Goal: Task Accomplishment & Management: Use online tool/utility

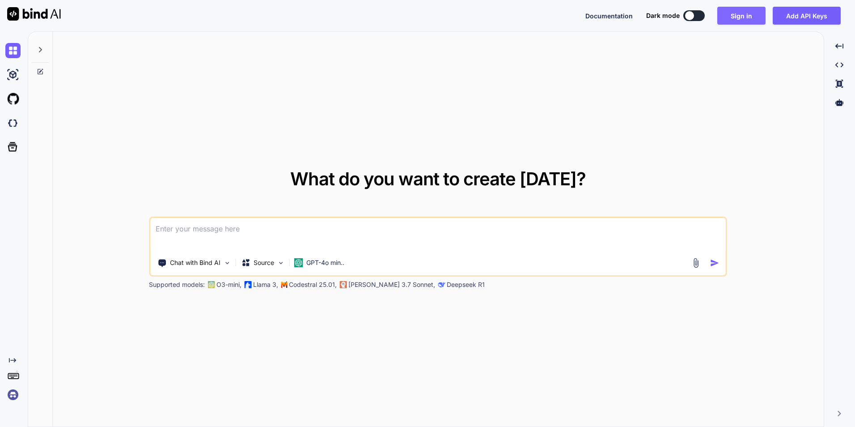
click at [733, 16] on button "Sign in" at bounding box center [742, 16] width 48 height 18
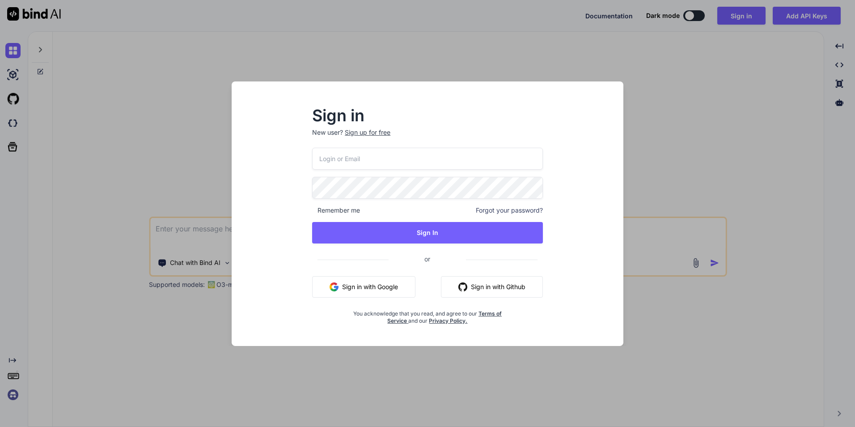
click at [478, 288] on button "Sign in with Github" at bounding box center [492, 286] width 102 height 21
click at [729, 133] on div "Sign in New user? Sign up for free Remember me Forgot your password? Sign In or…" at bounding box center [427, 213] width 855 height 427
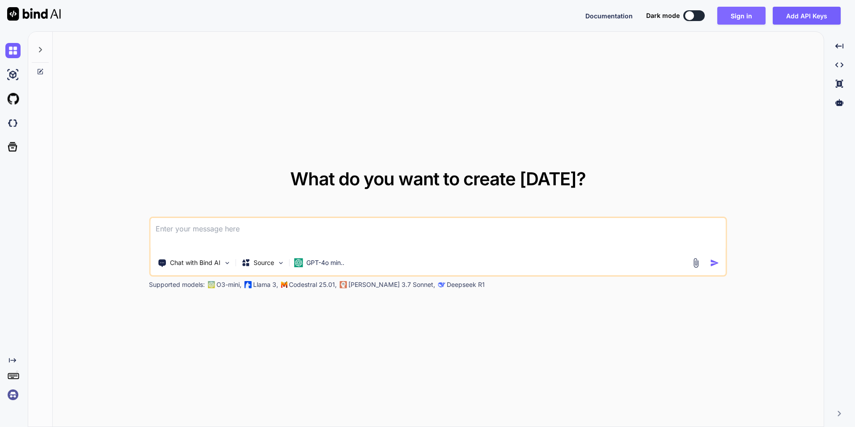
click at [741, 23] on button "Sign in" at bounding box center [742, 16] width 48 height 18
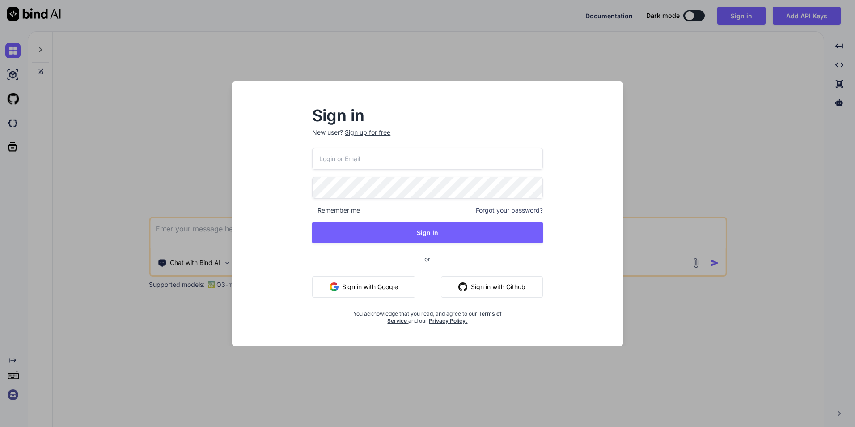
click at [502, 287] on button "Sign in with Github" at bounding box center [492, 286] width 102 height 21
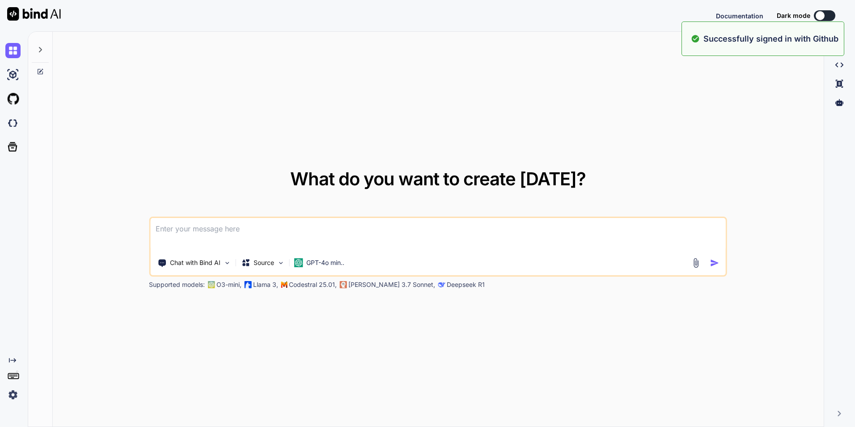
click at [684, 134] on div "What do you want to create today? Chat with Bind AI Source GPT-4o min.. Support…" at bounding box center [438, 229] width 771 height 395
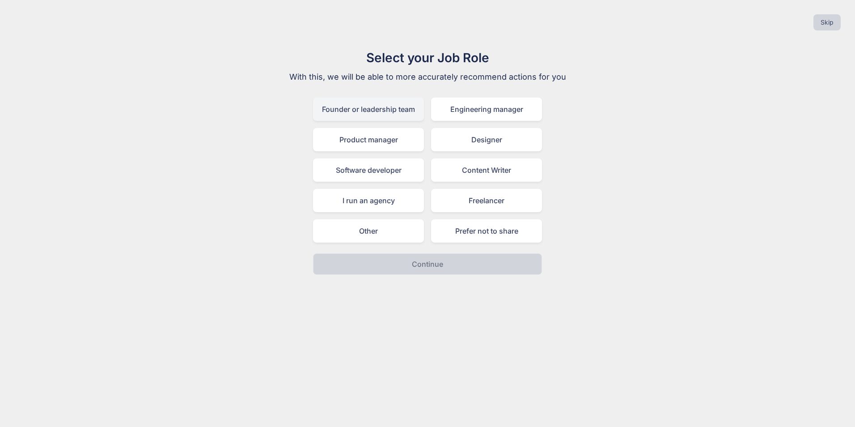
click at [357, 115] on div "Founder or leadership team" at bounding box center [368, 109] width 111 height 23
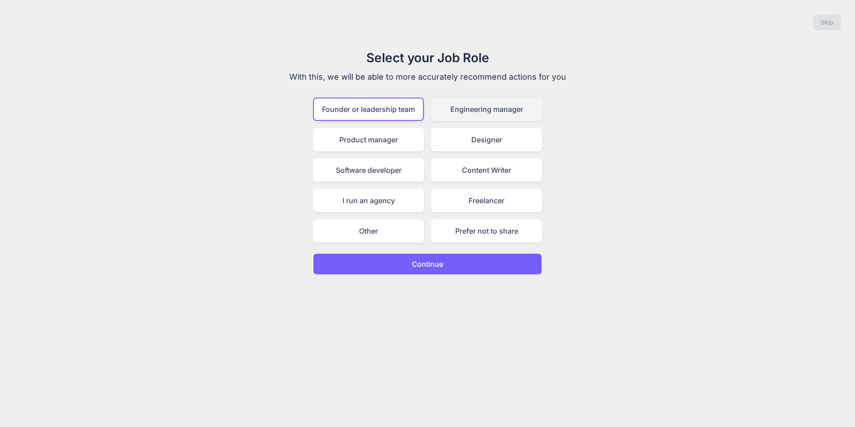
click at [462, 115] on div "Engineering manager" at bounding box center [486, 109] width 111 height 23
click at [416, 169] on div "Software developer" at bounding box center [368, 169] width 111 height 23
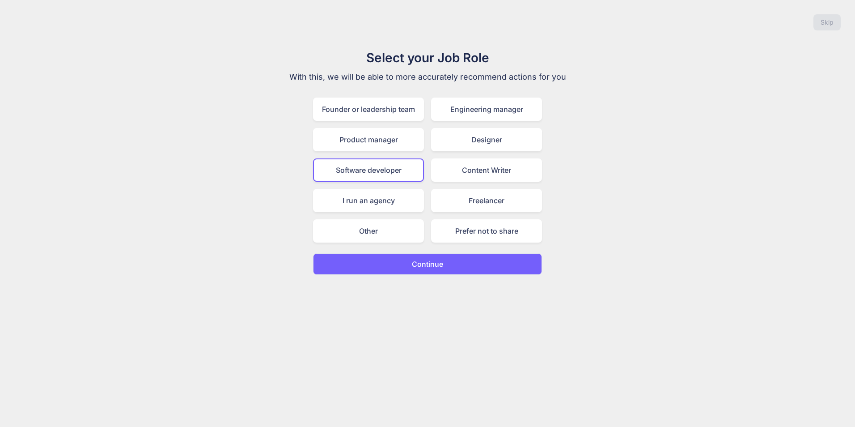
click at [421, 264] on p "Continue" at bounding box center [427, 264] width 31 height 11
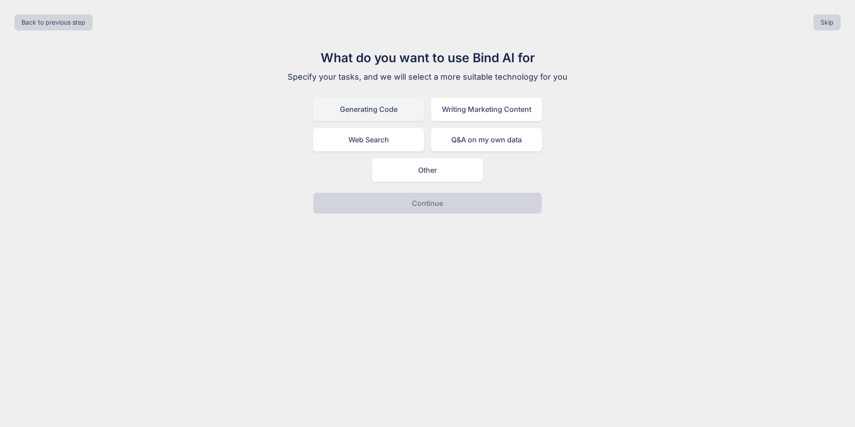
click at [401, 116] on div "Generating Code" at bounding box center [368, 109] width 111 height 23
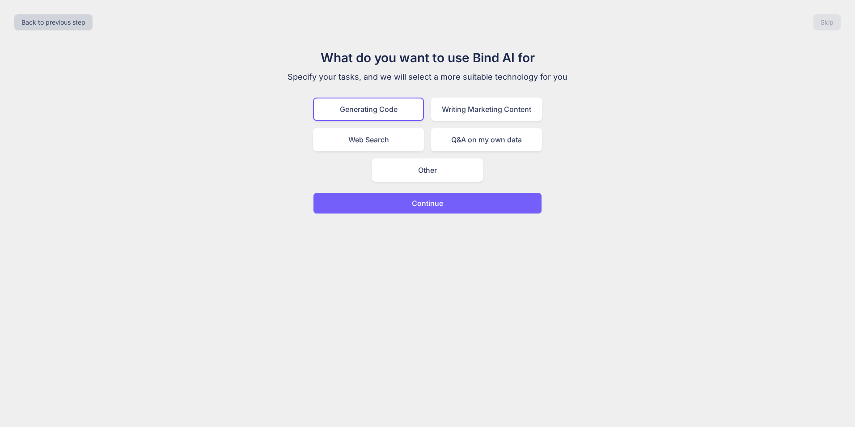
click at [453, 208] on button "Continue" at bounding box center [427, 202] width 229 height 21
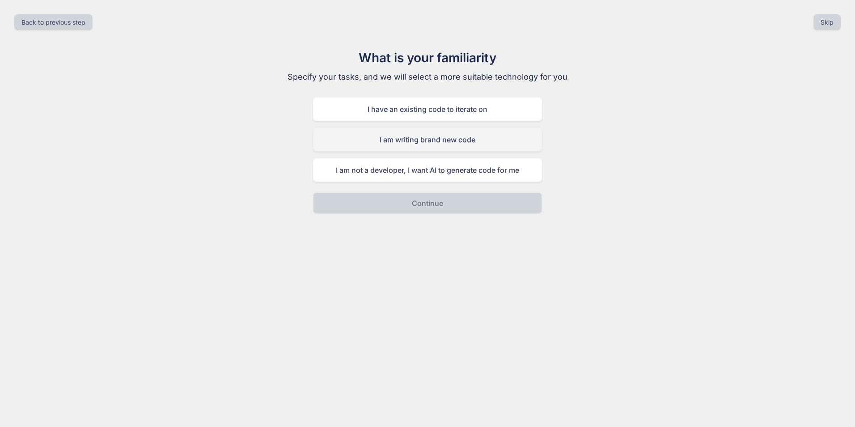
click at [451, 145] on div "I am writing brand new code" at bounding box center [427, 139] width 229 height 23
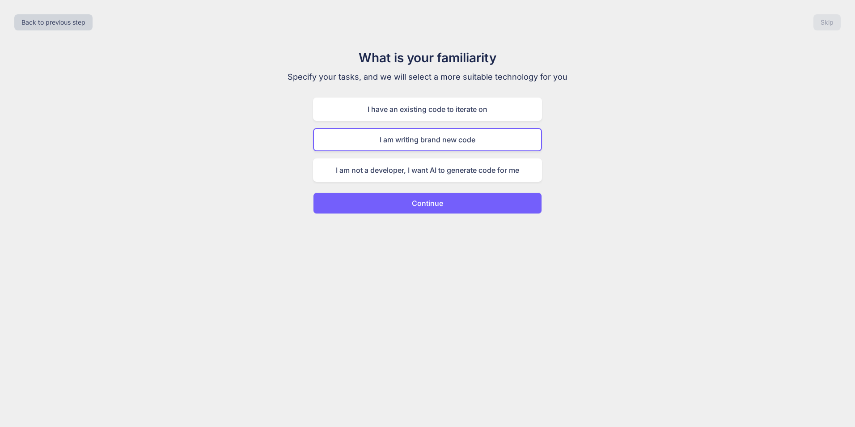
click at [443, 201] on p "Continue" at bounding box center [427, 203] width 31 height 11
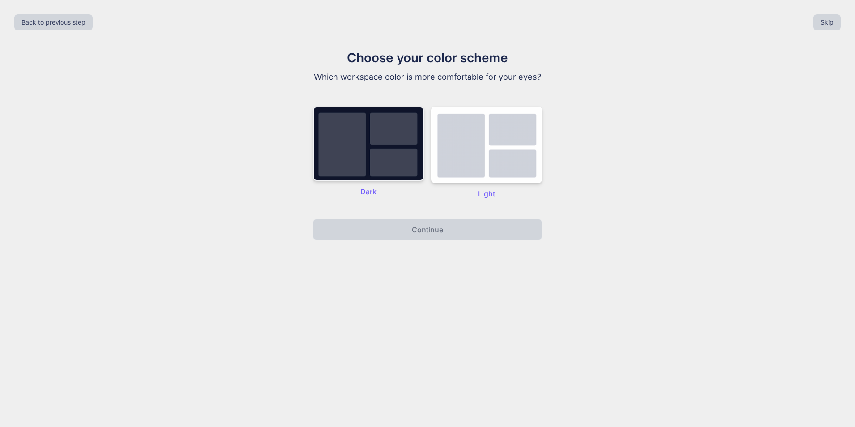
click at [363, 147] on img at bounding box center [368, 143] width 111 height 74
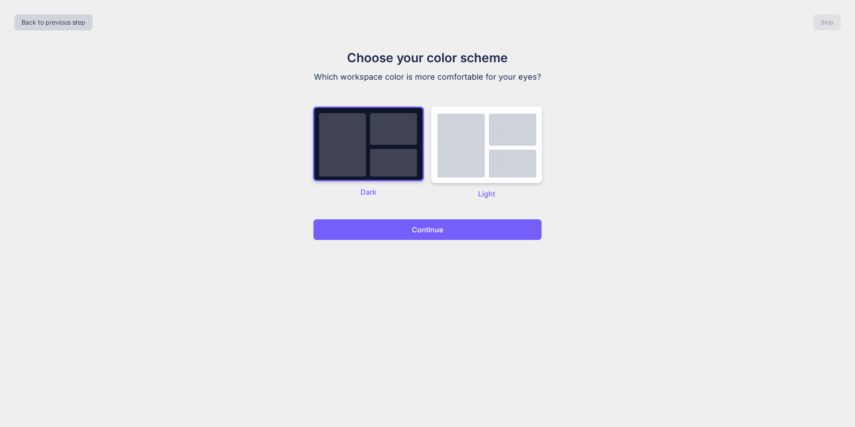
click at [440, 238] on button "Continue" at bounding box center [427, 229] width 229 height 21
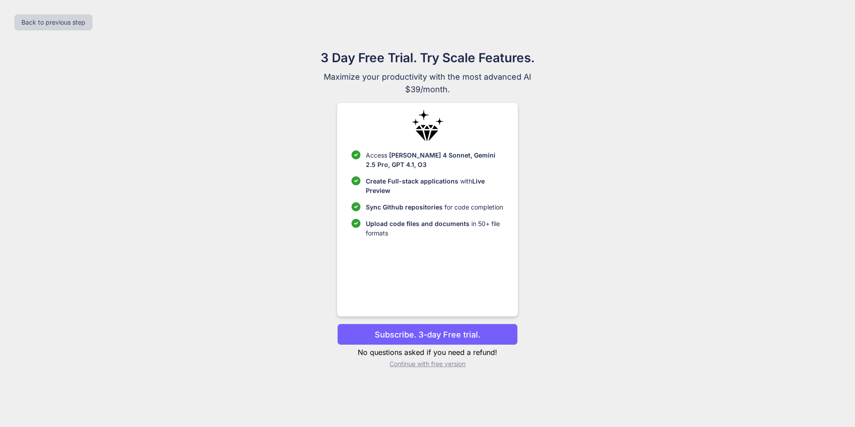
click at [437, 366] on p "Continue with free version" at bounding box center [427, 363] width 180 height 9
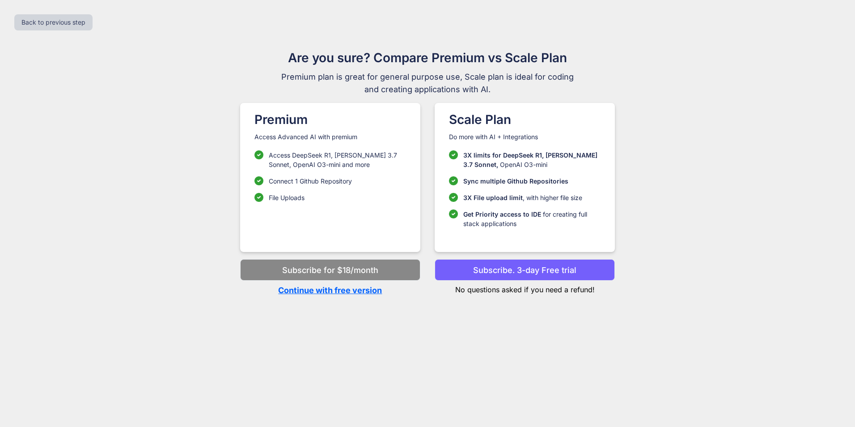
click at [332, 293] on p "Continue with free version" at bounding box center [330, 290] width 180 height 12
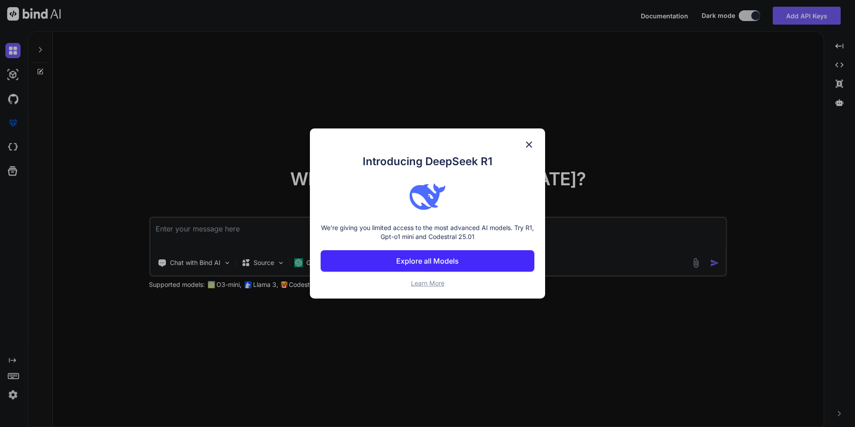
click at [526, 144] on img at bounding box center [529, 144] width 11 height 11
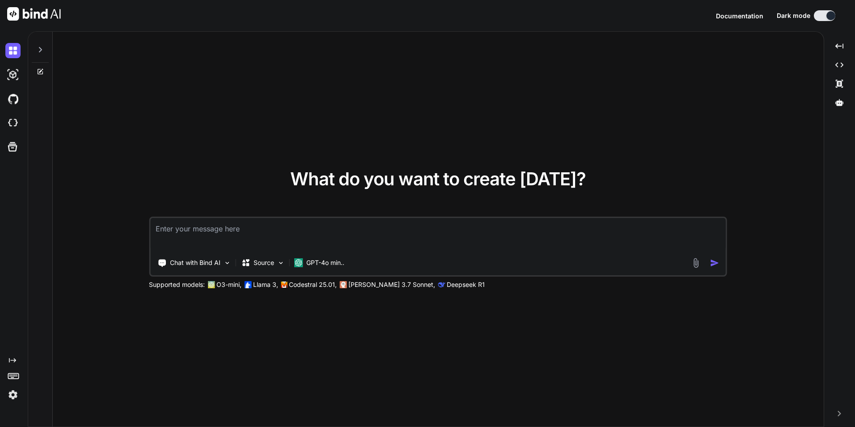
click at [317, 225] on textarea at bounding box center [438, 234] width 576 height 33
paste textarea "DocDrop AI – A simple web-based SaaS where users upload docs (photos, PDFs, ema…"
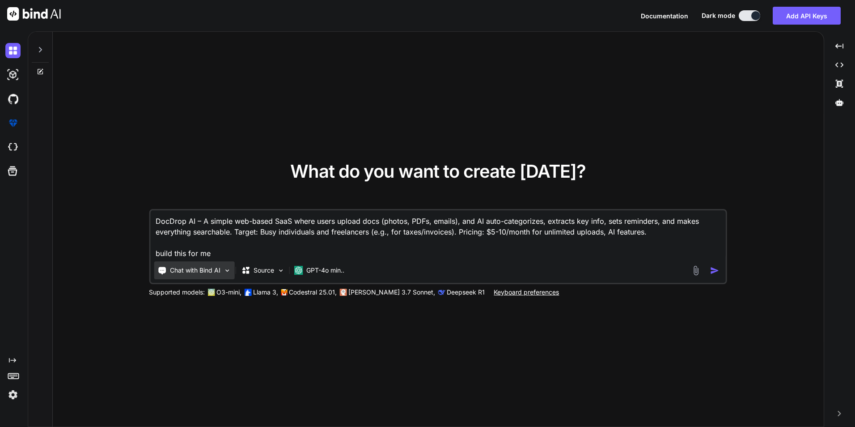
type textarea "DocDrop AI – A simple web-based SaaS where users upload docs (photos, PDFs, ema…"
click at [227, 269] on img at bounding box center [227, 271] width 8 height 8
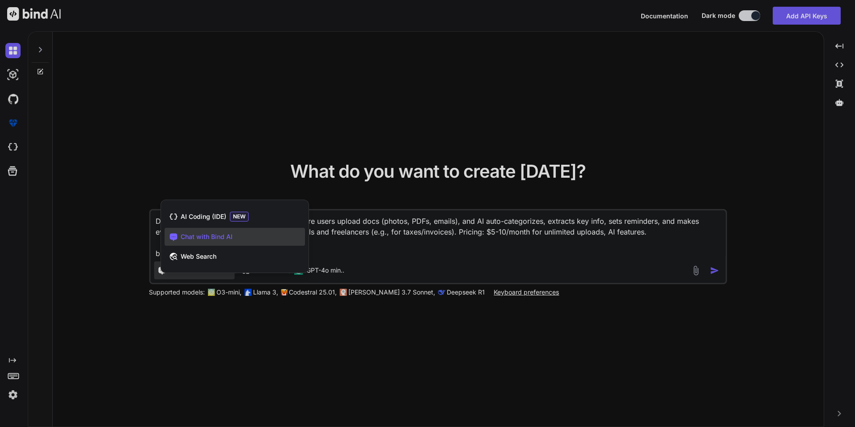
click at [205, 339] on div at bounding box center [427, 213] width 855 height 427
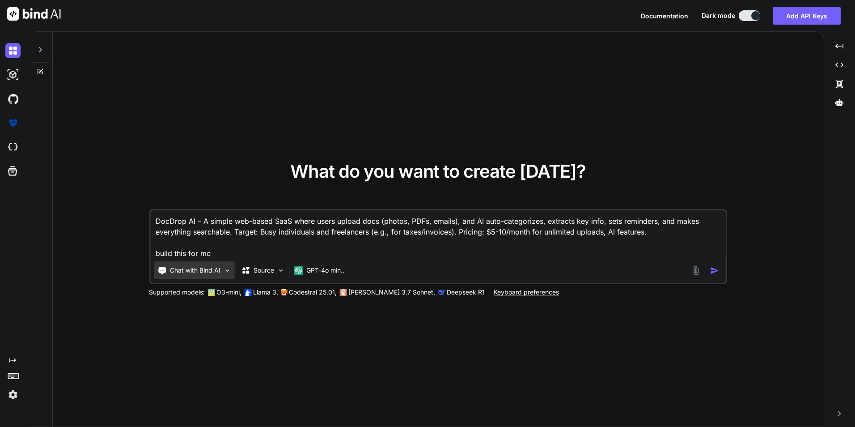
click at [224, 271] on img at bounding box center [227, 271] width 8 height 8
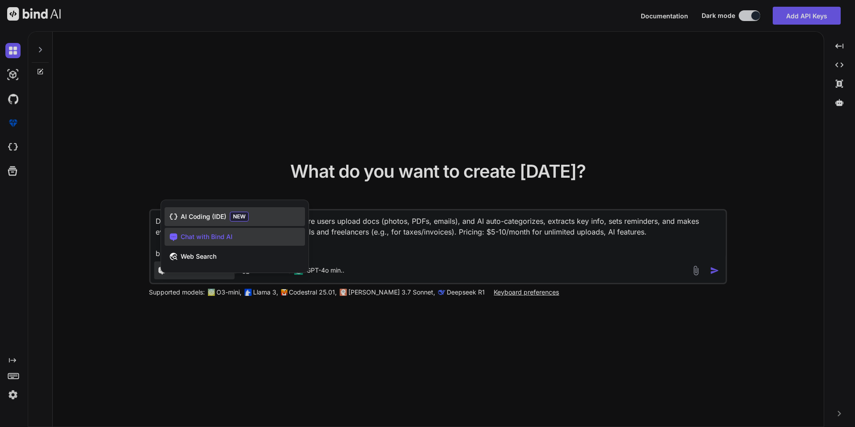
click at [204, 221] on span "AI Coding (IDE)" at bounding box center [204, 216] width 46 height 9
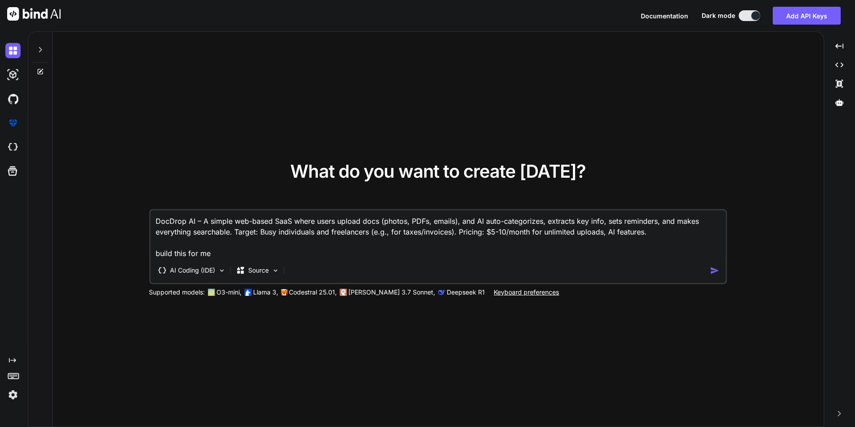
click at [287, 267] on div "AI Coding (IDE) Source" at bounding box center [430, 270] width 560 height 18
click at [276, 274] on img at bounding box center [276, 271] width 8 height 8
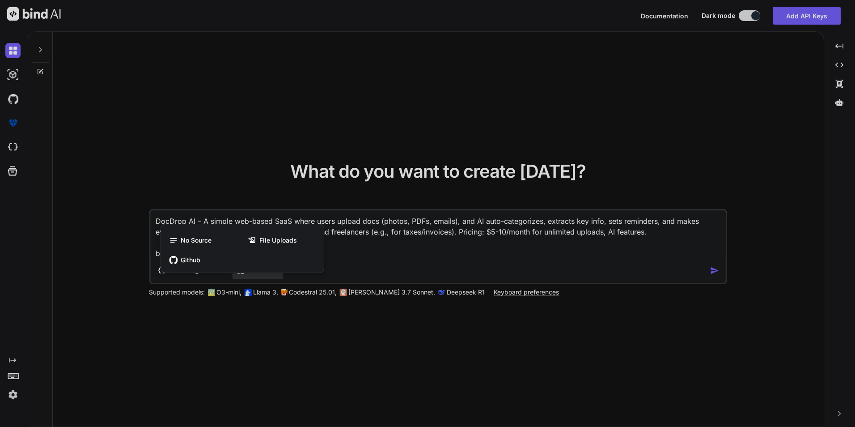
click at [259, 323] on div at bounding box center [427, 213] width 855 height 427
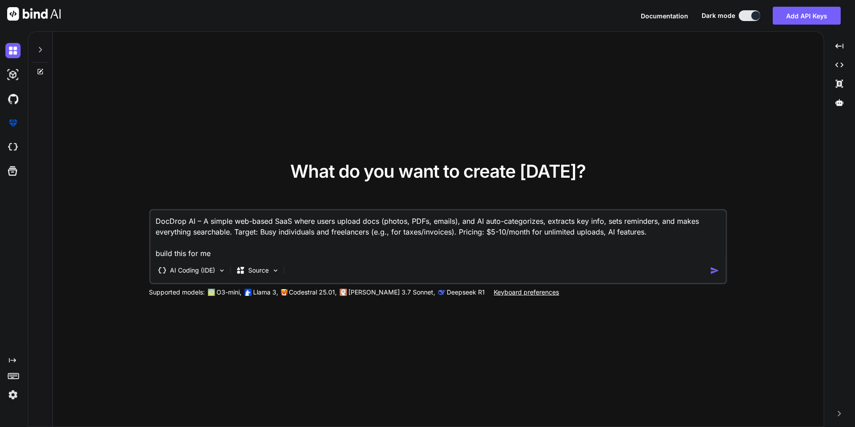
click at [715, 270] on img "button" at bounding box center [714, 270] width 9 height 9
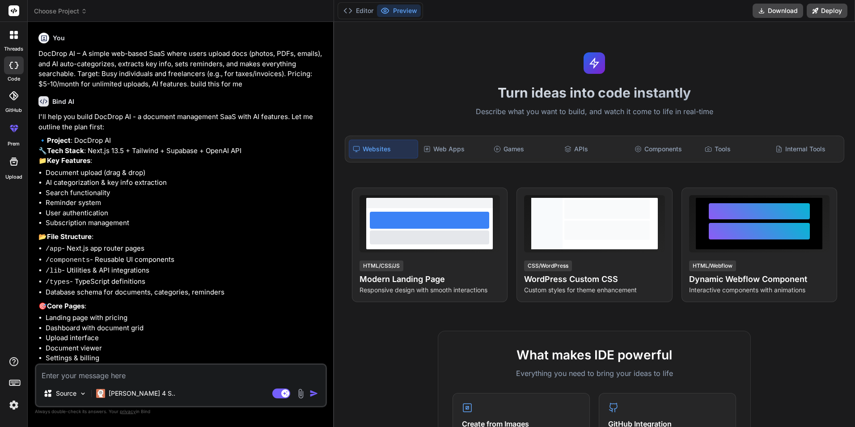
type textarea "x"
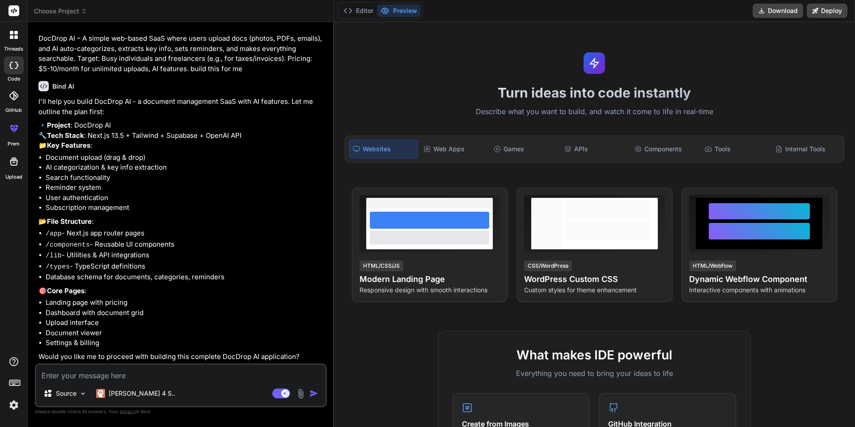
scroll to position [32, 0]
type textarea "y"
type textarea "x"
type textarea "ye"
type textarea "x"
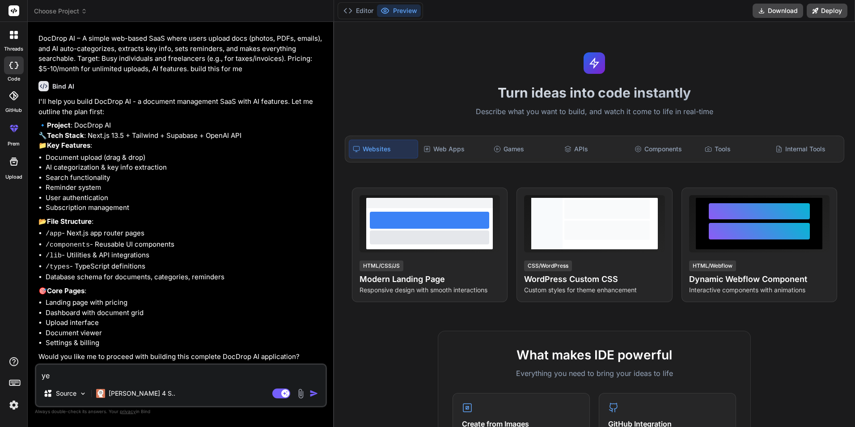
type textarea "yes"
type textarea "x"
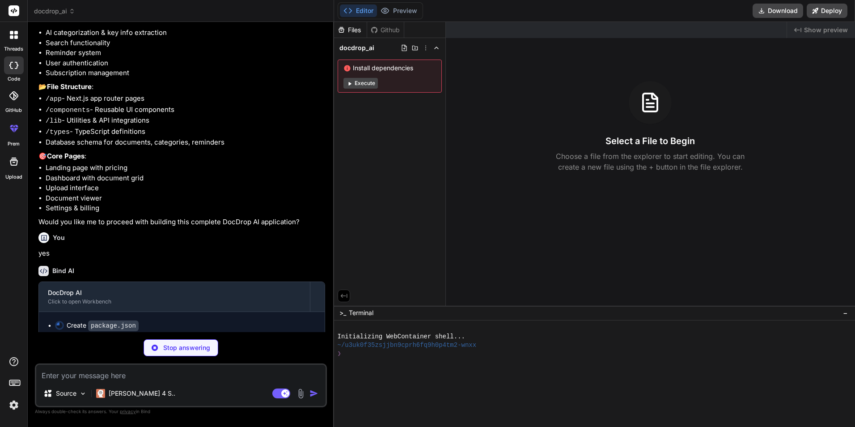
scroll to position [174, 0]
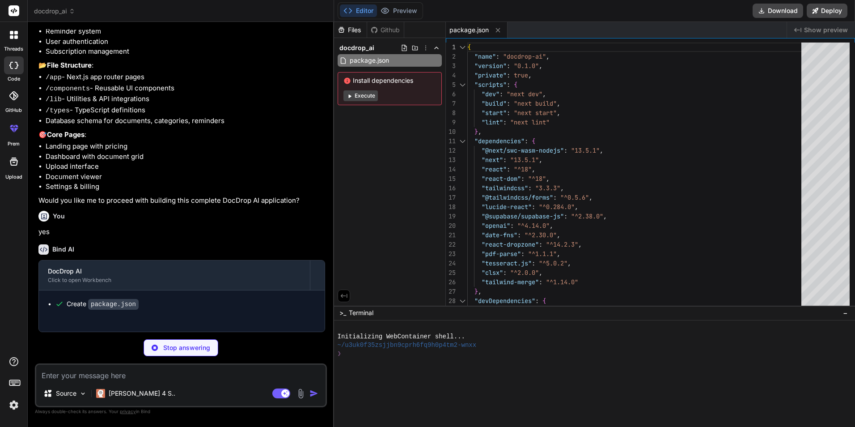
type textarea "x"
type textarea "module.exports = nextConfig"
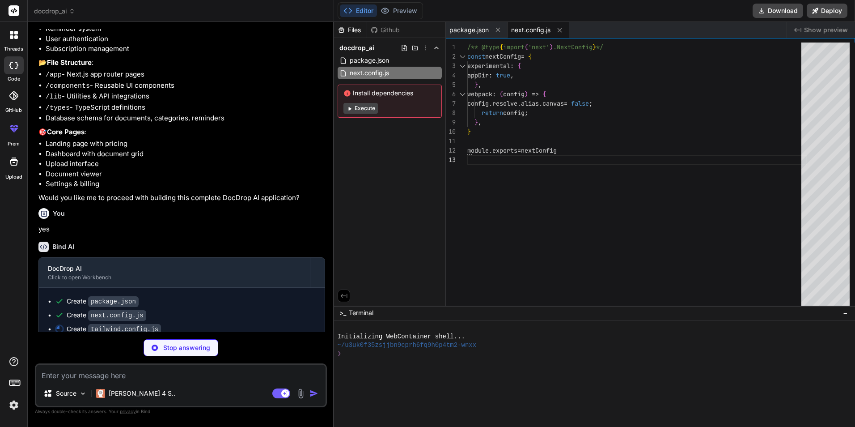
type textarea "x"
type textarea "}"
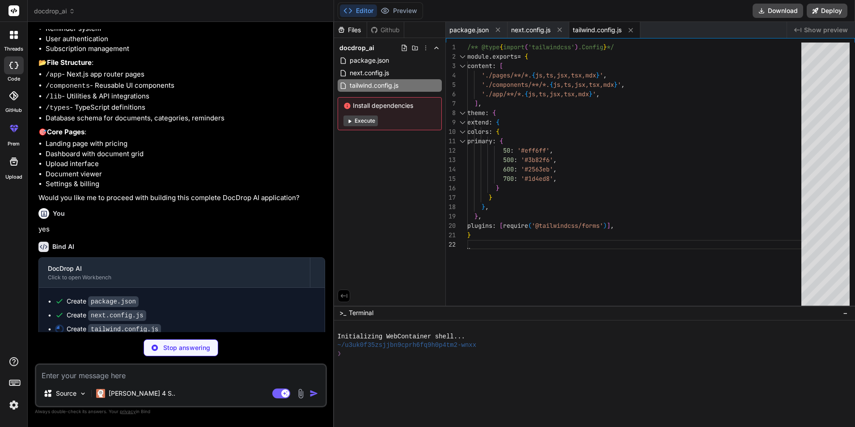
type textarea "x"
type textarea "module.exports = { plugins: { tailwindcss: {}, autoprefixer: {}, }, }"
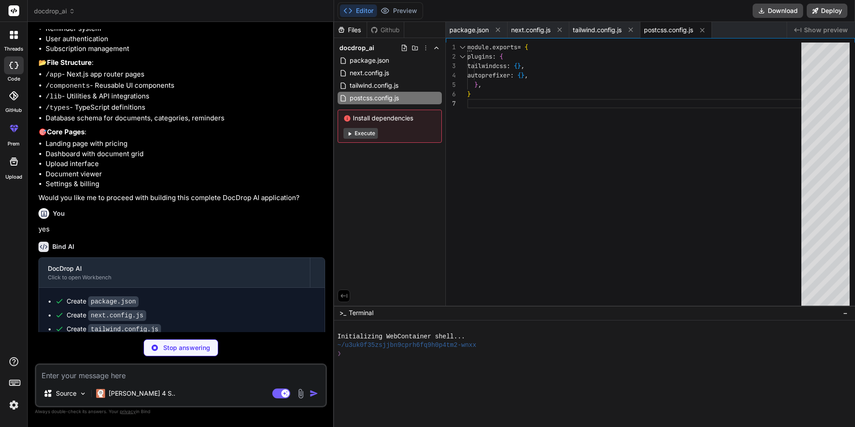
type textarea "x"
type textarea ""baseUrl": ".", "paths": { "@/*": ["./*"] } }, "include": ["next-env.d.ts", "**…"
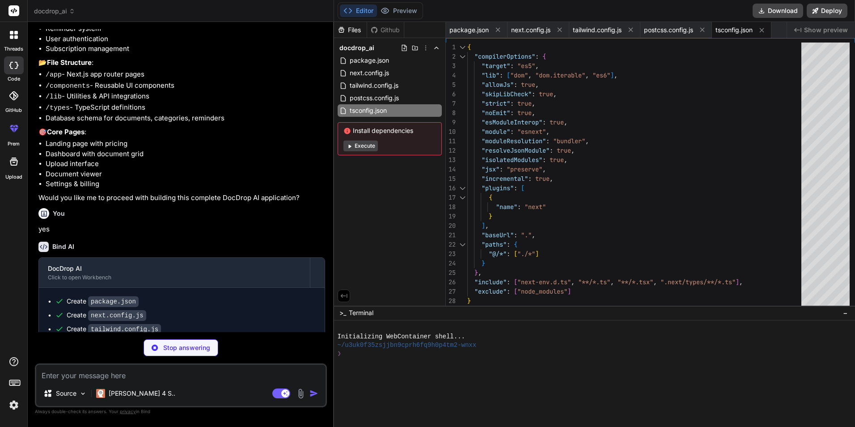
type textarea "x"
type textarea "created_at: string; }"
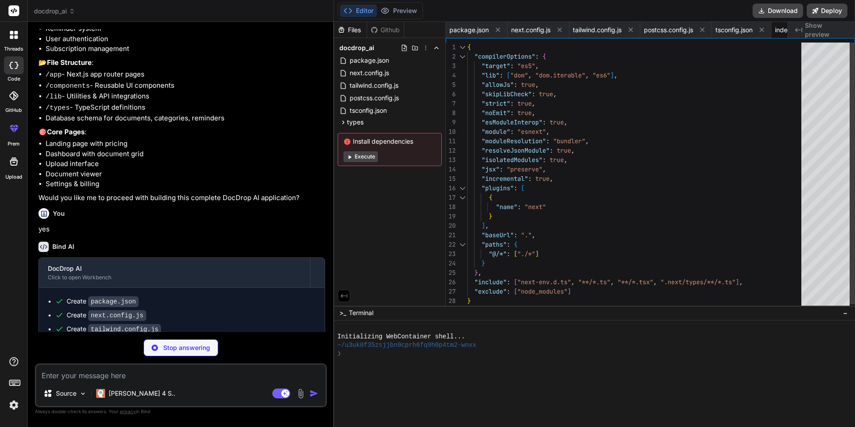
scroll to position [0, 41]
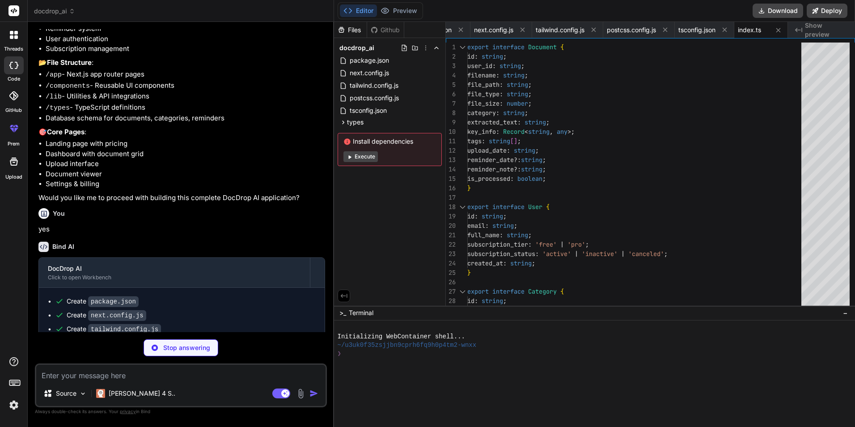
type textarea "x"
type textarea ");"
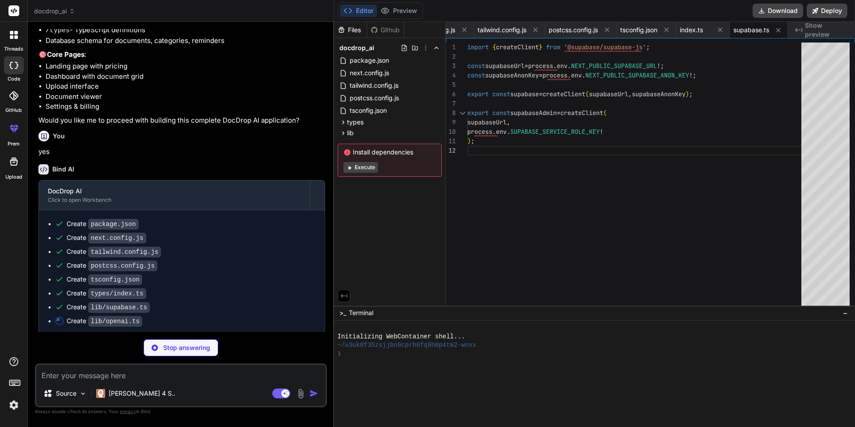
scroll to position [271, 0]
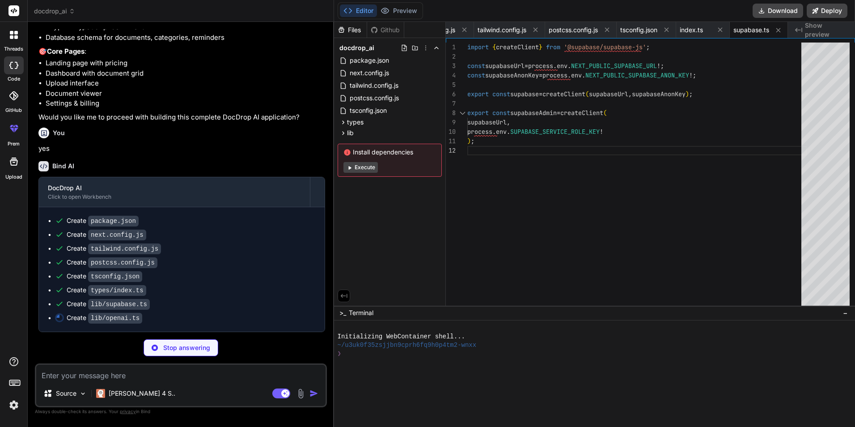
type textarea "x"
type textarea "} catch (error) { console.error('Key info extraction error:', error); return {}…"
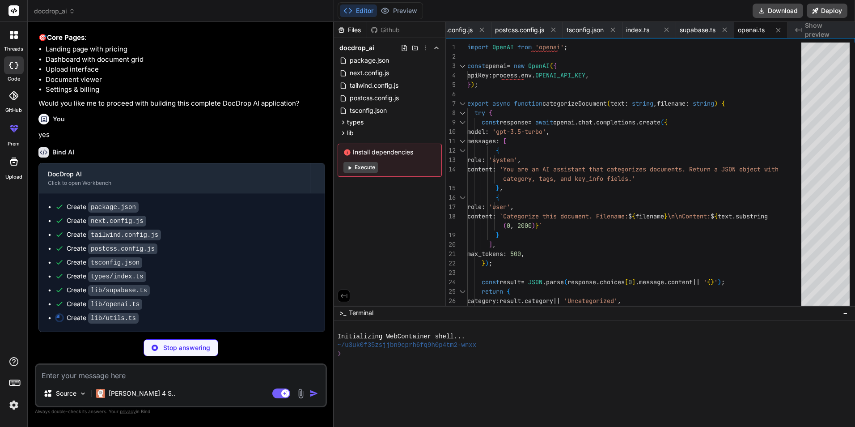
scroll to position [285, 0]
type textarea "x"
type textarea "{ name: 'Business', color: 'bg-indigo-500', description: 'Business documents' }…"
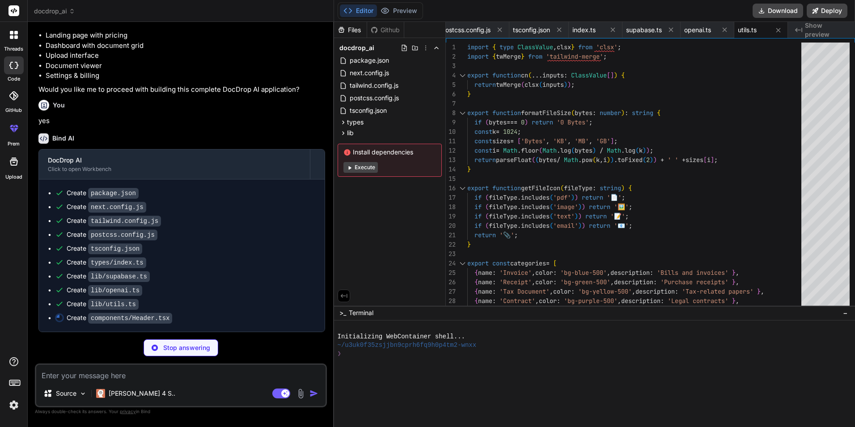
scroll to position [299, 0]
type textarea "x"
type textarea "</div> </div> )} </div> </header> ); }"
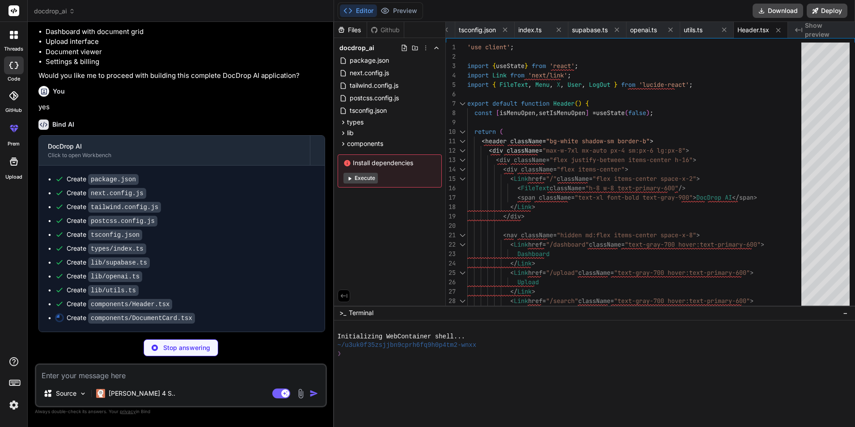
type textarea "x"
type textarea "<div className="flex items-center space-x-1"> <Calendar className="h-4 w-4" /> …"
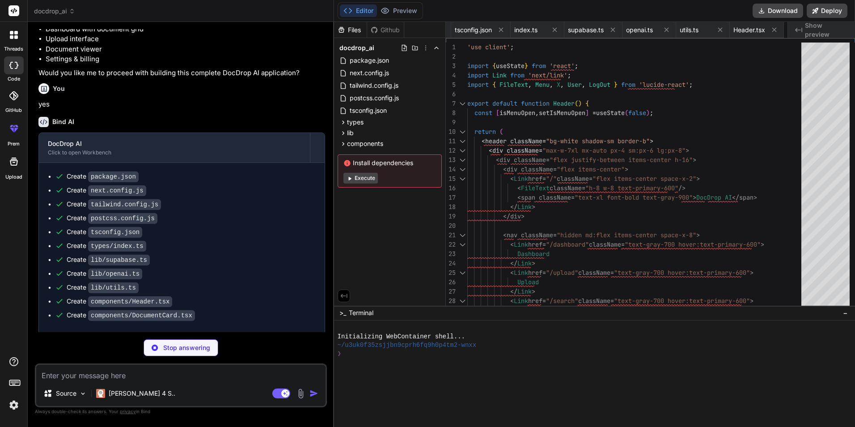
type textarea "x"
type textarea "</ul> </div> )} </div> ); }"
type textarea "x"
type textarea "@apply bg-white text-gray-700 border border-gray-300 px-4 py-2 rounded-lg hover…"
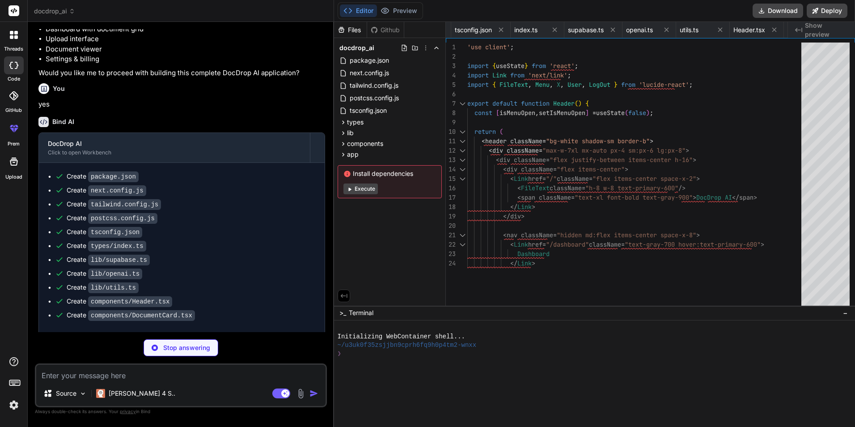
type textarea "x"
type textarea "); }"
type textarea "x"
type textarea "<div className="border-t border-gray-800 mt-8 pt-8 text-center text-gray-400"> …"
type textarea "x"
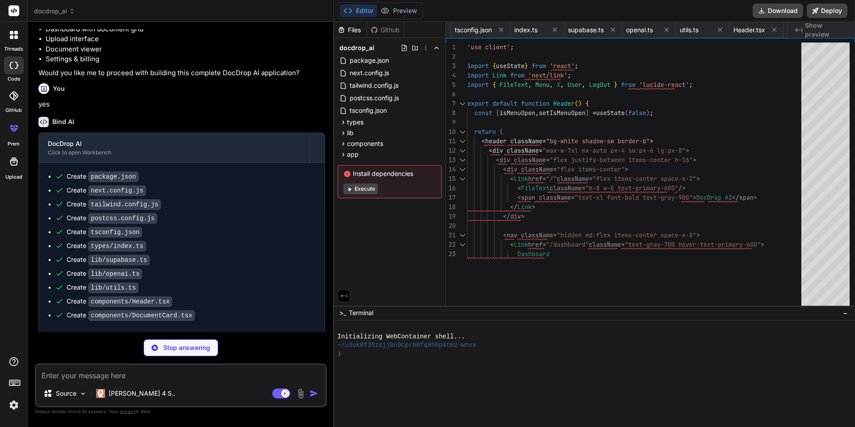
type textarea "Upload Your First Document </Link> </div> </div> )} </main> </div> ); }"
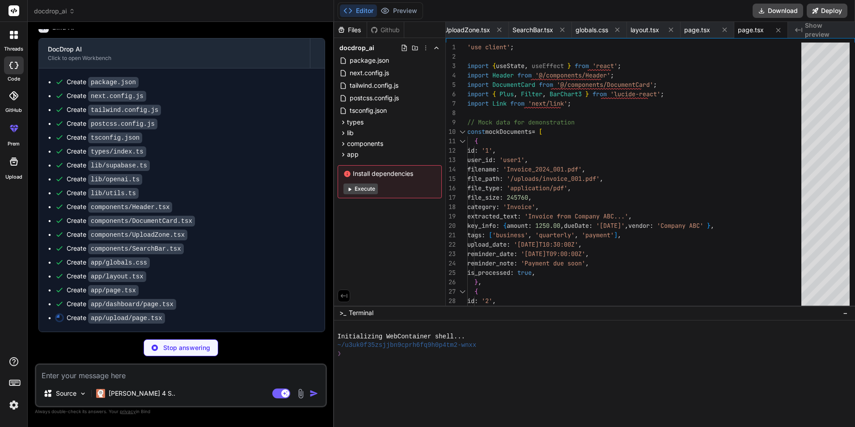
scroll to position [410, 0]
type textarea "x"
type textarea "); }"
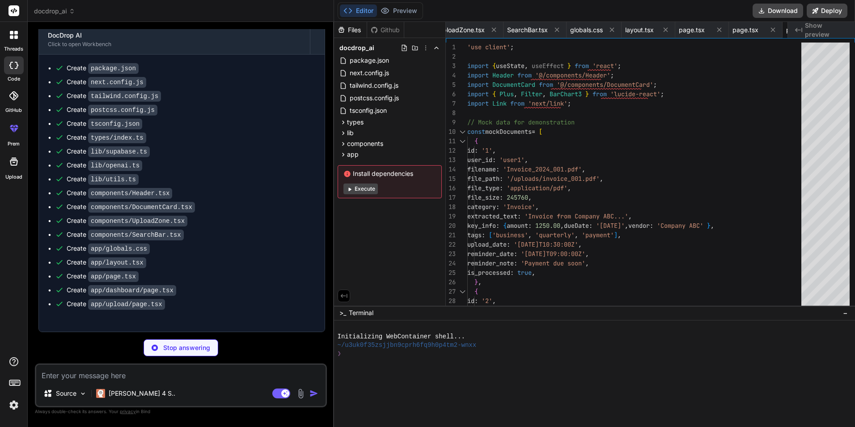
type textarea "x"
type textarea "</main> </div> ); }"
type textarea "x"
type textarea "</div> </div> )} </main> </div> ); }"
type textarea "x"
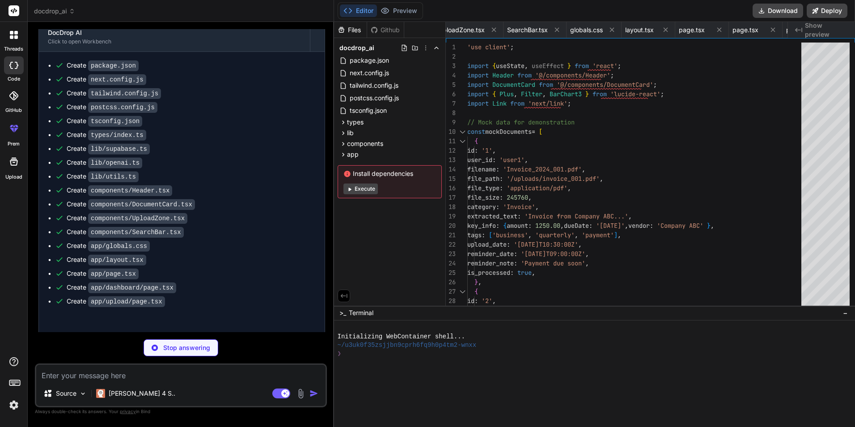
type textarea "NEXTAUTH_URL=http://localhost:3000"
type textarea "x"
type textarea "1. Fork the repository 2. Create a feature branch 3. Make your changes 4. Submi…"
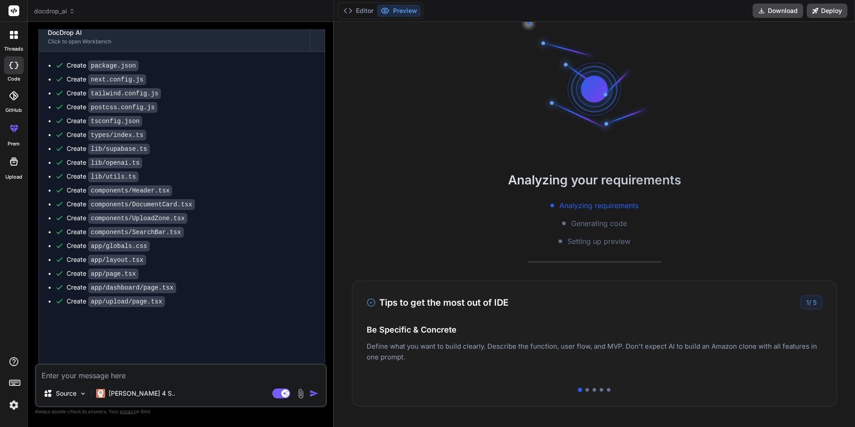
type textarea "x"
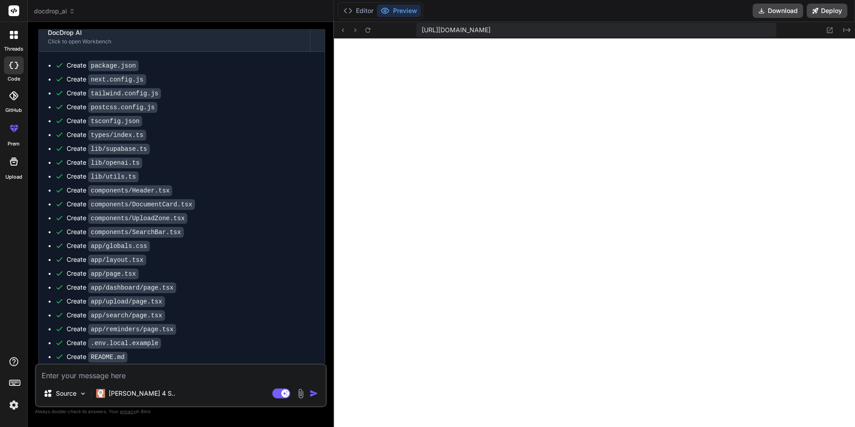
scroll to position [459, 0]
click at [340, 30] on icon at bounding box center [343, 30] width 8 height 8
click at [342, 33] on icon at bounding box center [343, 30] width 8 height 8
click at [343, 38] on div "https://u3uk0f35zsjjbn9cprh6fq9h0p4tm2-wnxx--3000--96435430.local-corp.webconta…" at bounding box center [595, 30] width 522 height 17
click at [366, 30] on icon at bounding box center [368, 29] width 5 height 5
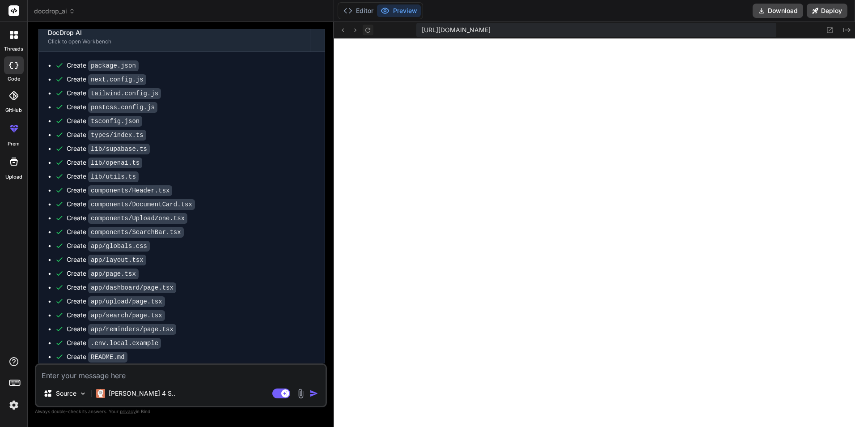
click at [367, 30] on icon at bounding box center [368, 30] width 8 height 8
click at [367, 27] on icon at bounding box center [368, 30] width 8 height 8
click at [369, 32] on icon at bounding box center [368, 29] width 5 height 5
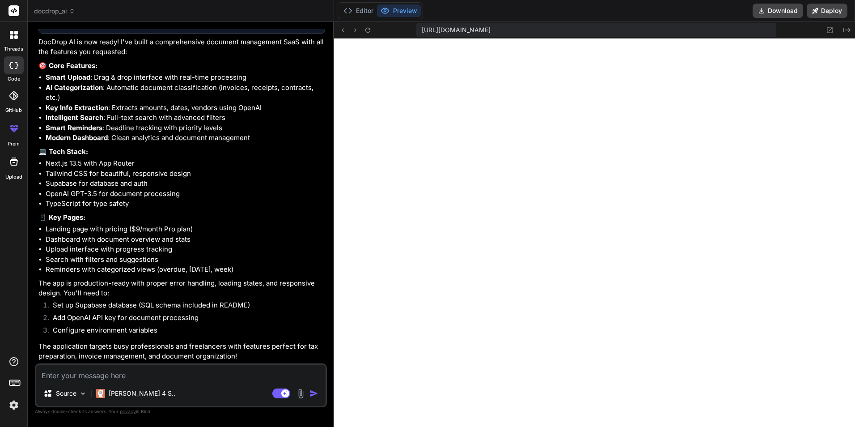
scroll to position [830, 0]
click at [18, 39] on div at bounding box center [13, 35] width 19 height 19
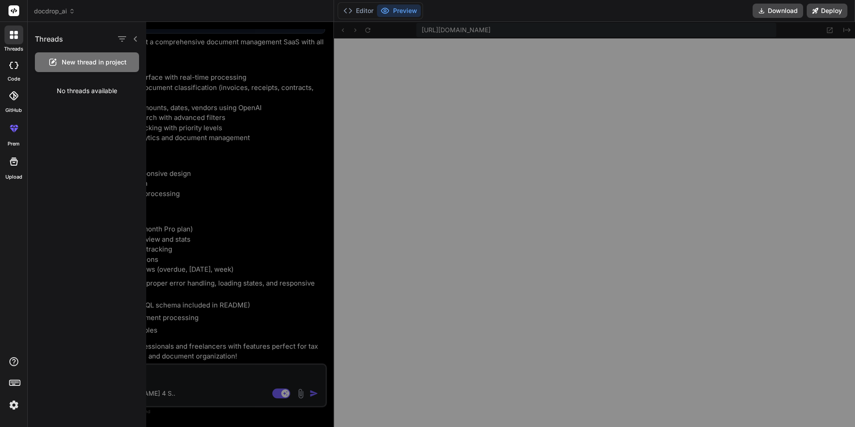
click at [18, 64] on icon at bounding box center [13, 65] width 9 height 7
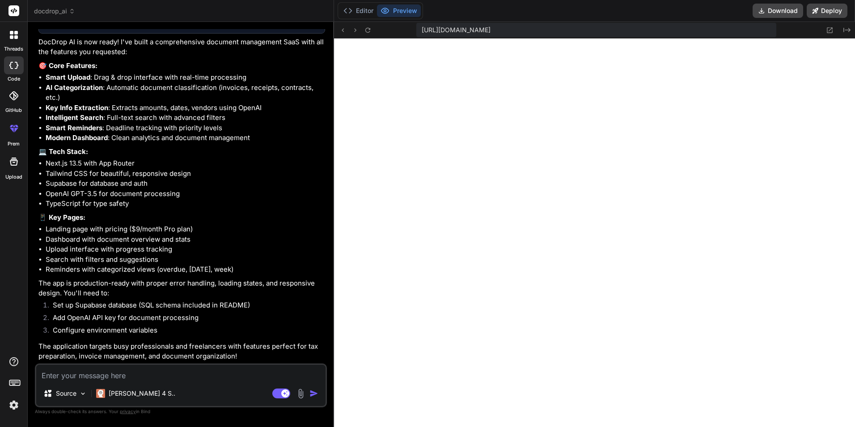
click at [14, 408] on img at bounding box center [13, 404] width 15 height 15
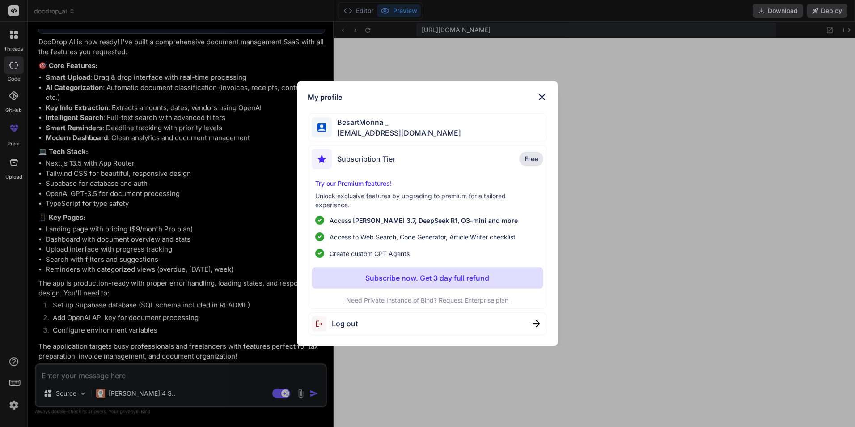
click at [545, 97] on img at bounding box center [542, 97] width 11 height 11
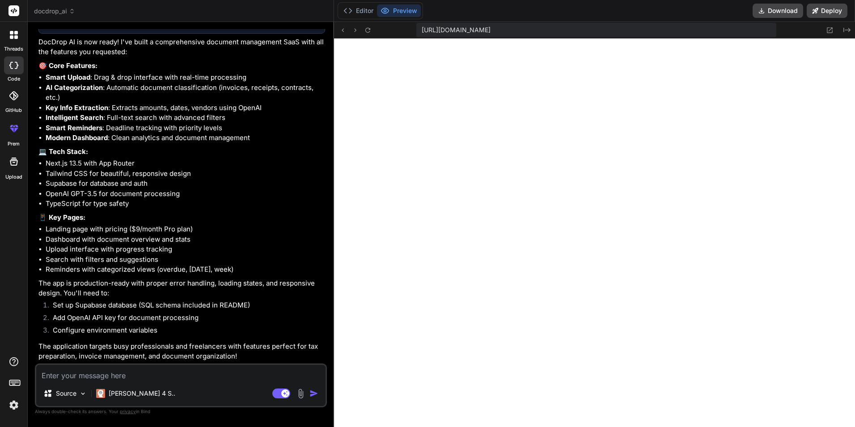
click at [165, 370] on textarea at bounding box center [180, 373] width 289 height 16
paste textarea "import { createClient } from '@supabase/supabase-js' const supabaseUrl = 'https…"
type textarea "import { createClient } from '@supabase/supabase-js' const supabaseUrl = 'https…"
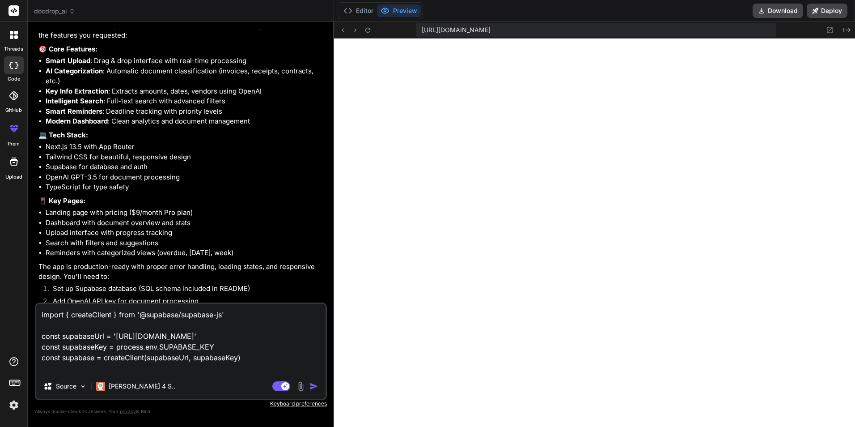
type textarea "x"
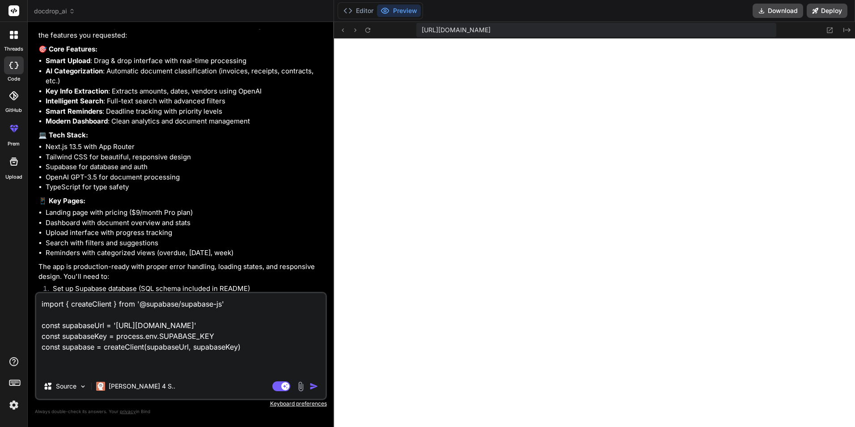
type textarea "import { createClient } from '@supabase/supabase-js' const supabaseUrl = 'https…"
type textarea "x"
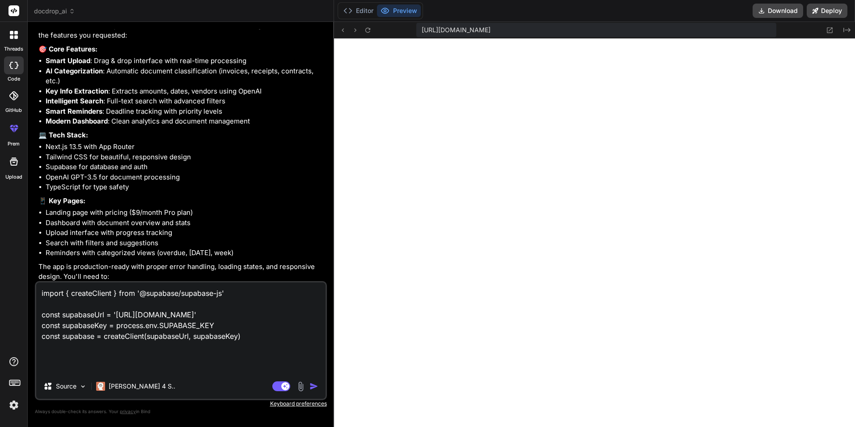
type textarea "import { createClient } from '@supabase/supabase-js' const supabaseUrl = 'https…"
type textarea "x"
type textarea "import { createClient } from '@supabase/supabase-js' const supabaseUrl = 'https…"
type textarea "x"
type textarea "import { createClient } from '@supabase/supabase-js' const supabaseUrl = 'https…"
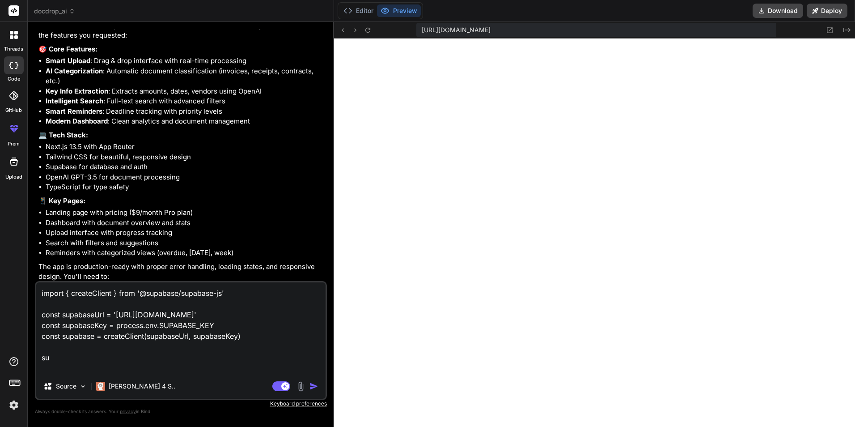
type textarea "x"
type textarea "import { createClient } from '@supabase/supabase-js' const supabaseUrl = 'https…"
type textarea "x"
type textarea "import { createClient } from '@supabase/supabase-js' const supabaseUrl = 'https…"
type textarea "x"
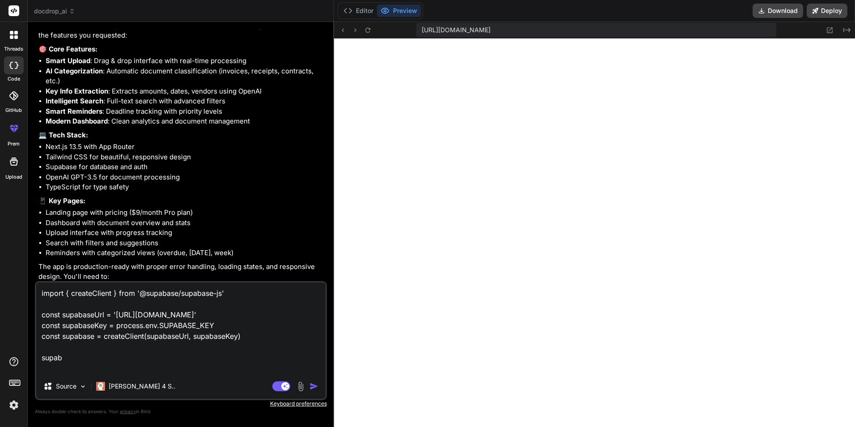
type textarea "import { createClient } from '@supabase/supabase-js' const supabaseUrl = 'https…"
type textarea "x"
type textarea "import { createClient } from '@supabase/supabase-js' const supabaseUrl = 'https…"
type textarea "x"
type textarea "import { createClient } from '@supabase/supabase-js' const supabaseUrl = 'https…"
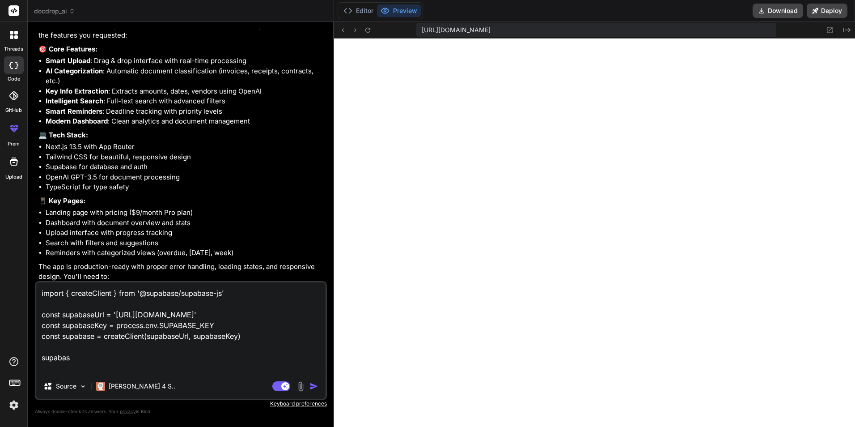
type textarea "x"
type textarea "import { createClient } from '@supabase/supabase-js' const supabaseUrl = 'https…"
type textarea "x"
type textarea "import { createClient } from '@supabase/supabase-js' const supabaseUrl = 'https…"
type textarea "x"
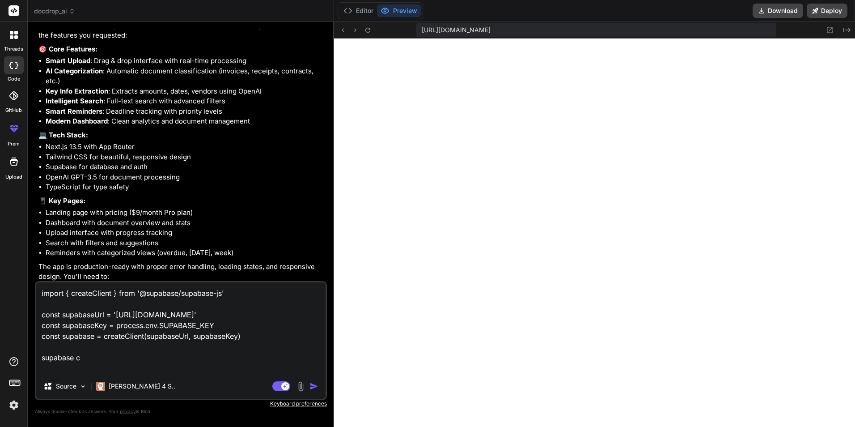
type textarea "import { createClient } from '@supabase/supabase-js' const supabaseUrl = 'https…"
type textarea "x"
type textarea "import { createClient } from '@supabase/supabase-js' const supabaseUrl = 'https…"
type textarea "x"
type textarea "import { createClient } from '@supabase/supabase-js' const supabaseUrl = 'https…"
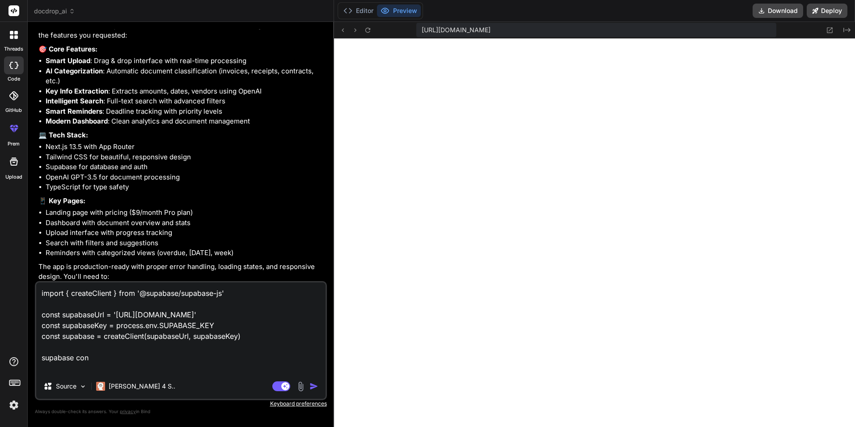
type textarea "x"
type textarea "import { createClient } from '@supabase/supabase-js' const supabaseUrl = 'https…"
type textarea "x"
type textarea "import { createClient } from '@supabase/supabase-js' const supabaseUrl = 'https…"
type textarea "x"
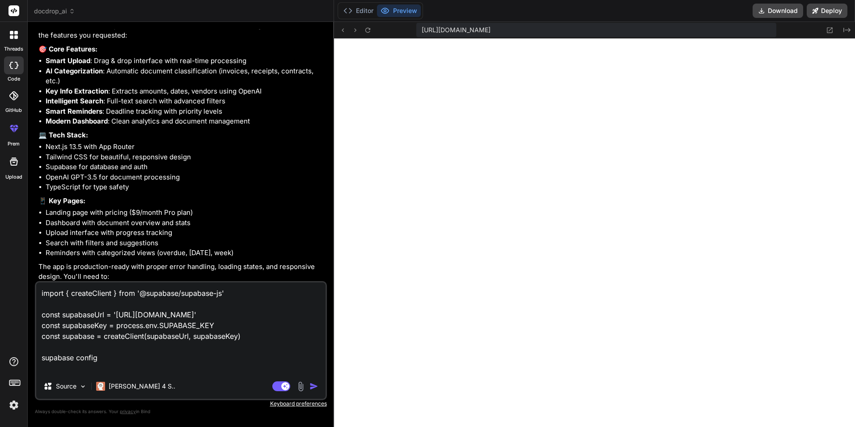
type textarea "import { createClient } from '@supabase/supabase-js' const supabaseUrl = 'https…"
type textarea "x"
type textarea "import { createClient } from '@supabase/supabase-js' const supabaseUrl = 'https…"
type textarea "x"
type textarea "import { createClient } from '@supabase/supabase-js' const supabaseUrl = 'https…"
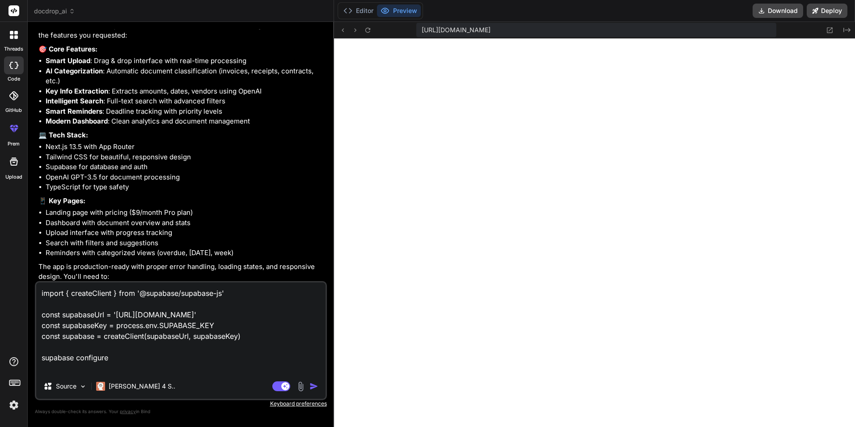
type textarea "x"
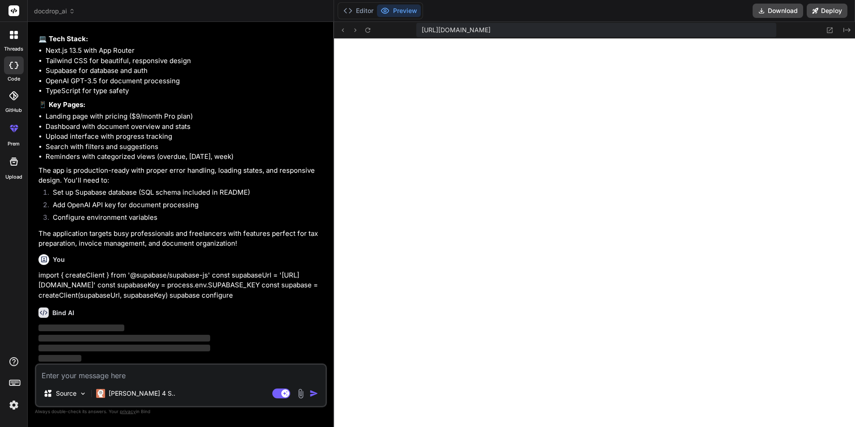
scroll to position [953, 0]
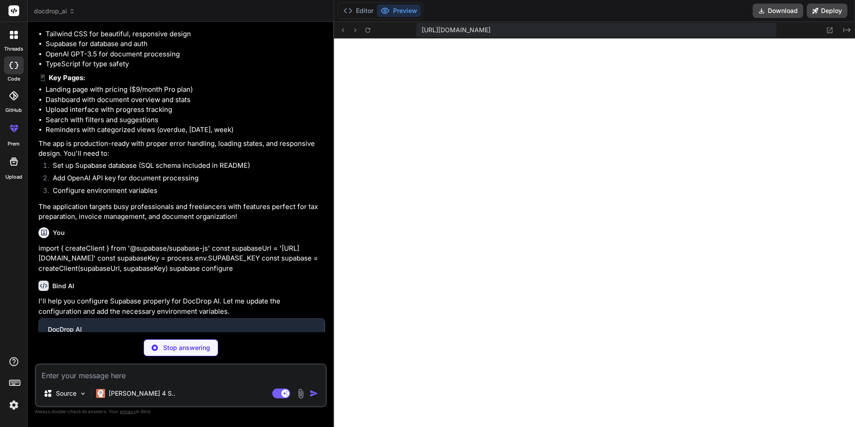
type textarea "x"
type textarea "import { createClient } from '@supabase/supabase-js'; const supabaseUrl = 'http…"
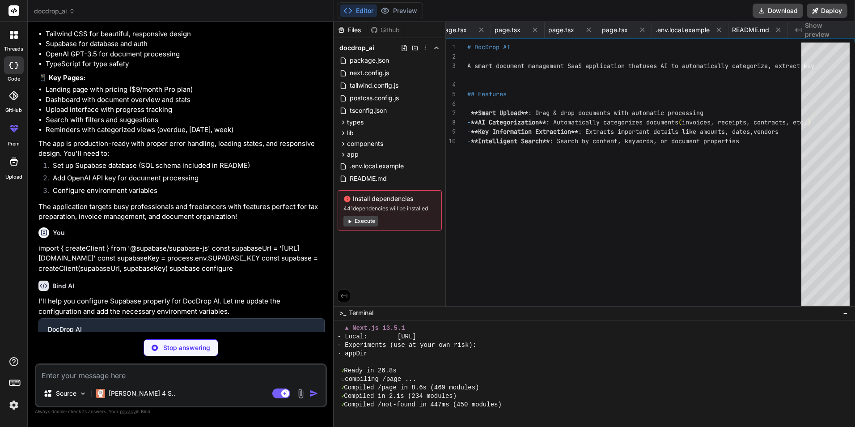
type textarea "x"
type textarea "NEXTAUTH_URL=http://localhost:3000"
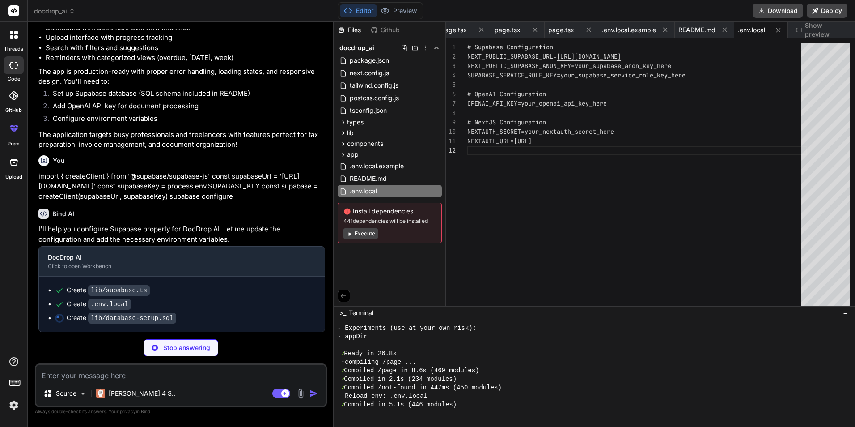
scroll to position [1052, 0]
type textarea "x"
type textarea "CREATE TRIGGER update_documents_updated_at BEFORE UPDATE ON documents FOR EACH …"
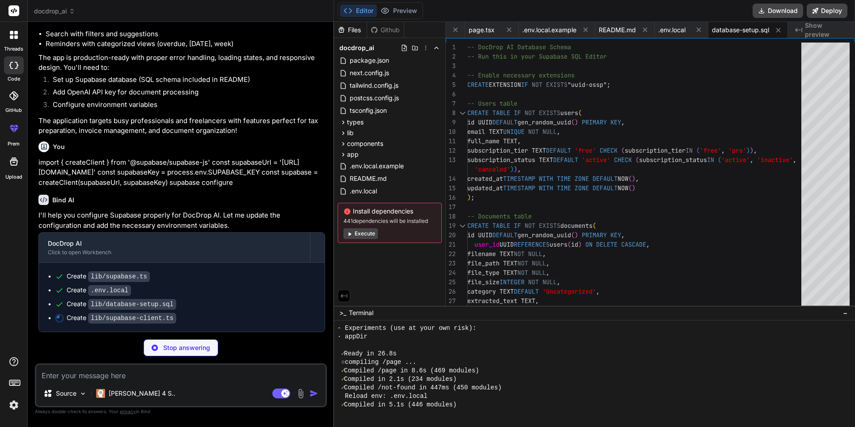
scroll to position [1066, 0]
type textarea "x"
type textarea "export async function deleteFile(path: string) { const { error } = await supaba…"
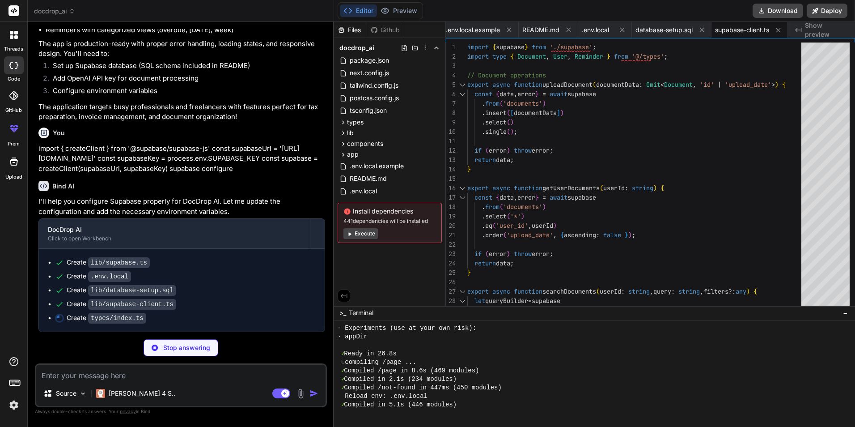
scroll to position [1080, 0]
type textarea "x"
type textarea "documents?: { id: string; filename: string; category: string; }; }"
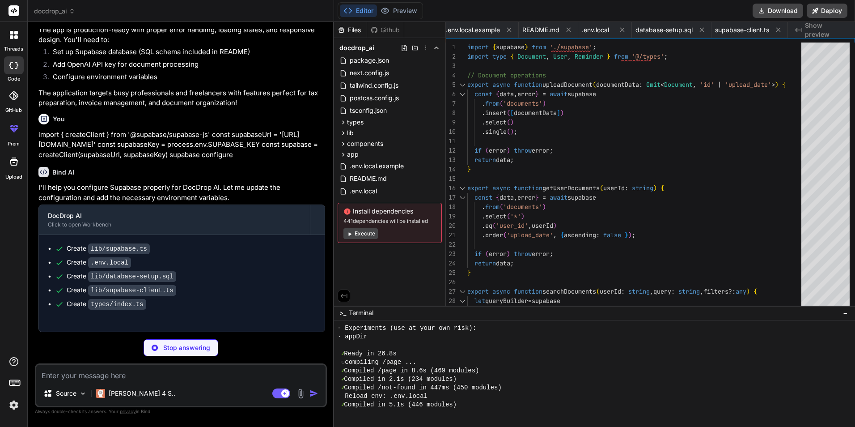
type textarea "x"
type textarea "}"
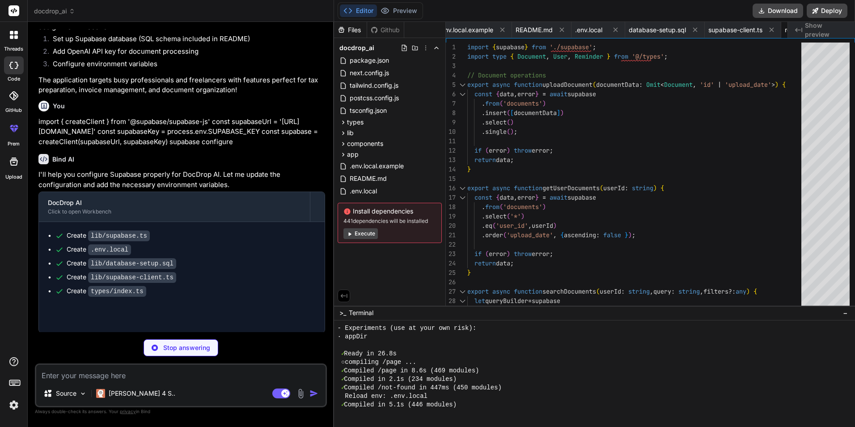
type textarea "x"
type textarea "MIT License - see LICENSE file for details."
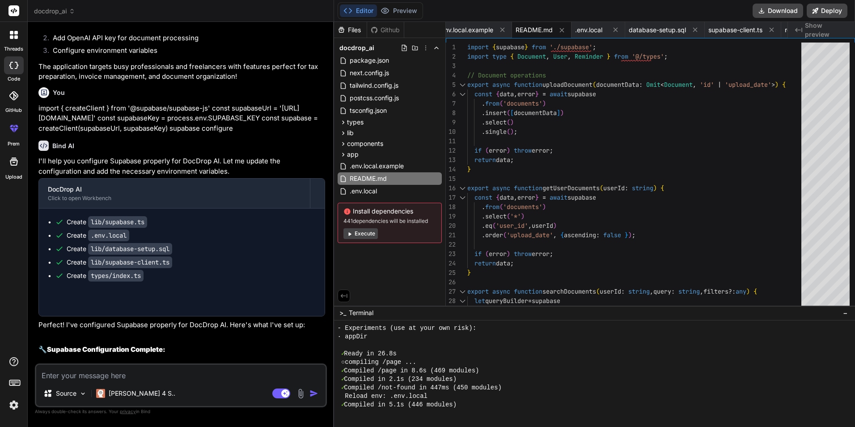
type textarea "x"
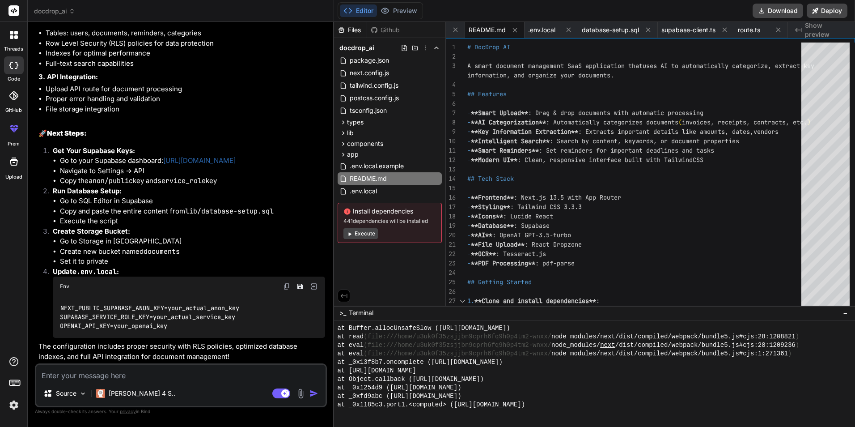
scroll to position [1511, 0]
click at [161, 378] on textarea at bounding box center [180, 373] width 289 height 16
type textarea "y"
type textarea "x"
type textarea "yo"
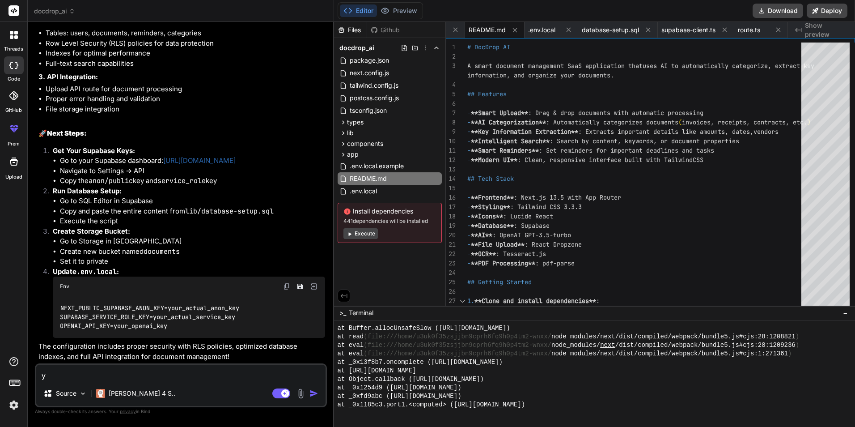
type textarea "x"
type textarea "you"
type textarea "x"
type textarea "you"
type textarea "x"
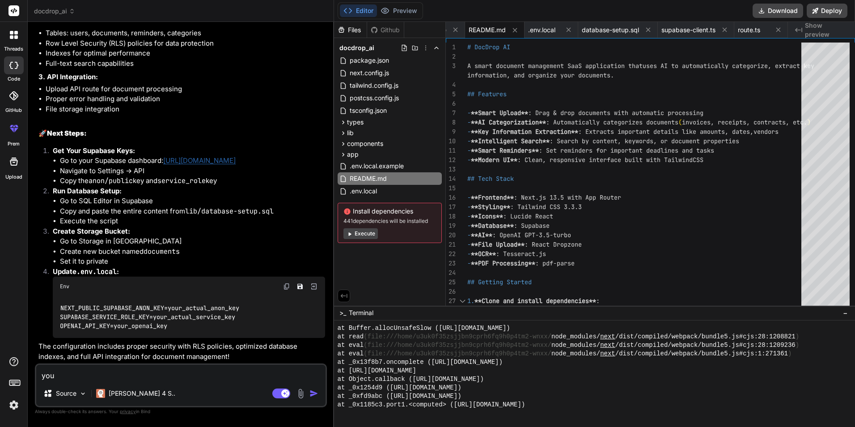
type textarea "you j"
type textarea "x"
type textarea "you ju"
type textarea "x"
type textarea "you jus"
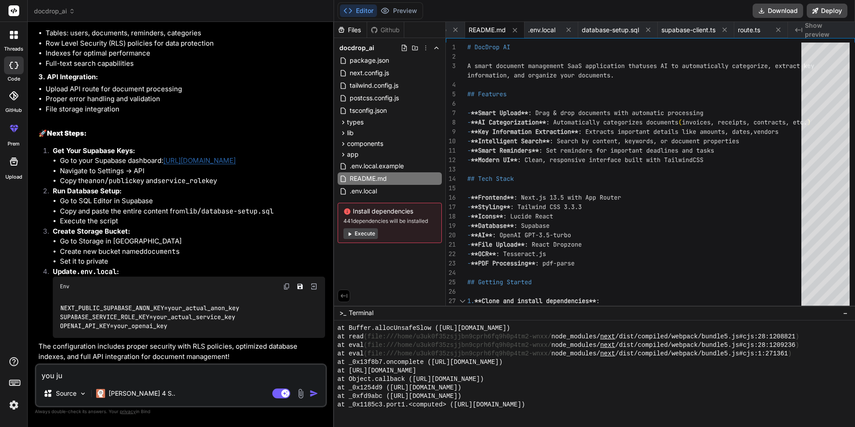
type textarea "x"
type textarea "you just"
type textarea "x"
type textarea "you just"
type textarea "x"
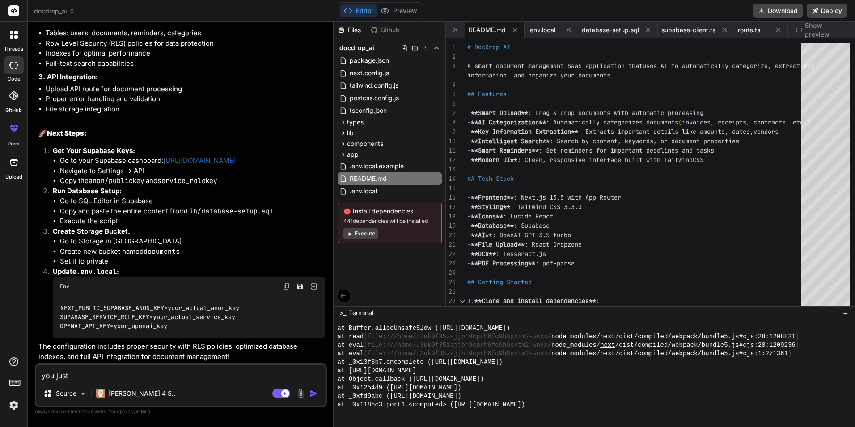
type textarea "you just n"
type textarea "x"
type textarea "you just ne"
type textarea "x"
type textarea "you just nee"
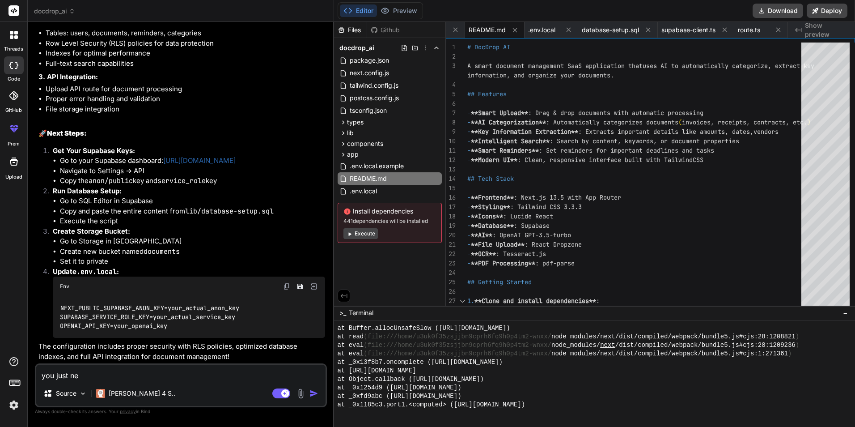
type textarea "x"
type textarea "you just need"
type textarea "x"
type textarea "you just need"
type textarea "x"
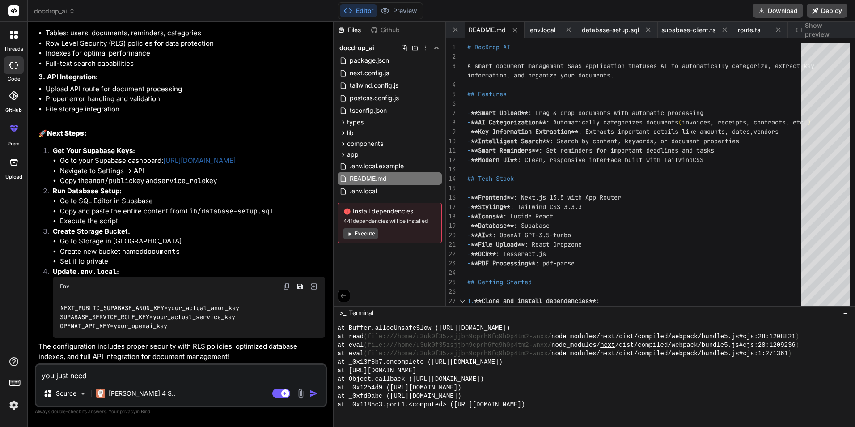
type textarea "you just need t"
type textarea "x"
type textarea "you just need to"
type textarea "x"
type textarea "you just need to"
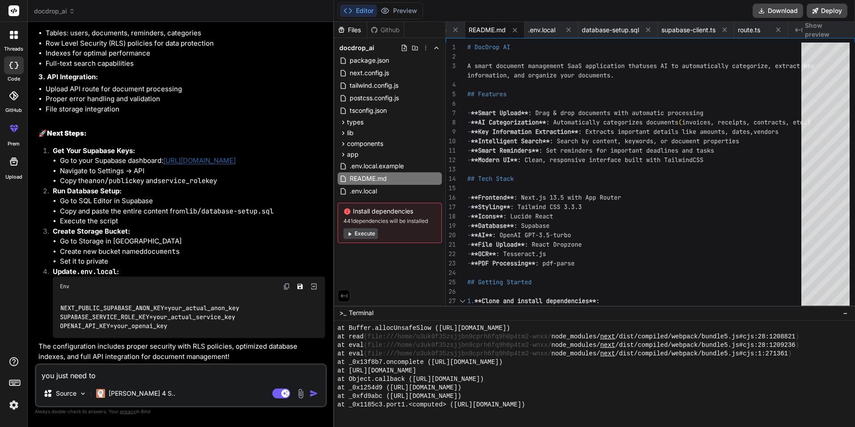
type textarea "x"
type textarea "you just need to c"
type textarea "x"
type textarea "you just need to co"
type textarea "x"
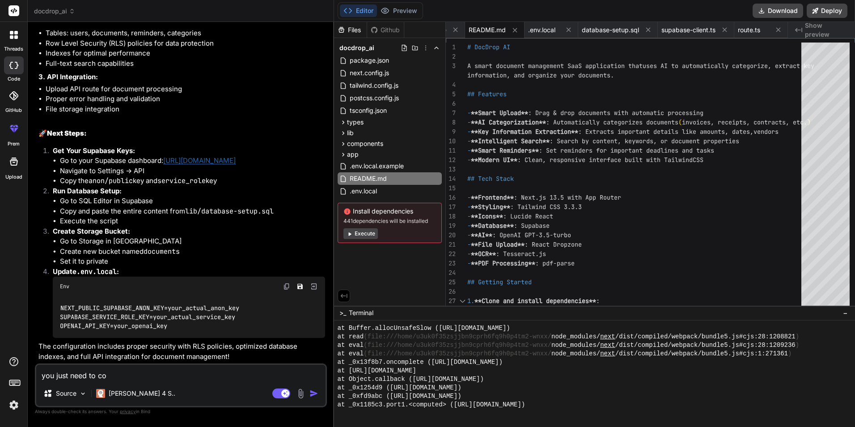
type textarea "you just need to con"
type textarea "x"
type textarea "you just need to conn"
type textarea "x"
type textarea "you just need to conne"
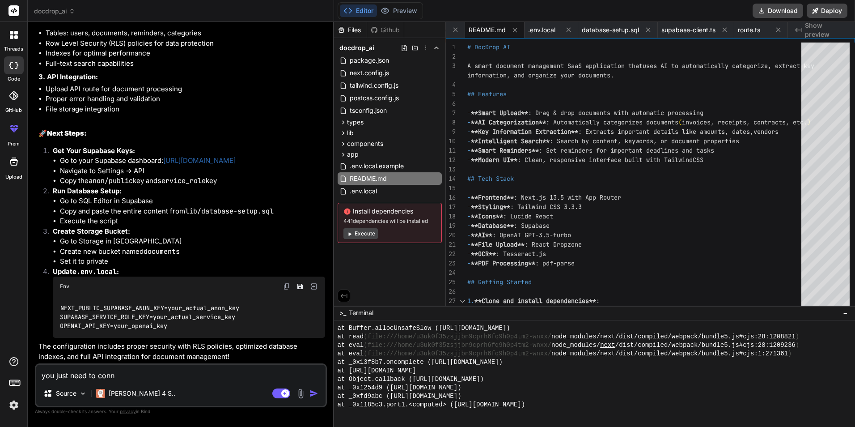
type textarea "x"
type textarea "you just need to connec"
type textarea "x"
type textarea "you just need to connect"
type textarea "x"
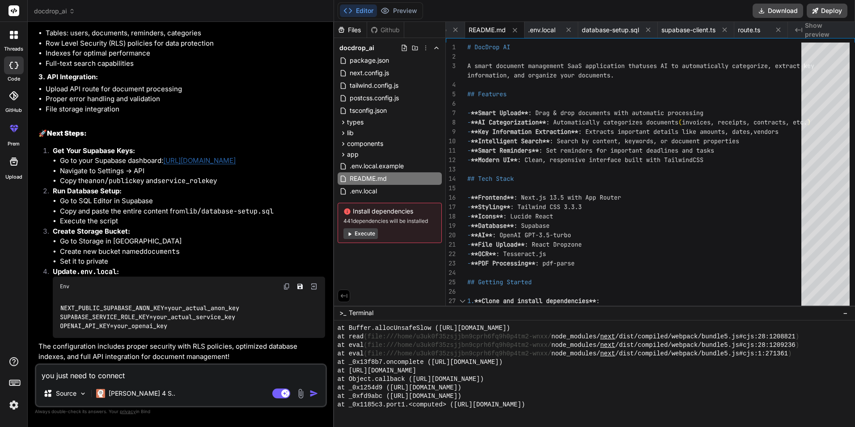
type textarea "you just need to connect"
type textarea "x"
type textarea "you just need to connect b"
type textarea "x"
type textarea "you just need to connect be"
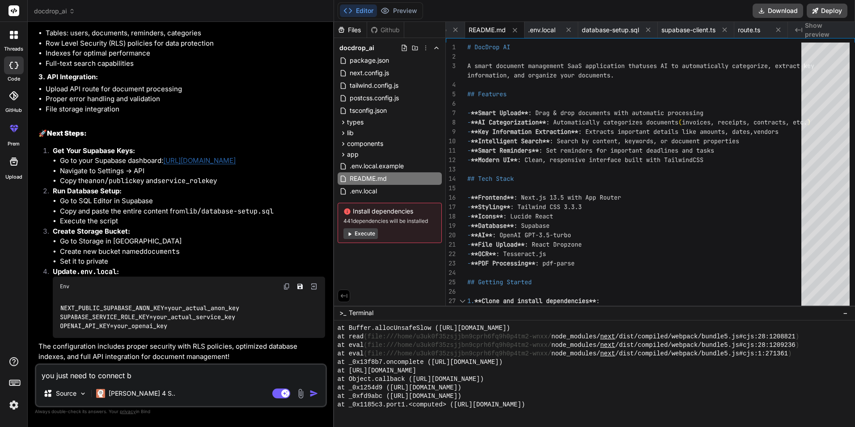
type textarea "x"
type textarea "you just need to connect bec"
type textarea "x"
type textarea "you just need to connect beca"
type textarea "x"
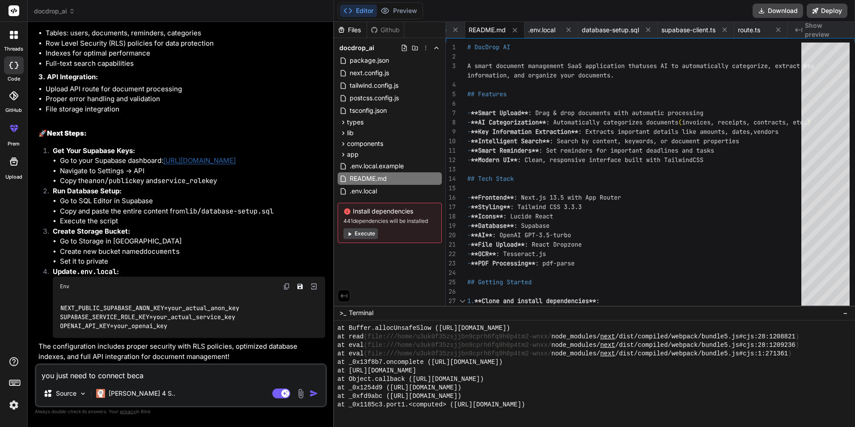
type textarea "you just need to connect becau"
type textarea "x"
type textarea "you just need to connect becaus"
type textarea "x"
type textarea "you just need to connect because"
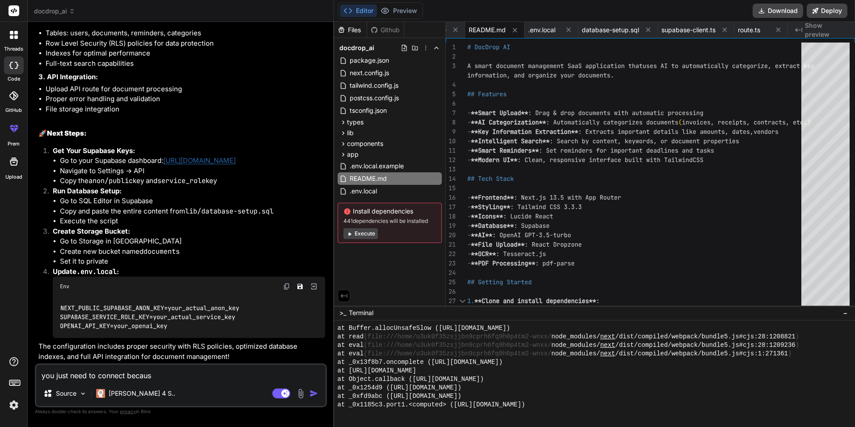
type textarea "x"
type textarea "you just need to connect because"
type textarea "x"
type textarea "you just need to connect because t"
type textarea "x"
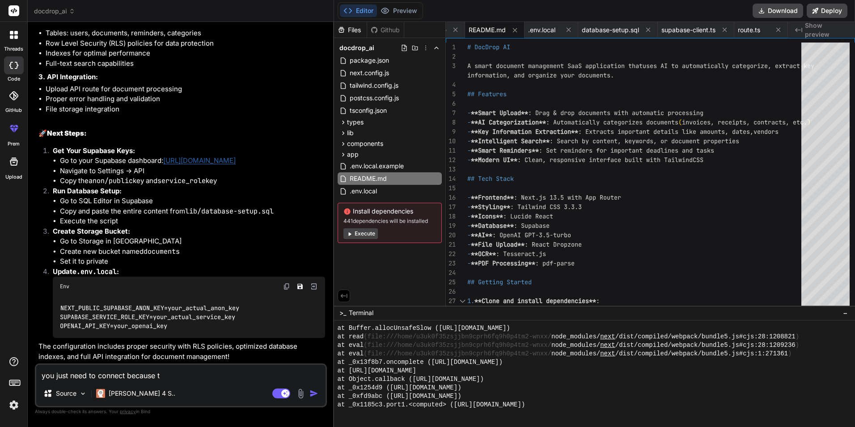
type textarea "you just need to connect because th"
type textarea "x"
type textarea "you just need to connect because the"
type textarea "x"
type textarea "you just need to connect because ther"
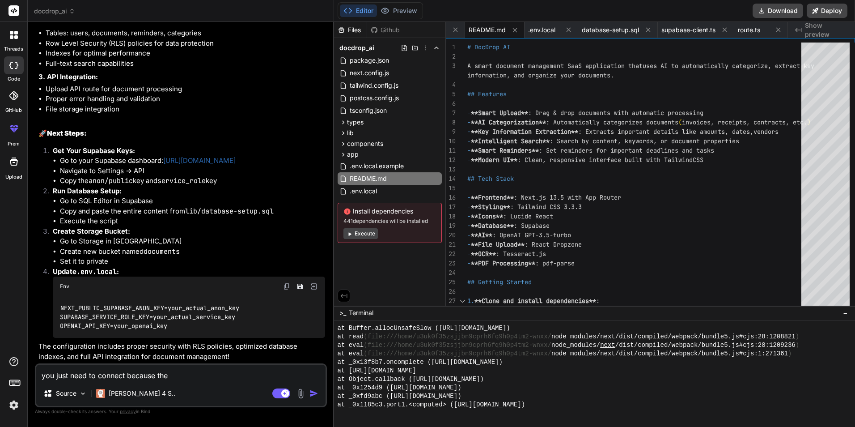
type textarea "x"
type textarea "you just need to connect because there"
type textarea "x"
type textarea "you just need to connect because there"
type textarea "x"
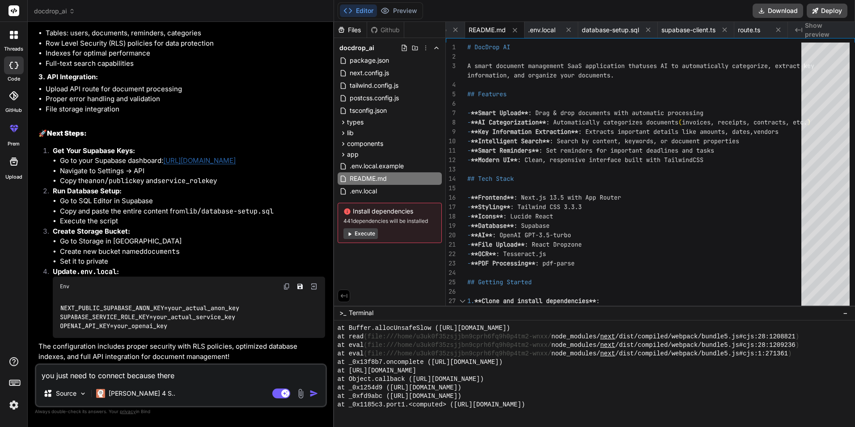
type textarea "you just need to connect because there i"
type textarea "x"
type textarea "you just need to connect because there is"
type textarea "x"
type textarea "you just need to connect because there is"
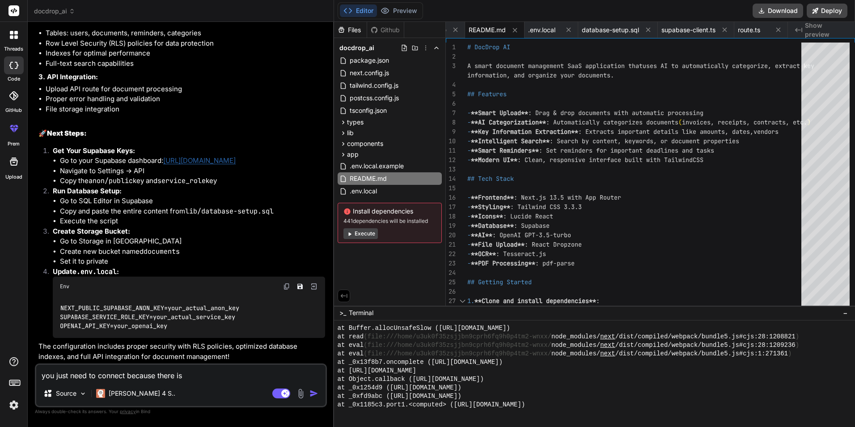
type textarea "x"
type textarea "you just need to connect because there is a"
type textarea "x"
type textarea "you just need to connect because there is au"
type textarea "x"
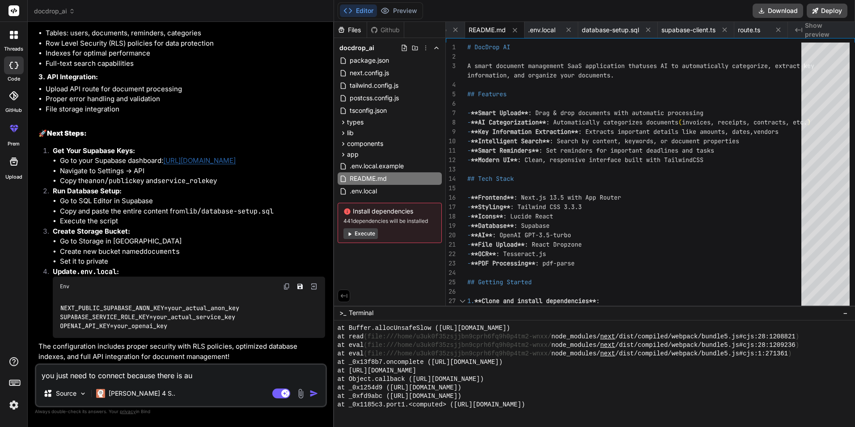
type textarea "you just need to connect because there is aut"
type textarea "x"
type textarea "you just need to connect because there is auth"
type textarea "x"
type textarea "you just need to connect because there is authe"
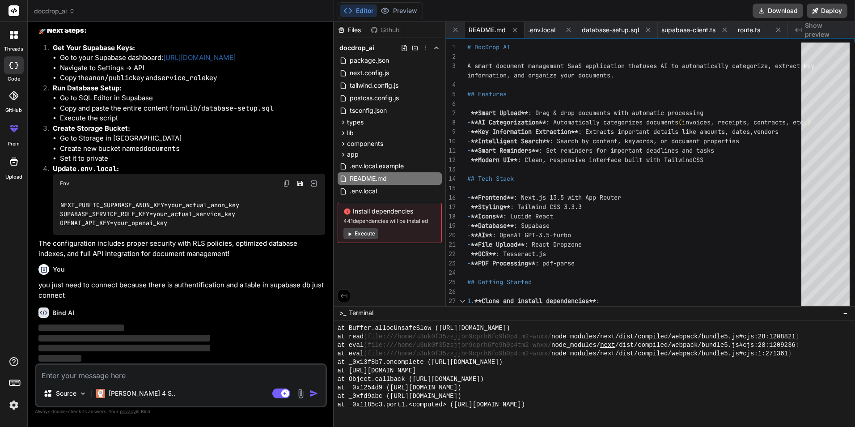
scroll to position [1614, 0]
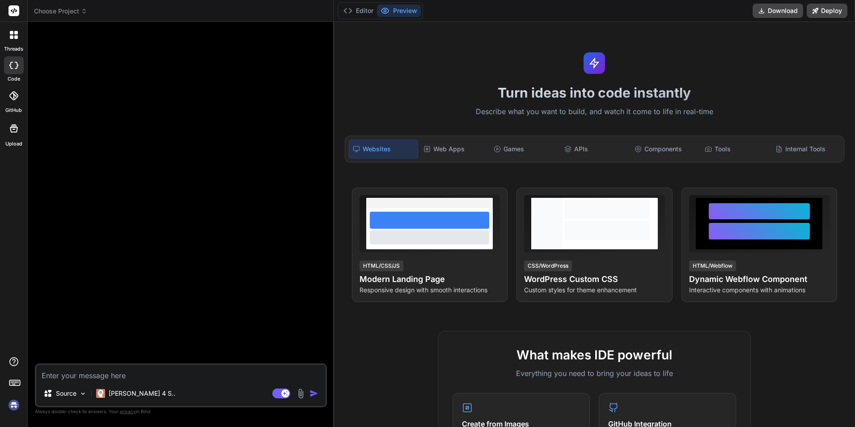
click at [13, 57] on div at bounding box center [14, 65] width 20 height 18
click at [14, 11] on icon at bounding box center [14, 10] width 7 height 5
click at [57, 11] on span "Choose Project" at bounding box center [60, 11] width 53 height 9
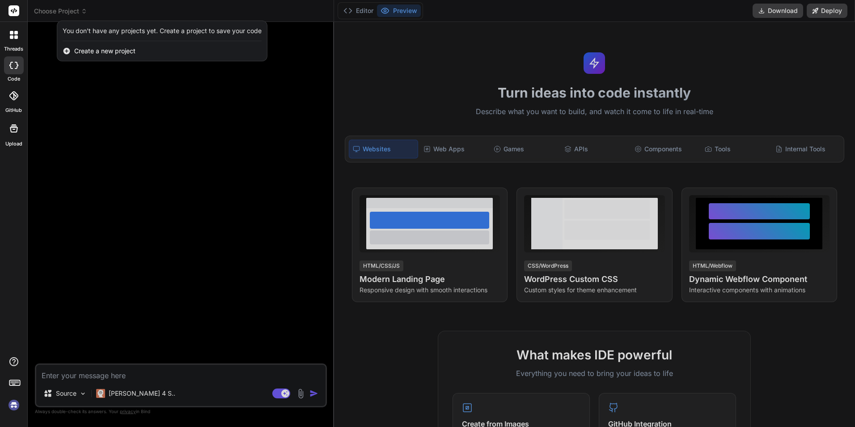
click at [17, 254] on div "threads code GitHub Upload" at bounding box center [14, 213] width 28 height 427
click at [13, 408] on img at bounding box center [13, 404] width 15 height 15
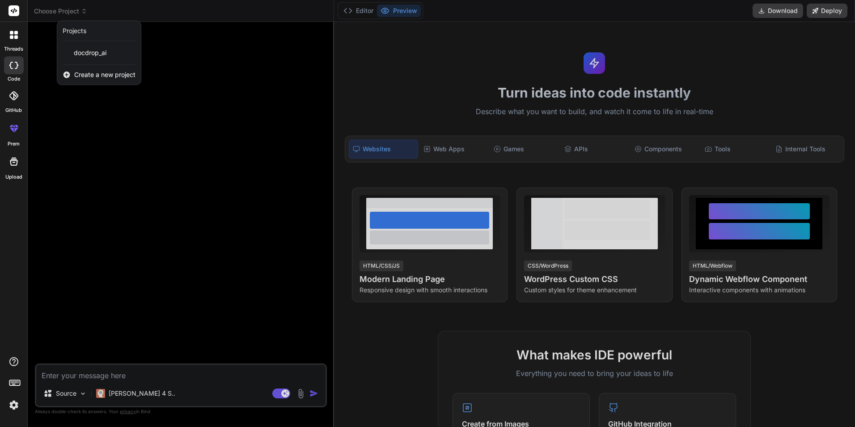
click at [251, 11] on div at bounding box center [427, 213] width 855 height 427
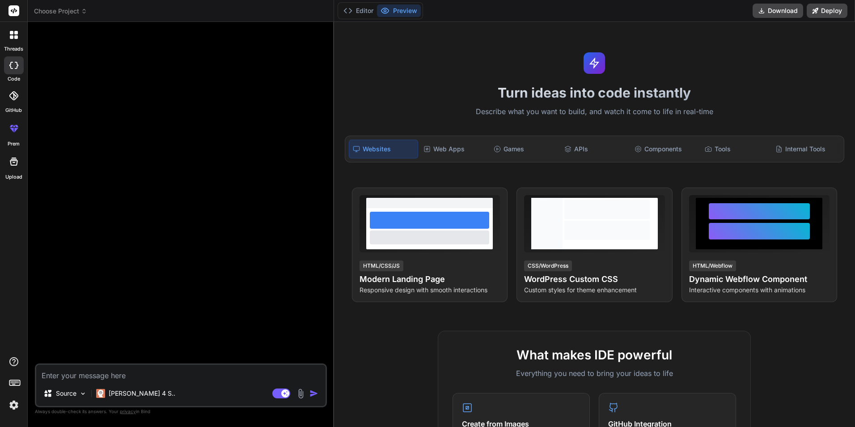
click at [81, 7] on span "Choose Project" at bounding box center [60, 11] width 53 height 9
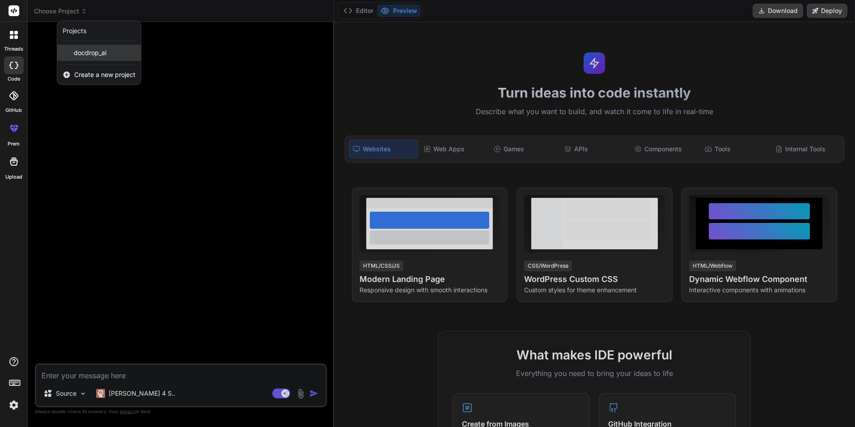
click at [78, 51] on span "docdrop_ai" at bounding box center [90, 52] width 33 height 9
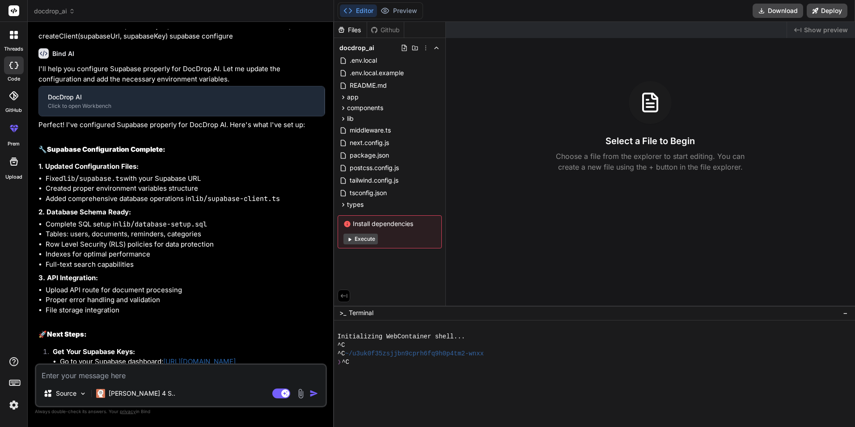
type textarea "x"
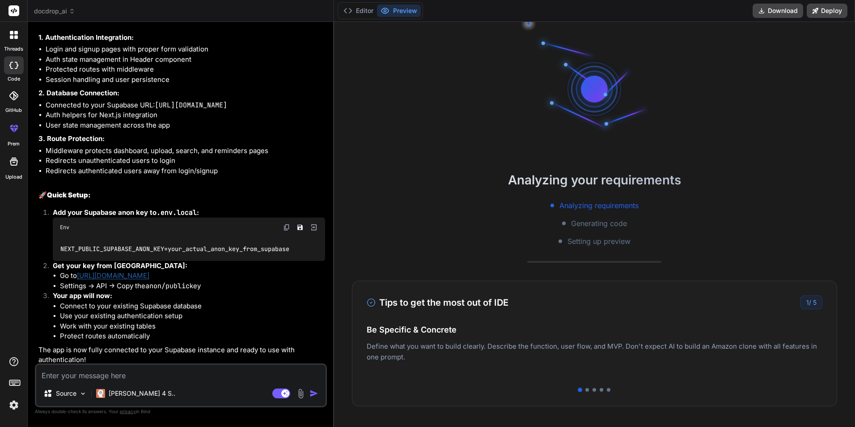
scroll to position [2189, 0]
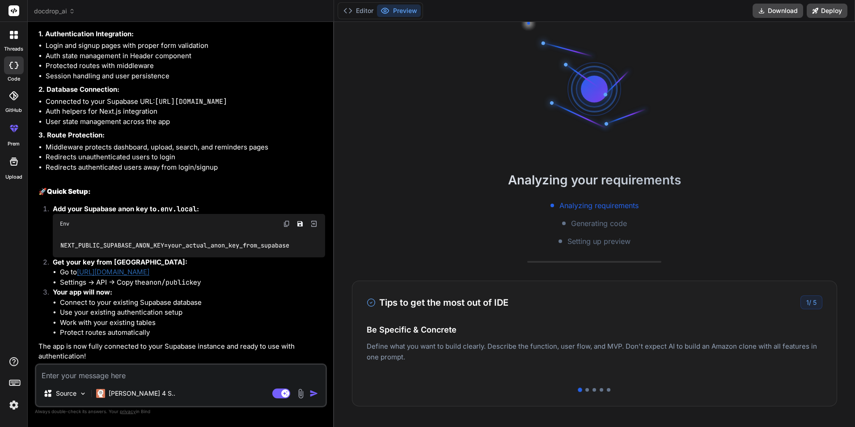
click at [202, 378] on textarea at bounding box center [180, 373] width 289 height 16
paste textarea "eyJhbGciOiJIUzI1NiIsInR5cCI6IkpXVCJ9.eyJpc3MiOiJzdXBhYmFzZSIsInJlZiI6ImttZ2lud3…"
type textarea "eyJhbGciOiJIUzI1NiIsInR5cCI6IkpXVCJ9.eyJpc3MiOiJzdXBhYmFzZSIsInJlZiI6ImttZ2lud3…"
type textarea "x"
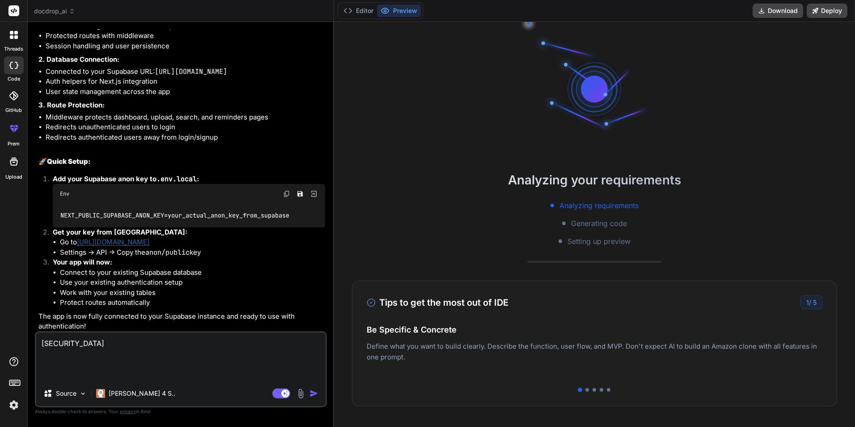
type textarea "eyJhbGciOiJIUzI1NiIsInR5cCI6IkpXVCJ9.eyJpc3MiOiJzdXBhYmFzZSIsInJlZiI6ImttZ2lud3…"
type textarea "x"
type textarea "eyJhbGciOiJIUzI1NiIsInR5cCI6IkpXVCJ9.eyJpc3MiOiJzdXBhYmFzZSIsInJlZiI6ImttZ2lud3…"
type textarea "x"
type textarea "eyJhbGciOiJIUzI1NiIsInR5cCI6IkpXVCJ9.eyJpc3MiOiJzdXBhYmFzZSIsInJlZiI6ImttZ2lud3…"
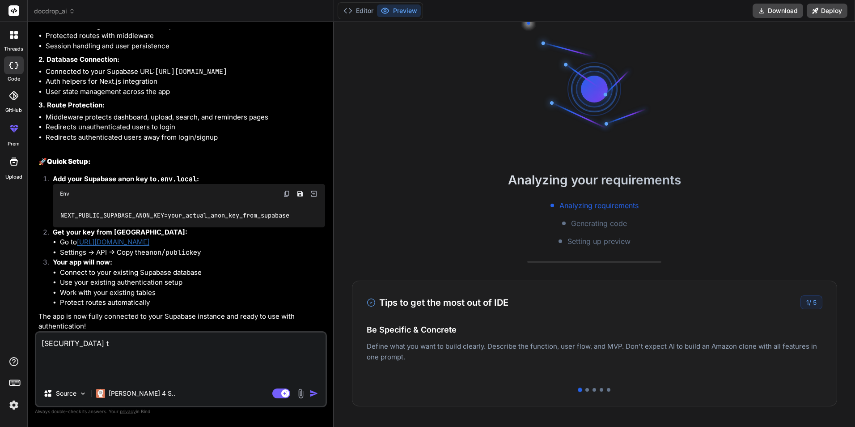
type textarea "x"
type textarea "eyJhbGciOiJIUzI1NiIsInR5cCI6IkpXVCJ9.eyJpc3MiOiJzdXBhYmFzZSIsInJlZiI6ImttZ2lud3…"
type textarea "x"
type textarea "eyJhbGciOiJIUzI1NiIsInR5cCI6IkpXVCJ9.eyJpc3MiOiJzdXBhYmFzZSIsInJlZiI6ImttZ2lud3…"
type textarea "x"
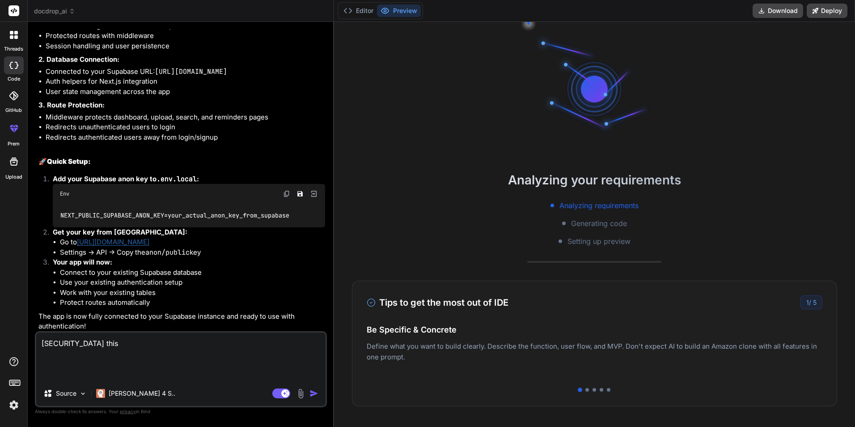
type textarea "eyJhbGciOiJIUzI1NiIsInR5cCI6IkpXVCJ9.eyJpc3MiOiJzdXBhYmFzZSIsInJlZiI6ImttZ2lud3…"
type textarea "x"
type textarea "eyJhbGciOiJIUzI1NiIsInR5cCI6IkpXVCJ9.eyJpc3MiOiJzdXBhYmFzZSIsInJlZiI6ImttZ2lud3…"
type textarea "x"
type textarea "eyJhbGciOiJIUzI1NiIsInR5cCI6IkpXVCJ9.eyJpc3MiOiJzdXBhYmFzZSIsInJlZiI6ImttZ2lud3…"
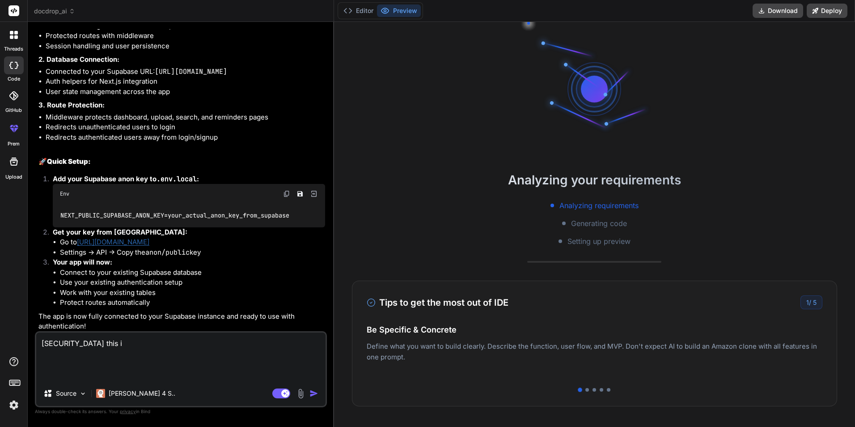
type textarea "x"
type textarea "eyJhbGciOiJIUzI1NiIsInR5cCI6IkpXVCJ9.eyJpc3MiOiJzdXBhYmFzZSIsInJlZiI6ImttZ2lud3…"
type textarea "x"
type textarea "eyJhbGciOiJIUzI1NiIsInR5cCI6IkpXVCJ9.eyJpc3MiOiJzdXBhYmFzZSIsInJlZiI6ImttZ2lud3…"
type textarea "x"
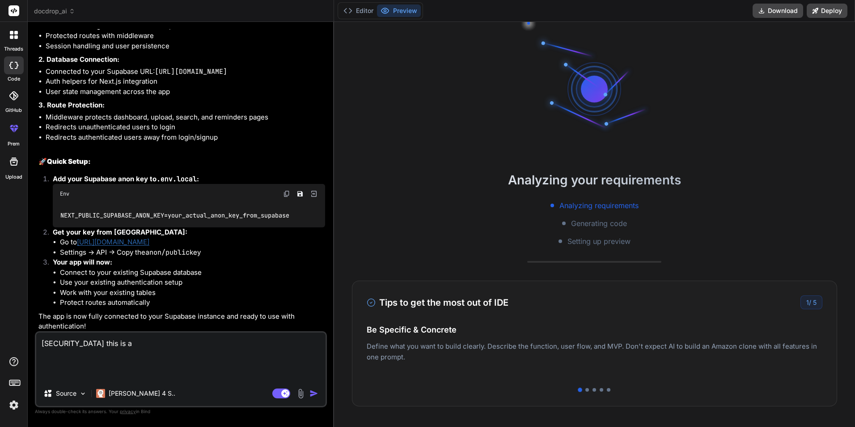
type textarea "eyJhbGciOiJIUzI1NiIsInR5cCI6IkpXVCJ9.eyJpc3MiOiJzdXBhYmFzZSIsInJlZiI6ImttZ2lud3…"
type textarea "x"
type textarea "eyJhbGciOiJIUzI1NiIsInR5cCI6IkpXVCJ9.eyJpc3MiOiJzdXBhYmFzZSIsInJlZiI6ImttZ2lud3…"
type textarea "x"
type textarea "eyJhbGciOiJIUzI1NiIsInR5cCI6IkpXVCJ9.eyJpc3MiOiJzdXBhYmFzZSIsInJlZiI6ImttZ2lud3…"
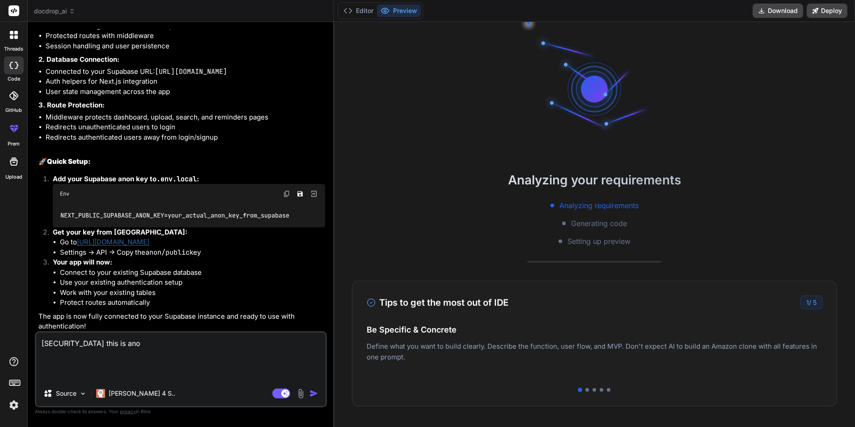
type textarea "x"
type textarea "eyJhbGciOiJIUzI1NiIsInR5cCI6IkpXVCJ9.eyJpc3MiOiJzdXBhYmFzZSIsInJlZiI6ImttZ2lud3…"
type textarea "x"
type textarea "eyJhbGciOiJIUzI1NiIsInR5cCI6IkpXVCJ9.eyJpc3MiOiJzdXBhYmFzZSIsInJlZiI6ImttZ2lud3…"
type textarea "x"
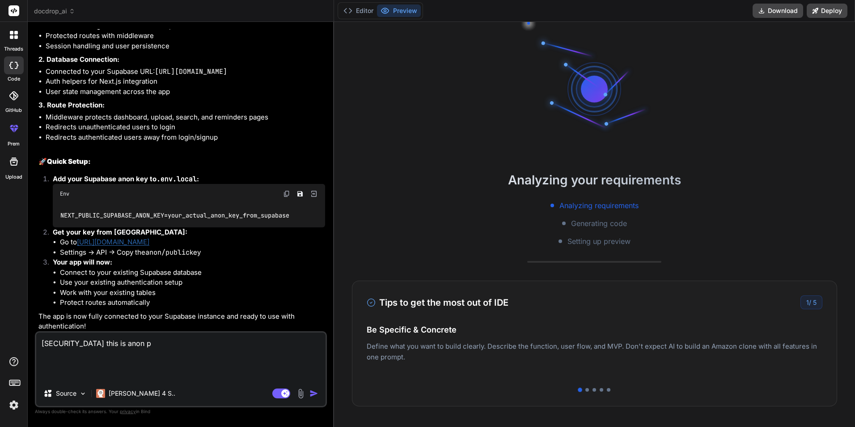
type textarea "eyJhbGciOiJIUzI1NiIsInR5cCI6IkpXVCJ9.eyJpc3MiOiJzdXBhYmFzZSIsInJlZiI6ImttZ2lud3…"
type textarea "x"
type textarea "eyJhbGciOiJIUzI1NiIsInR5cCI6IkpXVCJ9.eyJpc3MiOiJzdXBhYmFzZSIsInJlZiI6ImttZ2lud3…"
type textarea "x"
type textarea "eyJhbGciOiJIUzI1NiIsInR5cCI6IkpXVCJ9.eyJpc3MiOiJzdXBhYmFzZSIsInJlZiI6ImttZ2lud3…"
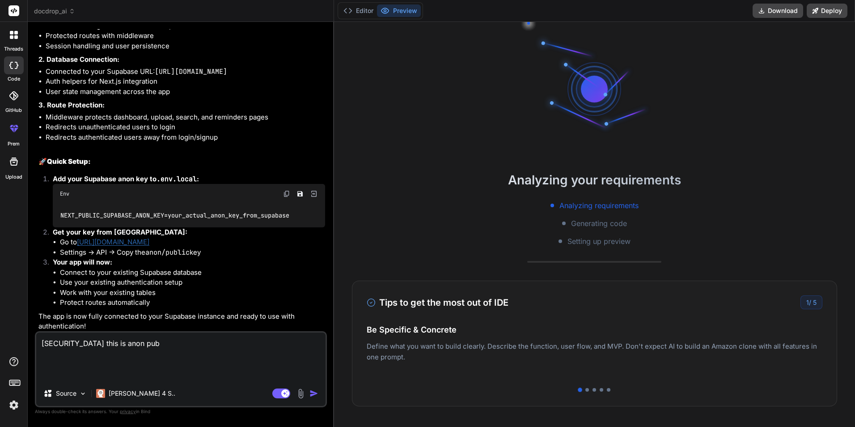
type textarea "x"
type textarea "eyJhbGciOiJIUzI1NiIsInR5cCI6IkpXVCJ9.eyJpc3MiOiJzdXBhYmFzZSIsInJlZiI6ImttZ2lud3…"
type textarea "x"
type textarea "eyJhbGciOiJIUzI1NiIsInR5cCI6IkpXVCJ9.eyJpc3MiOiJzdXBhYmFzZSIsInJlZiI6ImttZ2lud3…"
type textarea "x"
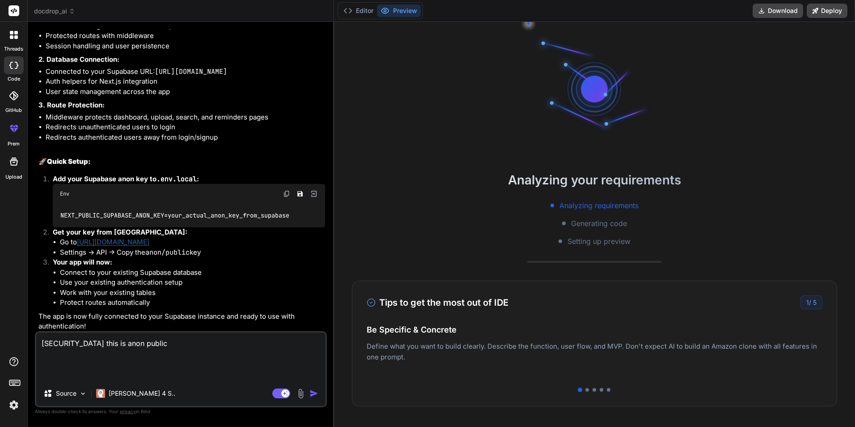
type textarea "eyJhbGciOiJIUzI1NiIsInR5cCI6IkpXVCJ9.eyJpc3MiOiJzdXBhYmFzZSIsInJlZiI6ImttZ2lud3…"
type textarea "x"
type textarea "eyJhbGciOiJIUzI1NiIsInR5cCI6IkpXVCJ9.eyJpc3MiOiJzdXBhYmFzZSIsInJlZiI6ImttZ2lud3…"
type textarea "x"
type textarea "eyJhbGciOiJIUzI1NiIsInR5cCI6IkpXVCJ9.eyJpc3MiOiJzdXBhYmFzZSIsInJlZiI6ImttZ2lud3…"
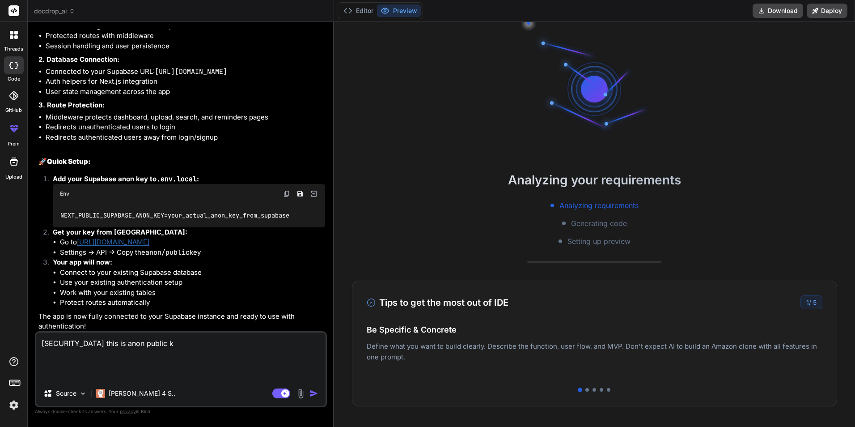
type textarea "x"
type textarea "eyJhbGciOiJIUzI1NiIsInR5cCI6IkpXVCJ9.eyJpc3MiOiJzdXBhYmFzZSIsInJlZiI6ImttZ2lud3…"
type textarea "x"
type textarea "eyJhbGciOiJIUzI1NiIsInR5cCI6IkpXVCJ9.eyJpc3MiOiJzdXBhYmFzZSIsInJlZiI6ImttZ2lud3…"
type textarea "x"
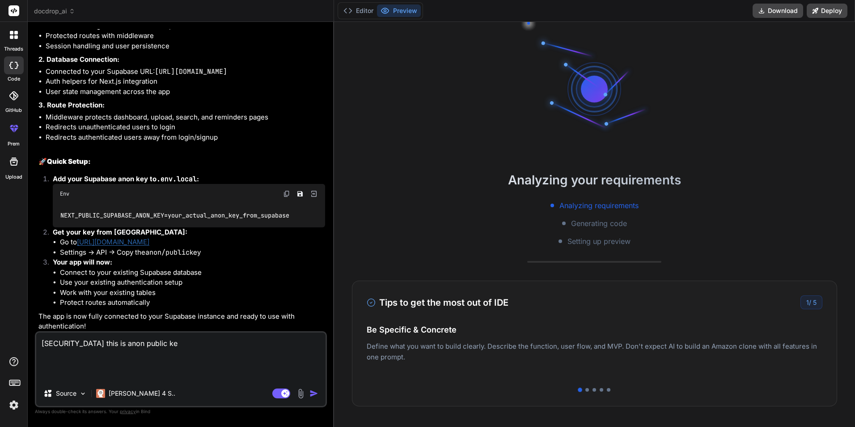
type textarea "eyJhbGciOiJIUzI1NiIsInR5cCI6IkpXVCJ9.eyJpc3MiOiJzdXBhYmFzZSIsInJlZiI6ImttZ2lud3…"
type textarea "x"
type textarea "eyJhbGciOiJIUzI1NiIsInR5cCI6IkpXVCJ9.eyJpc3MiOiJzdXBhYmFzZSIsInJlZiI6ImttZ2lud3…"
type textarea "x"
type textarea "eyJhbGciOiJIUzI1NiIsInR5cCI6IkpXVCJ9.eyJpc3MiOiJzdXBhYmFzZSIsInJlZiI6ImttZ2lud3…"
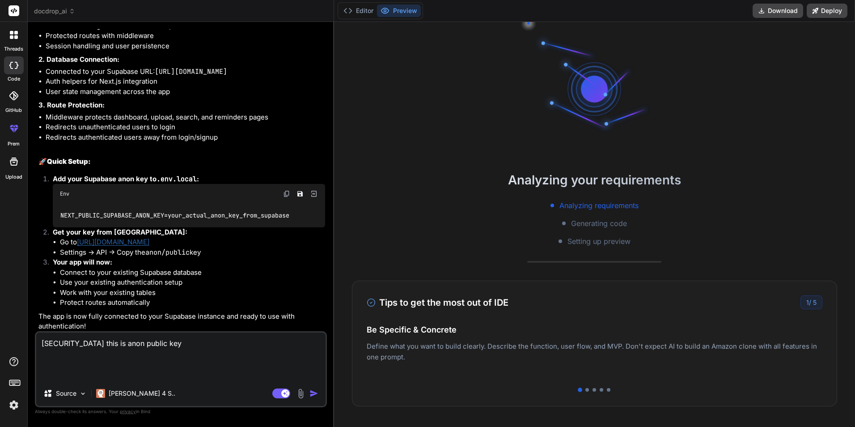
type textarea "x"
type textarea "eyJhbGciOiJIUzI1NiIsInR5cCI6IkpXVCJ9.eyJpc3MiOiJzdXBhYmFzZSIsInJlZiI6ImttZ2lud3…"
type textarea "x"
type textarea "eyJhbGciOiJIUzI1NiIsInR5cCI6IkpXVCJ9.eyJpc3MiOiJzdXBhYmFzZSIsInJlZiI6ImttZ2lud3…"
type textarea "x"
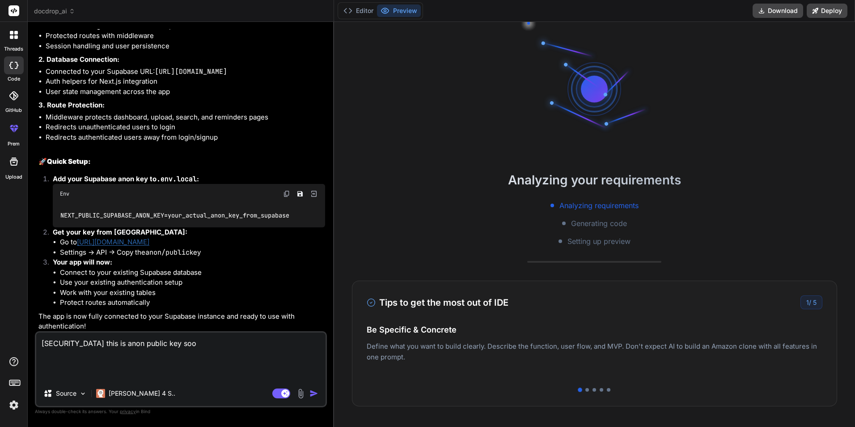
type textarea "eyJhbGciOiJIUzI1NiIsInR5cCI6IkpXVCJ9.eyJpc3MiOiJzdXBhYmFzZSIsInJlZiI6ImttZ2lud3…"
type textarea "x"
type textarea "eyJhbGciOiJIUzI1NiIsInR5cCI6IkpXVCJ9.eyJpc3MiOiJzdXBhYmFzZSIsInJlZiI6ImttZ2lud3…"
type textarea "x"
type textarea "eyJhbGciOiJIUzI1NiIsInR5cCI6IkpXVCJ9.eyJpc3MiOiJzdXBhYmFzZSIsInJlZiI6ImttZ2lud3…"
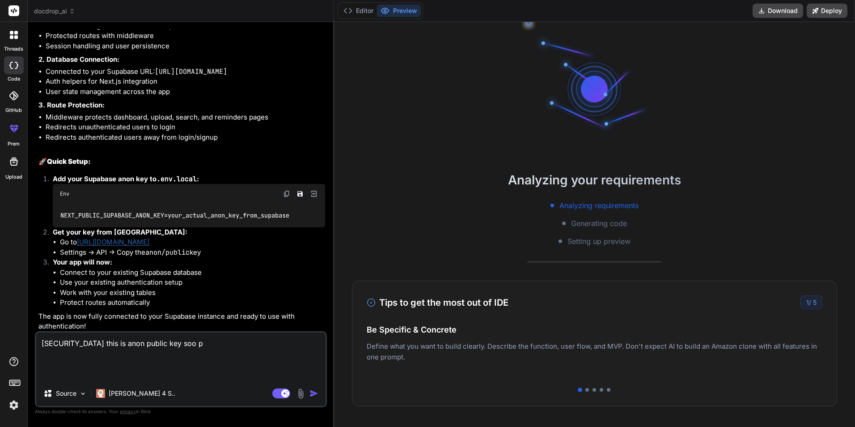
type textarea "x"
type textarea "eyJhbGciOiJIUzI1NiIsInR5cCI6IkpXVCJ9.eyJpc3MiOiJzdXBhYmFzZSIsInJlZiI6ImttZ2lud3…"
type textarea "x"
type textarea "eyJhbGciOiJIUzI1NiIsInR5cCI6IkpXVCJ9.eyJpc3MiOiJzdXBhYmFzZSIsInJlZiI6ImttZ2lud3…"
type textarea "x"
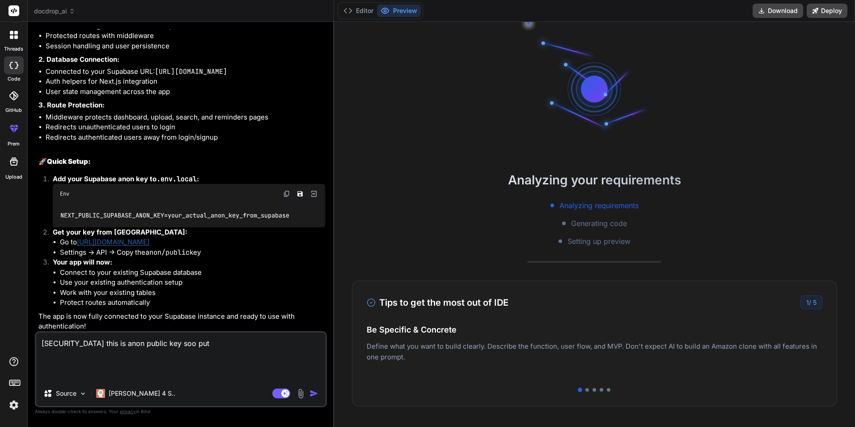
type textarea "eyJhbGciOiJIUzI1NiIsInR5cCI6IkpXVCJ9.eyJpc3MiOiJzdXBhYmFzZSIsInJlZiI6ImttZ2lud3…"
type textarea "x"
type textarea "eyJhbGciOiJIUzI1NiIsInR5cCI6IkpXVCJ9.eyJpc3MiOiJzdXBhYmFzZSIsInJlZiI6ImttZ2lud3…"
type textarea "x"
type textarea "eyJhbGciOiJIUzI1NiIsInR5cCI6IkpXVCJ9.eyJpc3MiOiJzdXBhYmFzZSIsInJlZiI6ImttZ2lud3…"
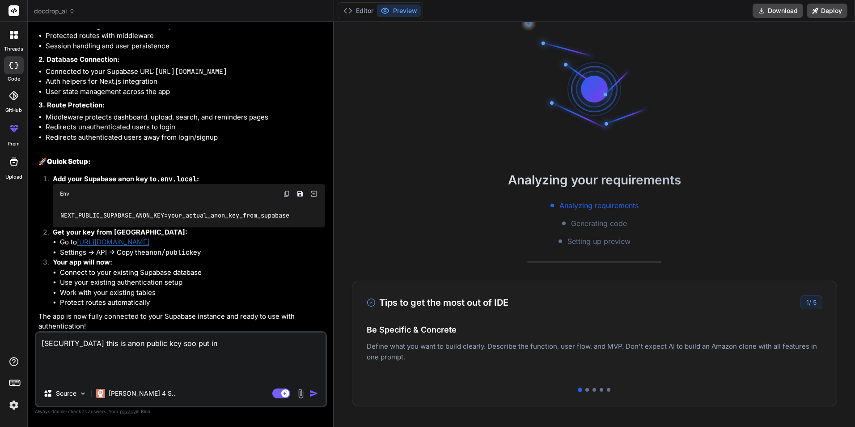
type textarea "x"
type textarea "eyJhbGciOiJIUzI1NiIsInR5cCI6IkpXVCJ9.eyJpc3MiOiJzdXBhYmFzZSIsInJlZiI6ImttZ2lud3…"
type textarea "x"
type textarea "eyJhbGciOiJIUzI1NiIsInR5cCI6IkpXVCJ9.eyJpc3MiOiJzdXBhYmFzZSIsInJlZiI6ImttZ2lud3…"
type textarea "x"
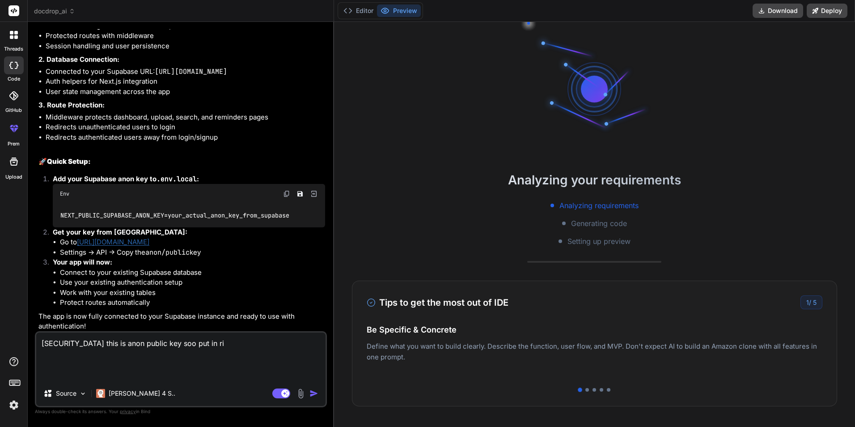
type textarea "eyJhbGciOiJIUzI1NiIsInR5cCI6IkpXVCJ9.eyJpc3MiOiJzdXBhYmFzZSIsInJlZiI6ImttZ2lud3…"
type textarea "x"
type textarea "eyJhbGciOiJIUzI1NiIsInR5cCI6IkpXVCJ9.eyJpc3MiOiJzdXBhYmFzZSIsInJlZiI6ImttZ2lud3…"
type textarea "x"
type textarea "eyJhbGciOiJIUzI1NiIsInR5cCI6IkpXVCJ9.eyJpc3MiOiJzdXBhYmFzZSIsInJlZiI6ImttZ2lud3…"
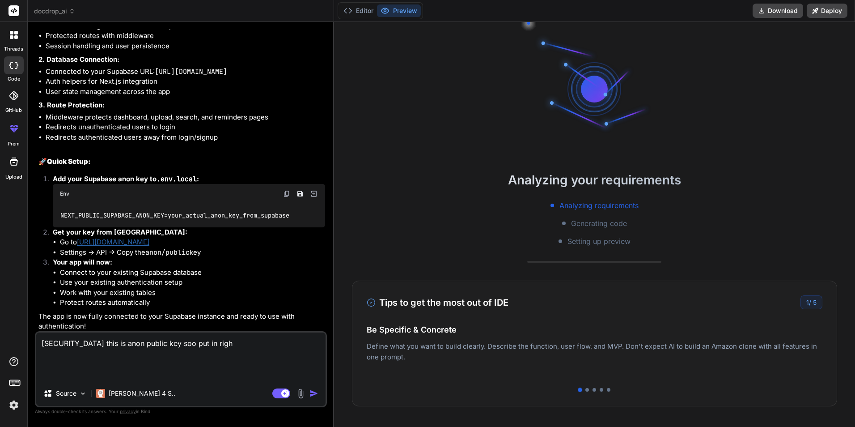
type textarea "x"
type textarea "eyJhbGciOiJIUzI1NiIsInR5cCI6IkpXVCJ9.eyJpc3MiOiJzdXBhYmFzZSIsInJlZiI6ImttZ2lud3…"
type textarea "x"
type textarea "eyJhbGciOiJIUzI1NiIsInR5cCI6IkpXVCJ9.eyJpc3MiOiJzdXBhYmFzZSIsInJlZiI6ImttZ2lud3…"
type textarea "x"
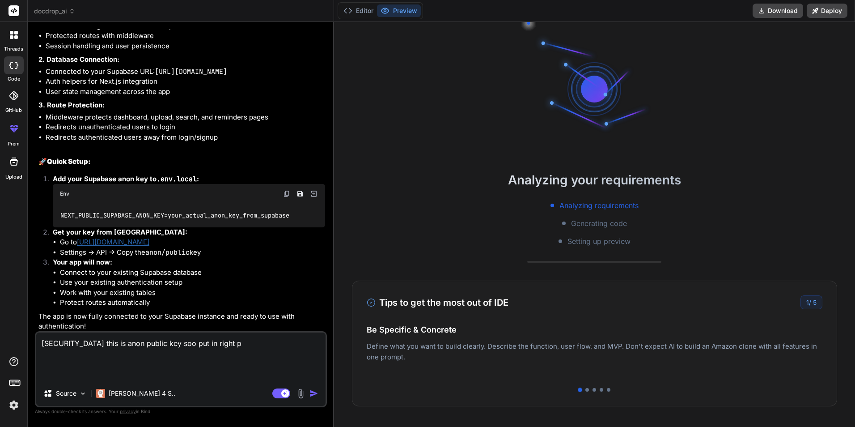
type textarea "eyJhbGciOiJIUzI1NiIsInR5cCI6IkpXVCJ9.eyJpc3MiOiJzdXBhYmFzZSIsInJlZiI6ImttZ2lud3…"
type textarea "x"
type textarea "eyJhbGciOiJIUzI1NiIsInR5cCI6IkpXVCJ9.eyJpc3MiOiJzdXBhYmFzZSIsInJlZiI6ImttZ2lud3…"
type textarea "x"
type textarea "eyJhbGciOiJIUzI1NiIsInR5cCI6IkpXVCJ9.eyJpc3MiOiJzdXBhYmFzZSIsInJlZiI6ImttZ2lud3…"
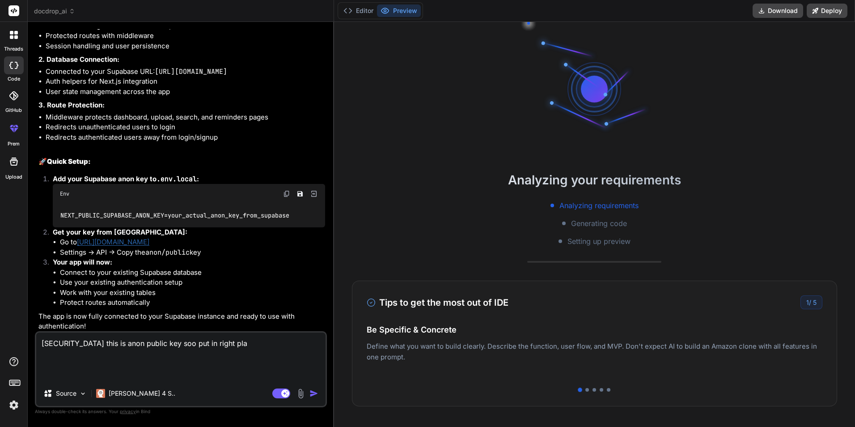
type textarea "x"
type textarea "[SECURITY_DATA] this is anon public key soo put in right place"
type textarea "x"
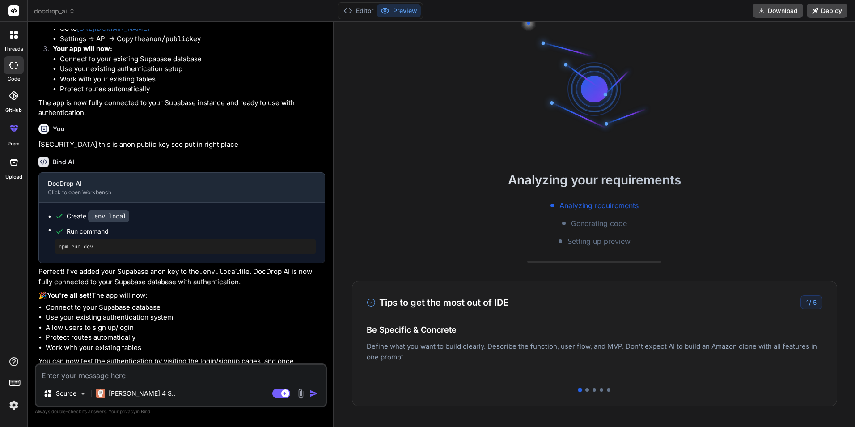
scroll to position [2468, 0]
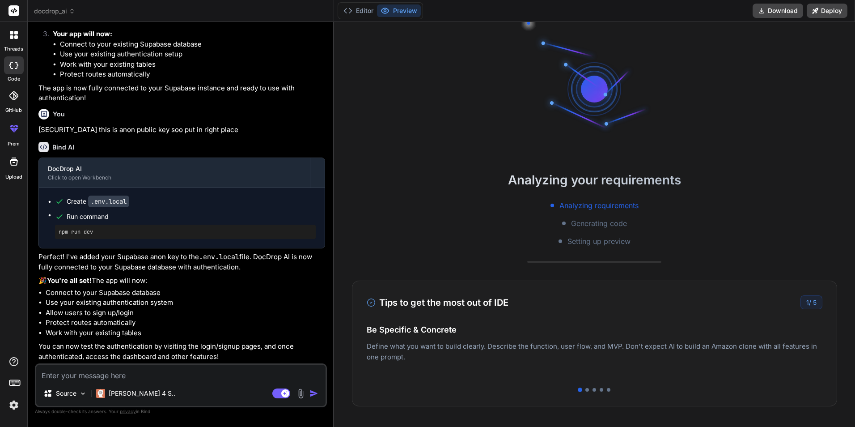
click at [410, 10] on button "Preview" at bounding box center [399, 10] width 44 height 13
click at [365, 10] on button "Editor" at bounding box center [358, 10] width 37 height 13
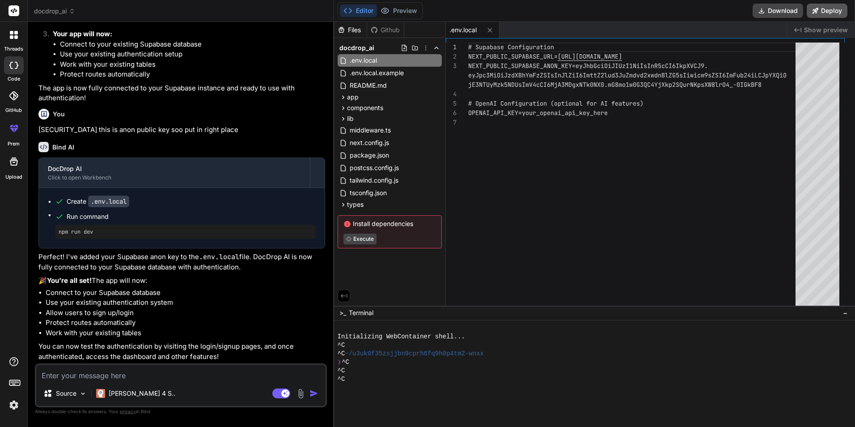
click at [820, 9] on button "Deploy" at bounding box center [827, 11] width 41 height 14
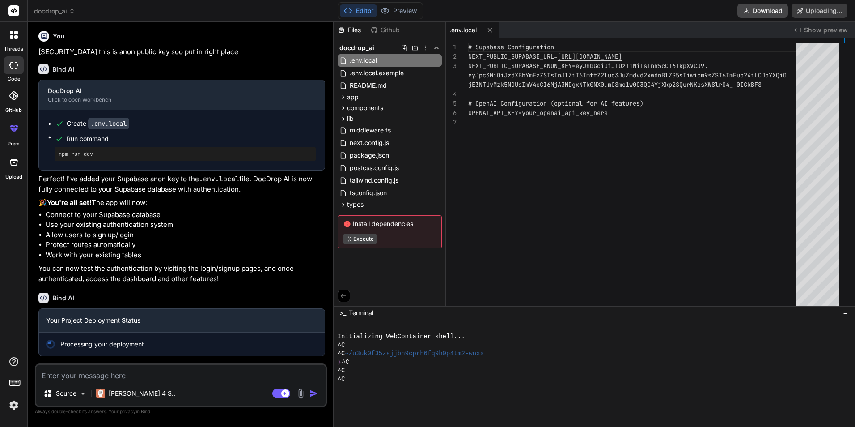
scroll to position [2546, 0]
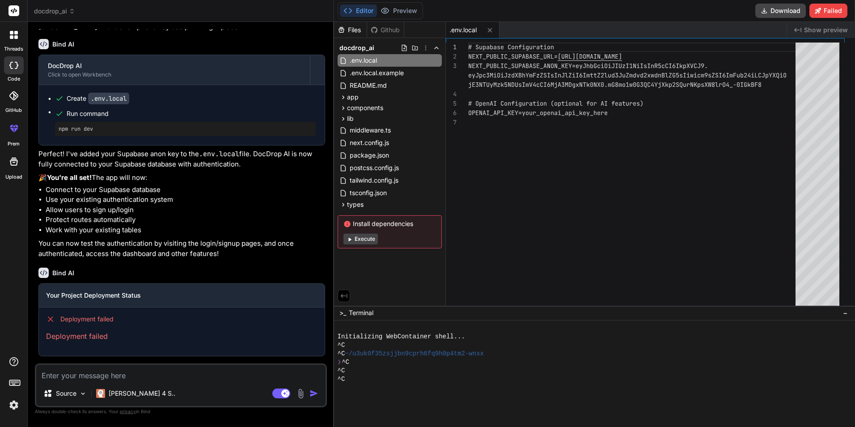
click at [374, 239] on button "Execute" at bounding box center [361, 239] width 34 height 11
type textarea "x"
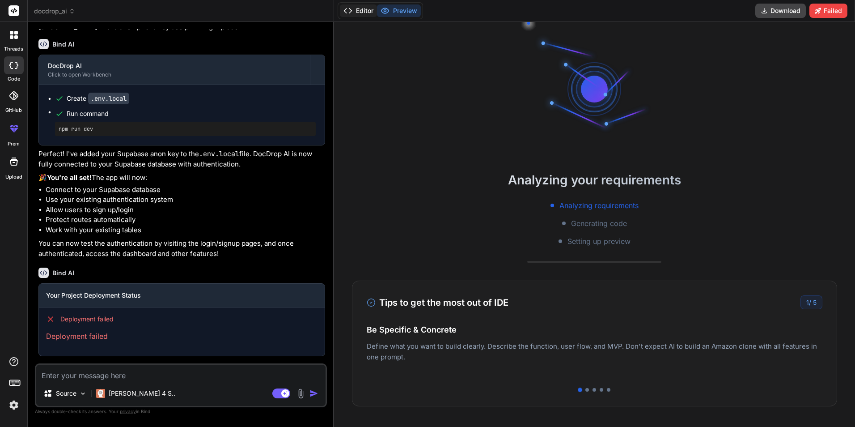
click at [369, 13] on button "Editor" at bounding box center [358, 10] width 37 height 13
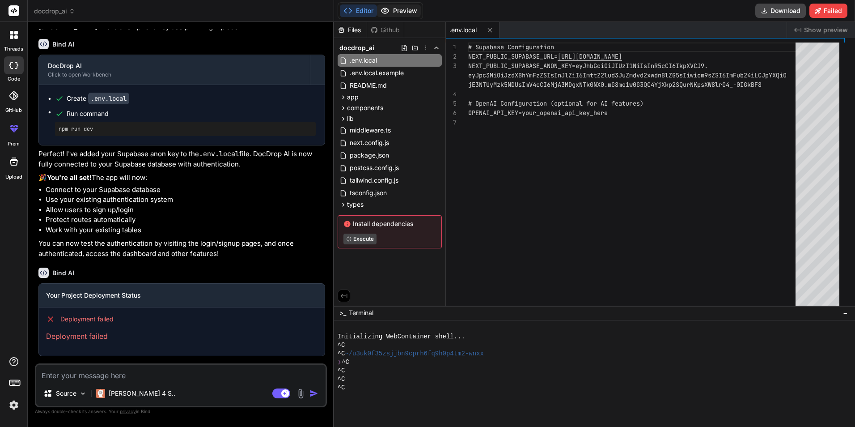
click at [402, 9] on button "Preview" at bounding box center [399, 10] width 44 height 13
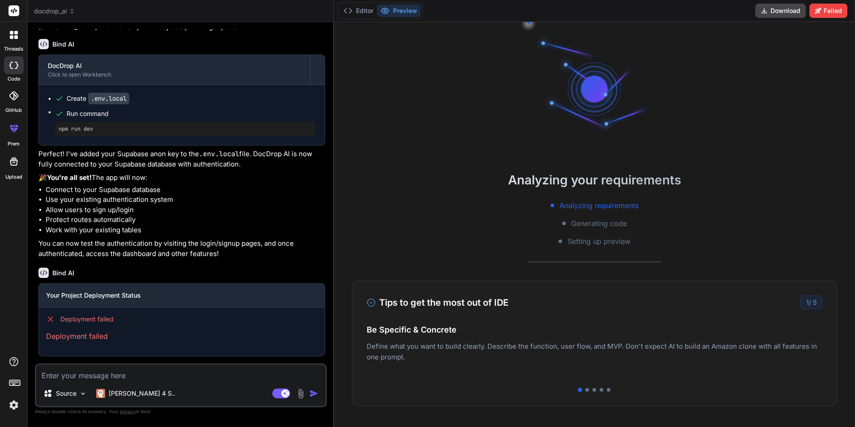
scroll to position [2571, 0]
click at [375, 13] on button "Editor" at bounding box center [358, 10] width 37 height 13
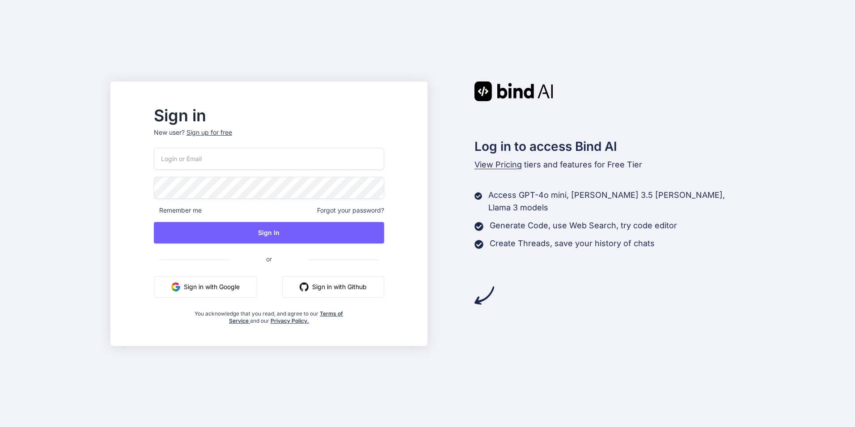
click at [336, 289] on button "Sign in with Github" at bounding box center [333, 286] width 102 height 21
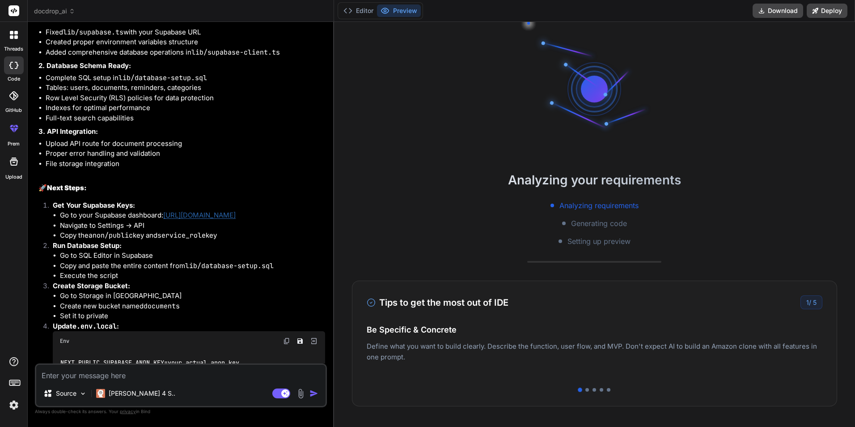
scroll to position [1750, 0]
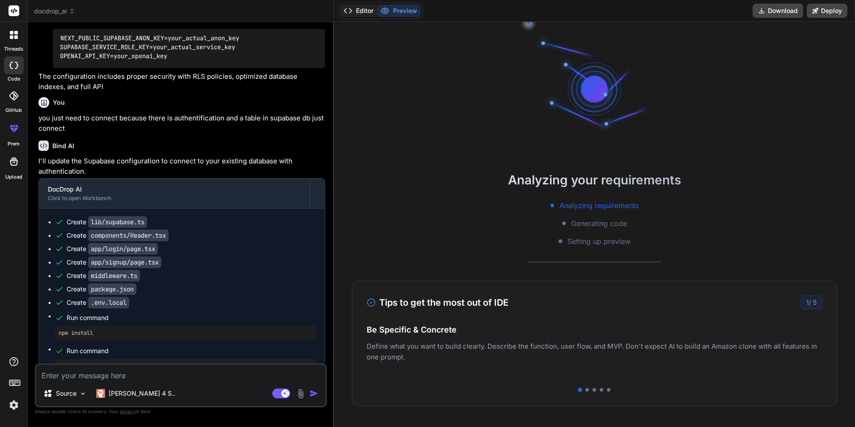
click at [374, 9] on button "Editor" at bounding box center [358, 10] width 37 height 13
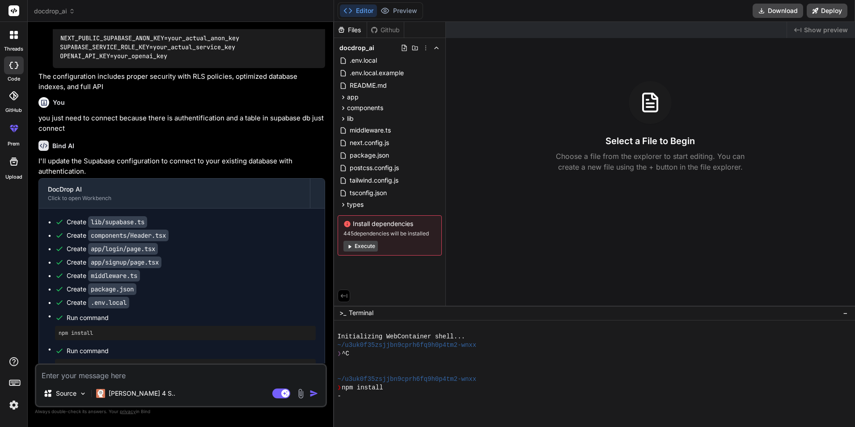
type textarea "x"
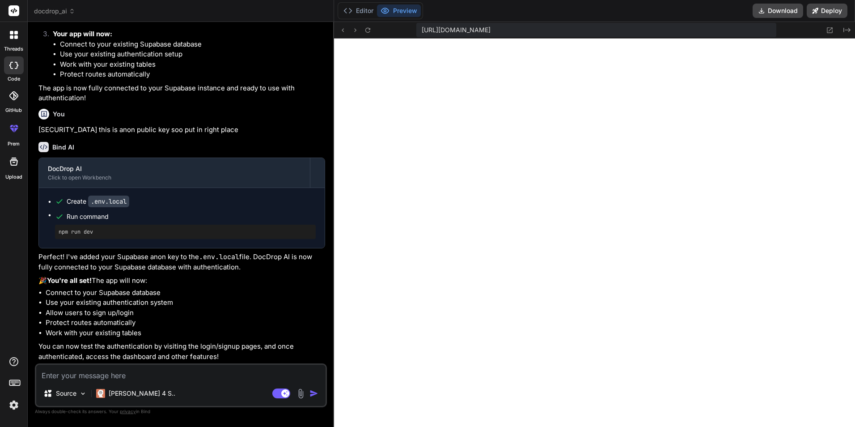
scroll to position [2468, 0]
click at [359, 30] on icon at bounding box center [356, 30] width 8 height 8
click at [344, 30] on icon at bounding box center [343, 30] width 2 height 4
click at [372, 33] on icon at bounding box center [368, 30] width 8 height 8
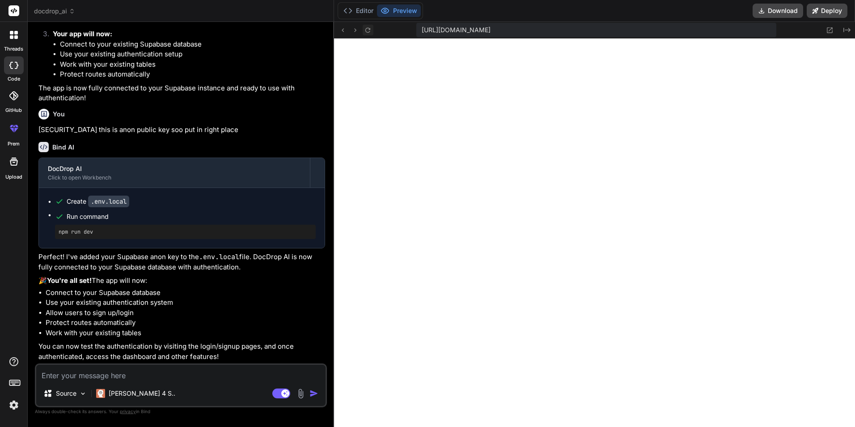
click at [372, 30] on icon at bounding box center [368, 30] width 8 height 8
click at [193, 382] on div "Source [PERSON_NAME] 4 S.. Agent Mode. When this toggle is activated, AI automa…" at bounding box center [181, 385] width 292 height 44
click at [199, 374] on textarea at bounding box center [180, 373] width 289 height 16
paste textarea "In my [DOMAIN_NAME] project with Supabase connected, add user authentication wi…"
type textarea "In my [DOMAIN_NAME] project with Supabase connected, add user authentication wi…"
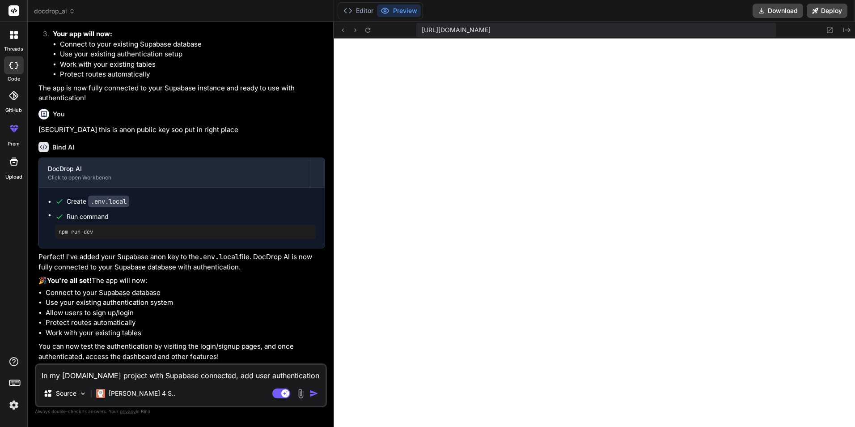
scroll to position [10, 0]
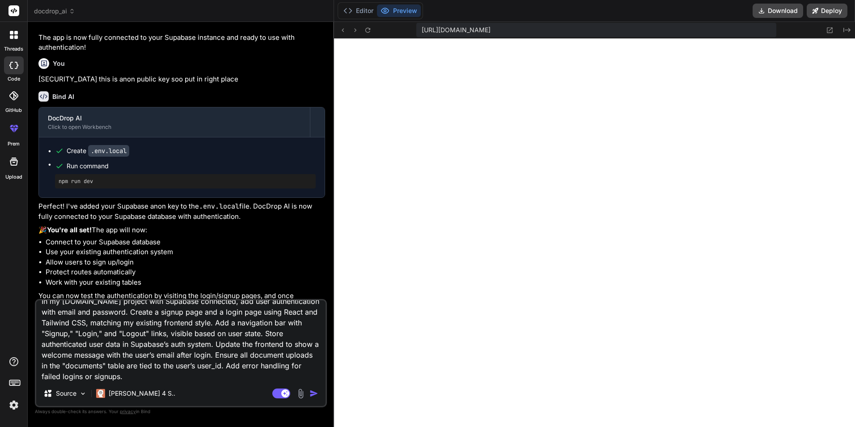
type textarea "x"
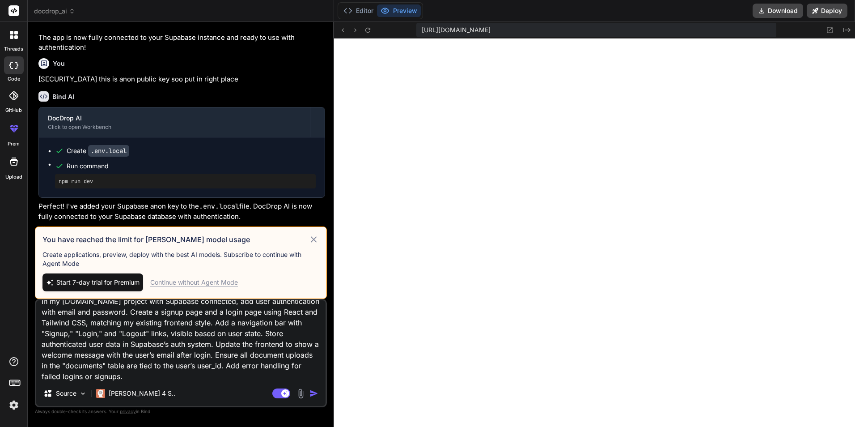
type textarea "In my [DOMAIN_NAME] project with Supabase connected, add user authentication wi…"
click at [208, 281] on div "Continue without Agent Mode" at bounding box center [194, 282] width 88 height 9
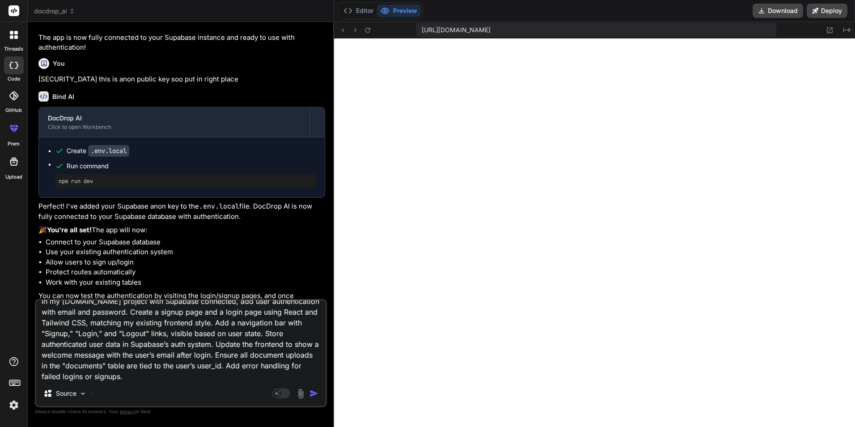
click at [319, 394] on img "button" at bounding box center [314, 393] width 9 height 9
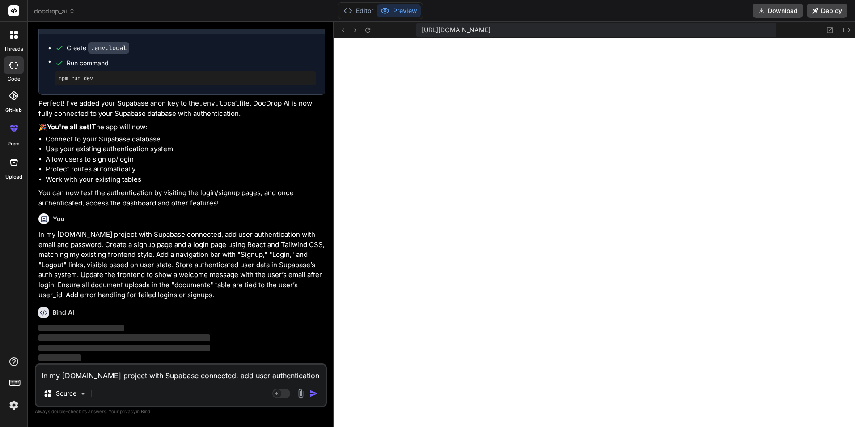
scroll to position [2621, 0]
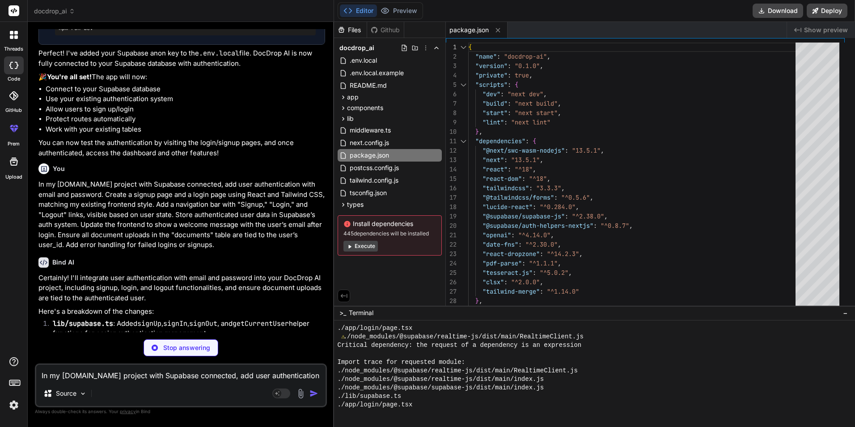
type textarea "x"
type textarea "const { data: { user } } = await supabase.auth.getUser(); return user; };"
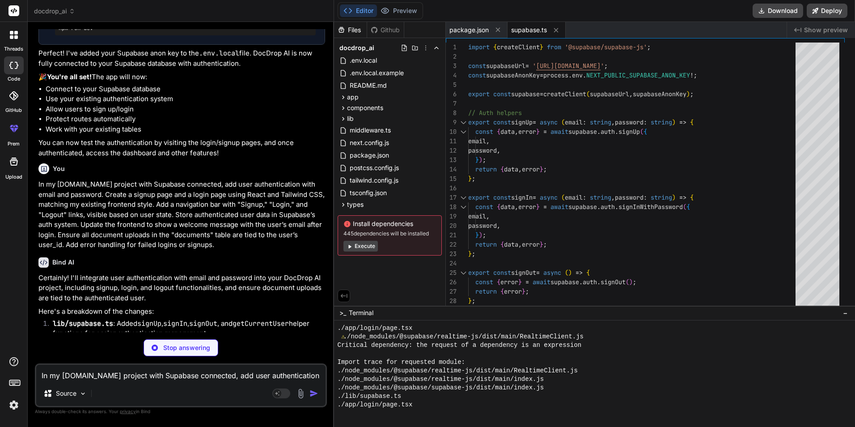
scroll to position [740, 0]
type textarea "x"
type textarea "</div> </div> )} </div> </header> ); }"
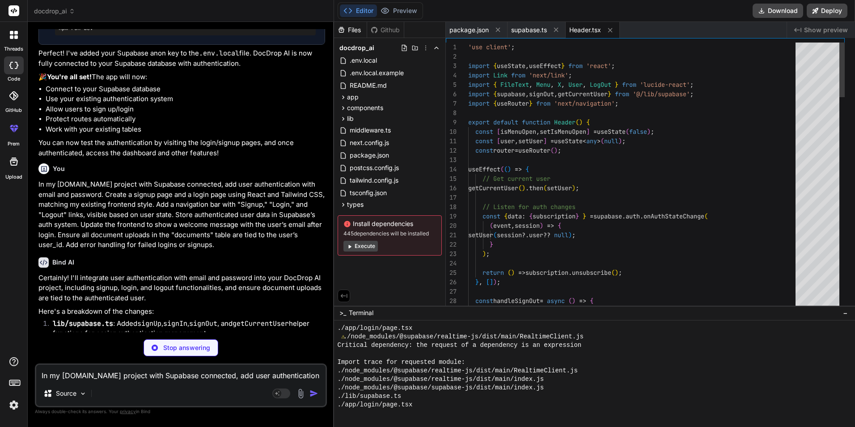
scroll to position [816, 0]
type textarea "x"
type textarea "</div> </div> ); }"
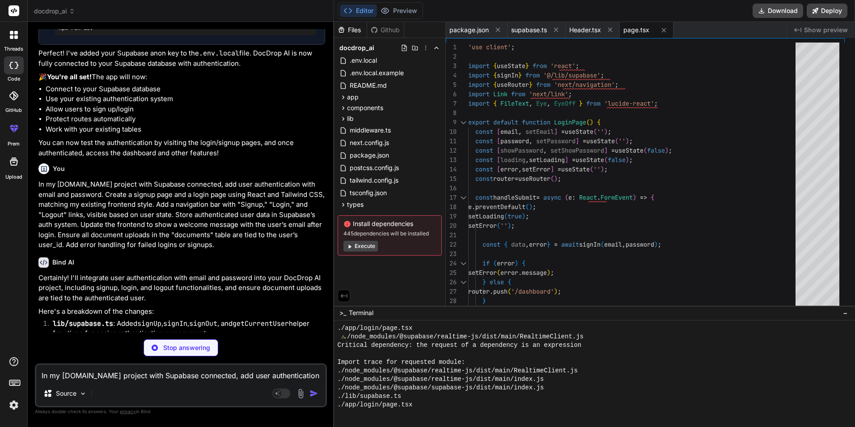
scroll to position [893, 0]
type textarea "x"
type textarea "return res; } export const config = { matcher: [ '/((?!_next/static|_next/image…"
type textarea "x"
type textarea "} }"
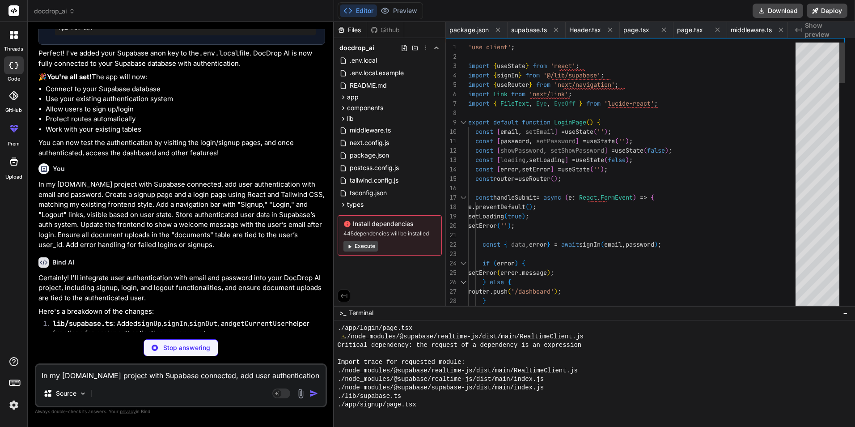
type textarea "x"
type textarea "# Supabase Configuration NEXT_PUBLIC_SUPABASE_URL=[URL][DOMAIN_NAME] NEXT_PUBLI…"
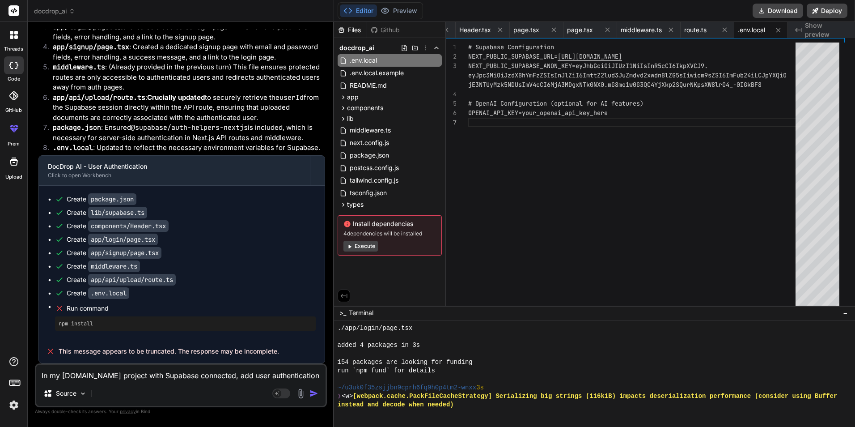
scroll to position [3018, 0]
click at [353, 245] on icon at bounding box center [349, 246] width 7 height 7
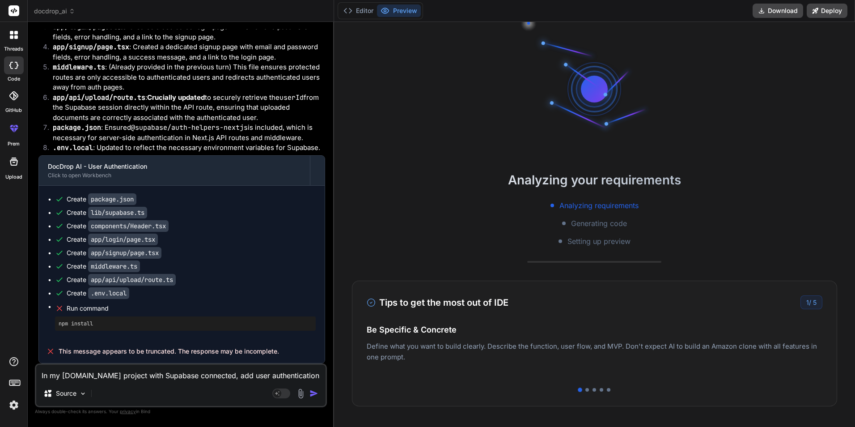
scroll to position [2125, 0]
click at [353, 13] on icon at bounding box center [348, 10] width 9 height 9
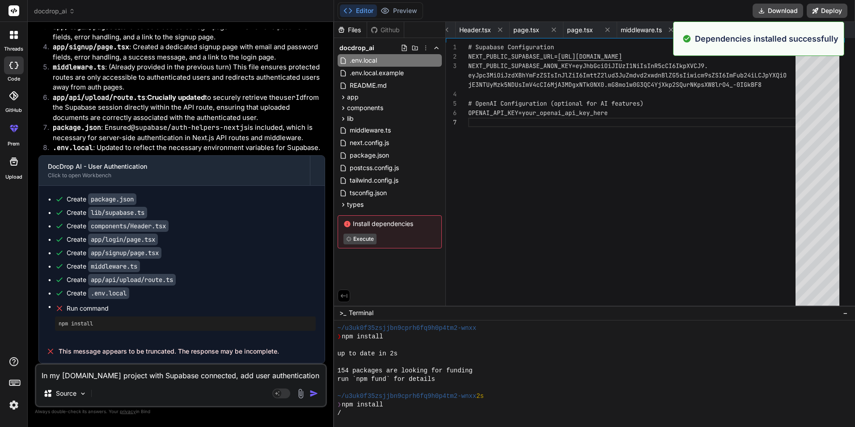
scroll to position [2253, 0]
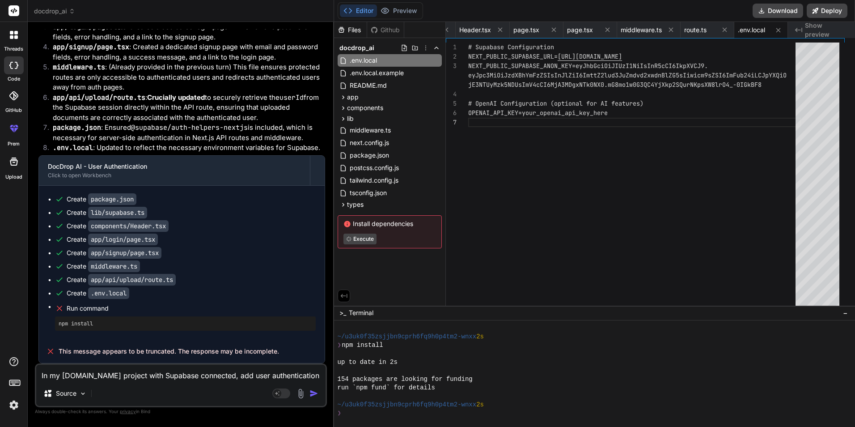
type textarea "x"
click at [407, 5] on button "Preview" at bounding box center [399, 10] width 44 height 13
click at [190, 378] on textarea "In my [DOMAIN_NAME] project with Supabase connected, add user authentication wi…" at bounding box center [180, 373] width 289 height 16
paste textarea "n my [DOMAIN_NAME] project with Supabase connected, enhance my drag-and-drop fi…"
type textarea "n my [DOMAIN_NAME] project with Supabase connected, enhance my drag-and-drop fi…"
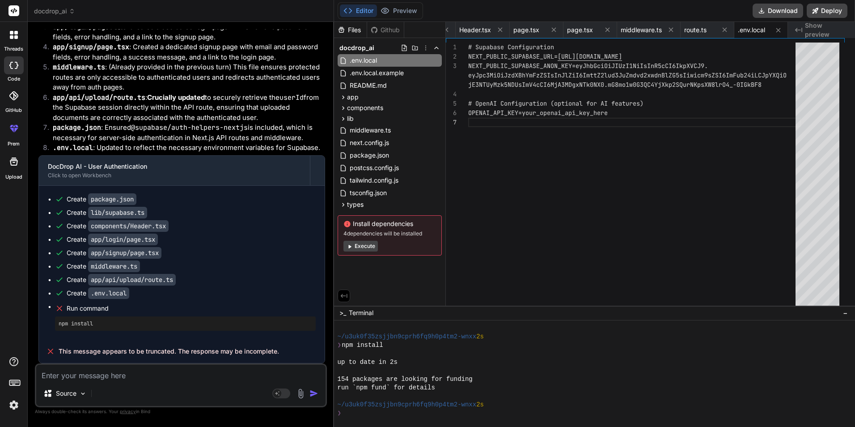
type textarea "x"
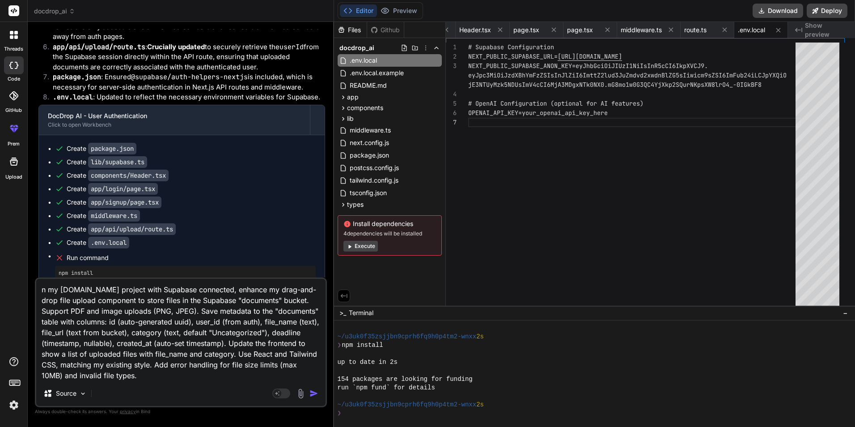
type textarea "n my [DOMAIN_NAME] project with Supabase connected, enhance my drag-and-drop fi…"
click at [319, 391] on img "button" at bounding box center [314, 393] width 9 height 9
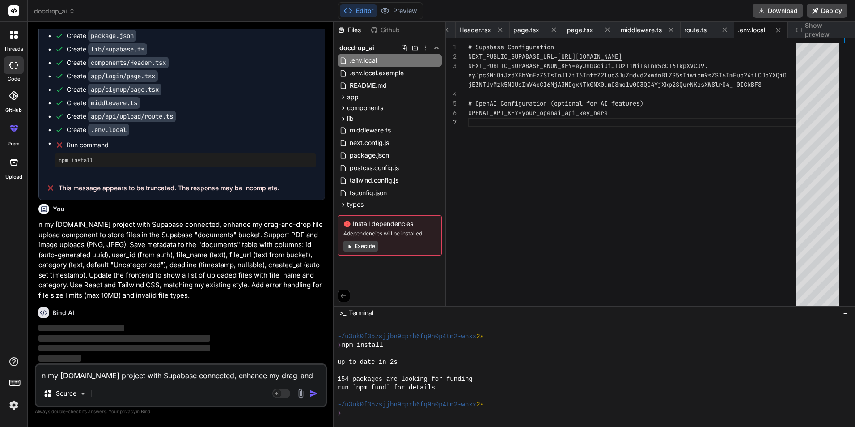
scroll to position [3181, 0]
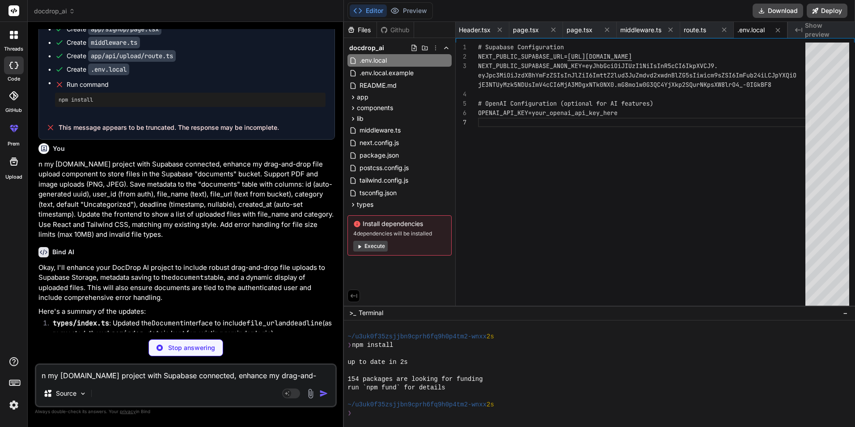
type textarea "x"
type textarea ""@types/node": "^20", "@types/react": "^18", "@types/react-dom": "^18", "autopr…"
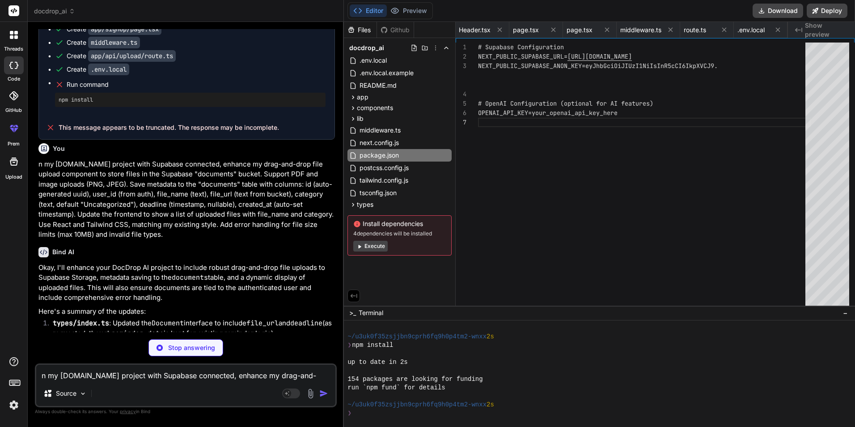
type textarea "x"
type textarea "export interface SupabaseDocument extends Document { documents?: { id: string; …"
type textarea "x"
type textarea "}"
type textarea "x"
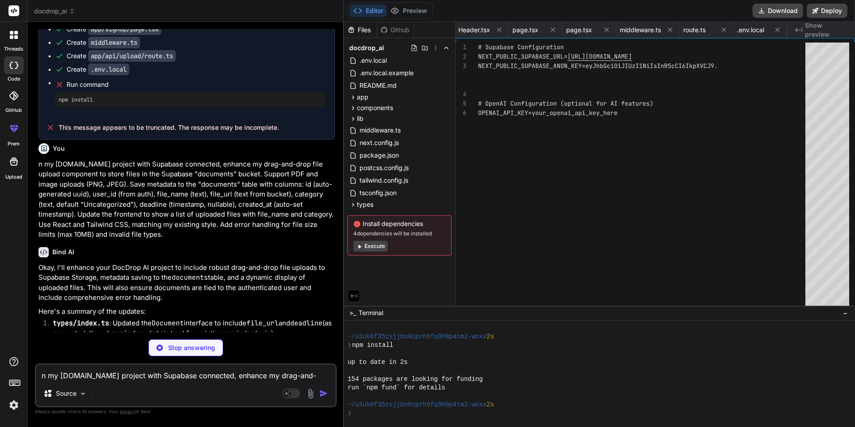
type textarea "</div> ); }"
type textarea "x"
type textarea "); }"
type textarea "x"
type textarea ")} </main> </div> ); }"
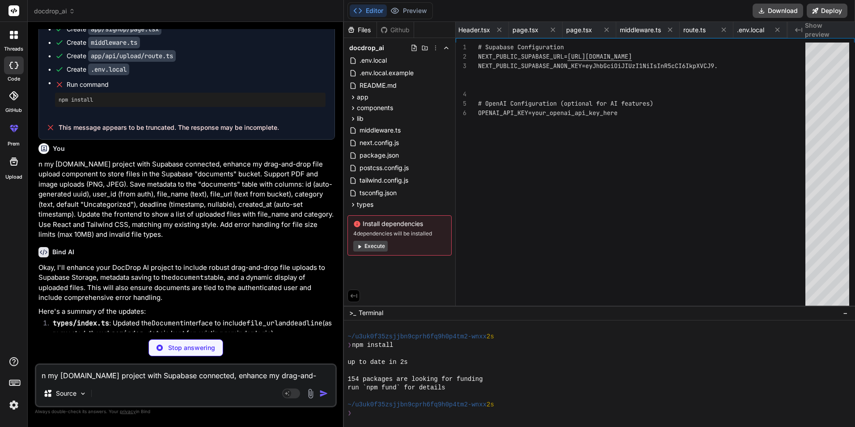
type textarea "x"
type textarea "}"
type textarea "x"
type textarea "# Supabase Configuration NEXT_PUBLIC_SUPABASE_URL=[URL][DOMAIN_NAME] NEXT_PUBLI…"
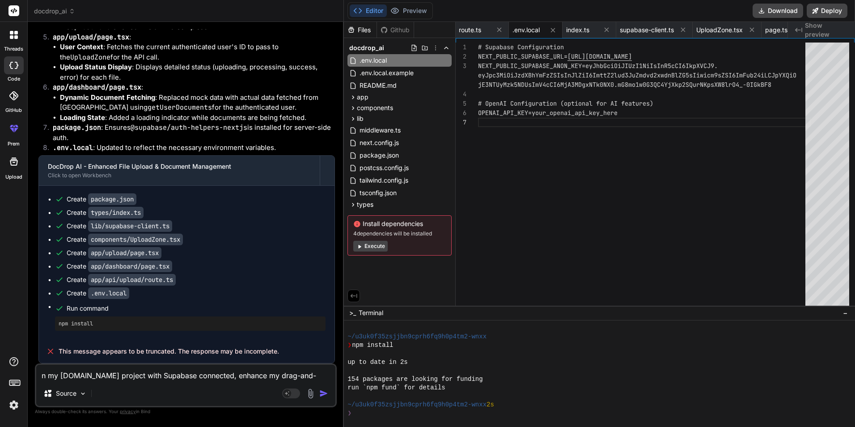
scroll to position [3729, 0]
click at [375, 14] on button "Editor" at bounding box center [368, 10] width 37 height 13
click at [366, 248] on button "Execute" at bounding box center [370, 246] width 34 height 11
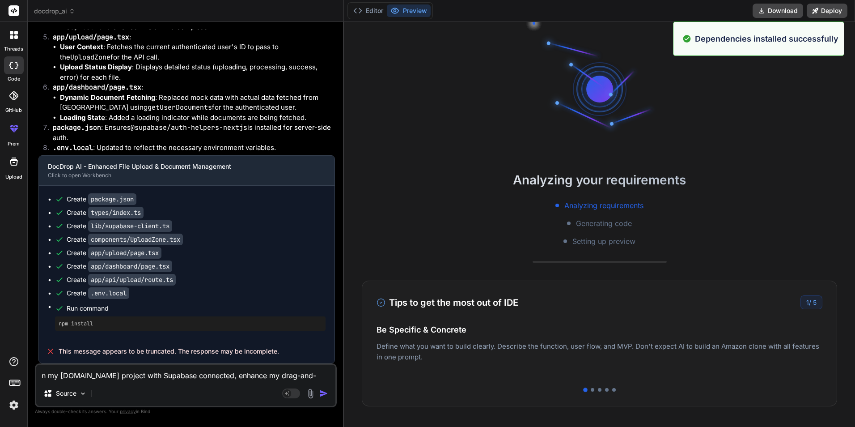
scroll to position [3009, 0]
type textarea "x"
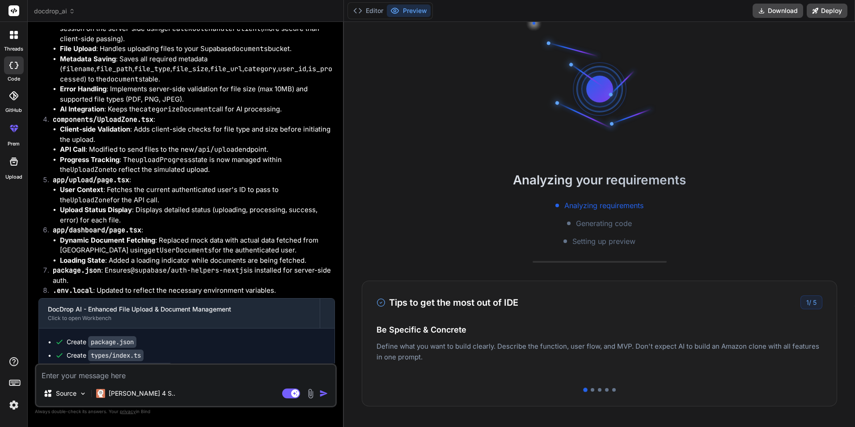
scroll to position [2585, 0]
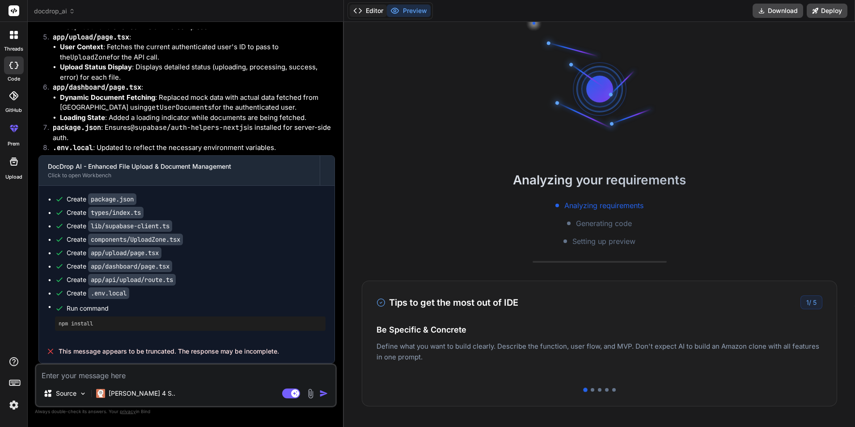
click at [374, 16] on button "Editor" at bounding box center [368, 10] width 37 height 13
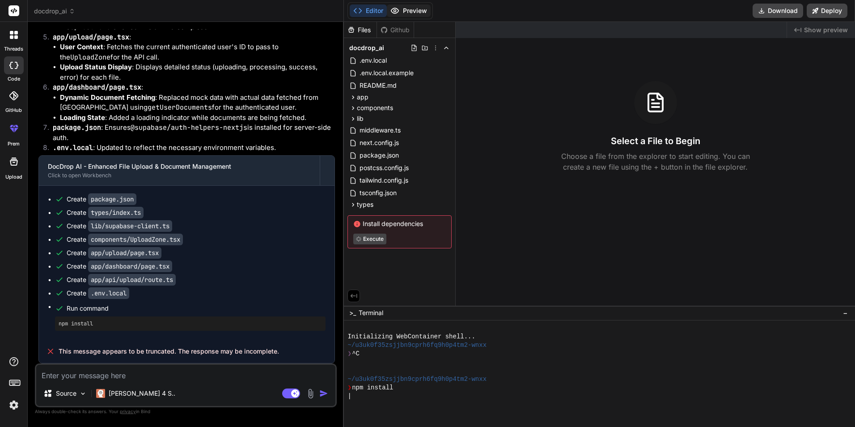
click at [406, 10] on button "Preview" at bounding box center [409, 10] width 44 height 13
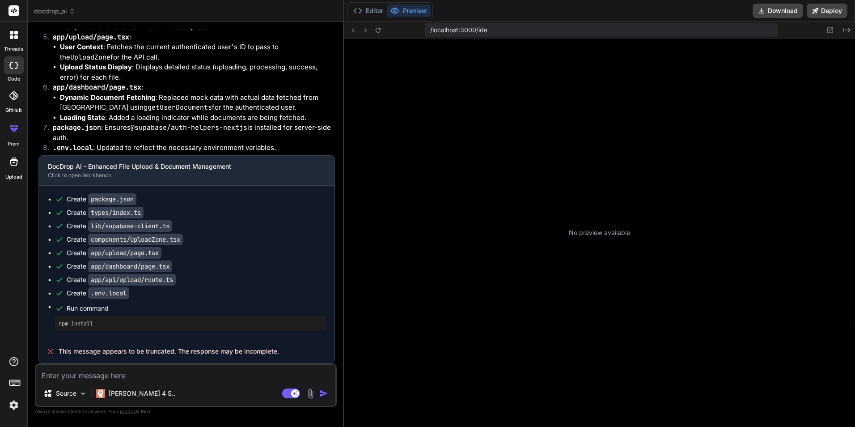
type textarea "x"
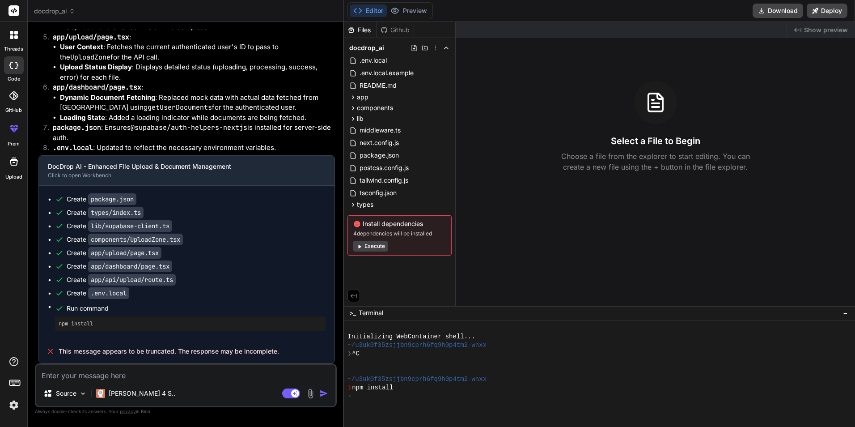
scroll to position [204, 0]
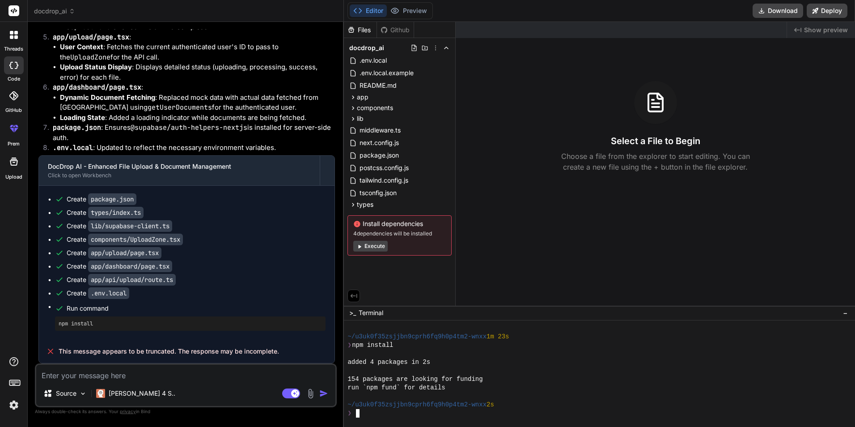
click at [391, 414] on div "❯" at bounding box center [601, 413] width 507 height 9
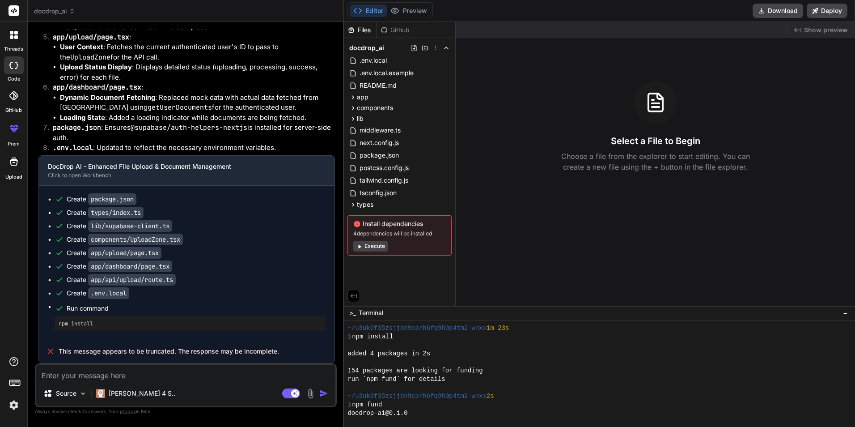
scroll to position [164, 0]
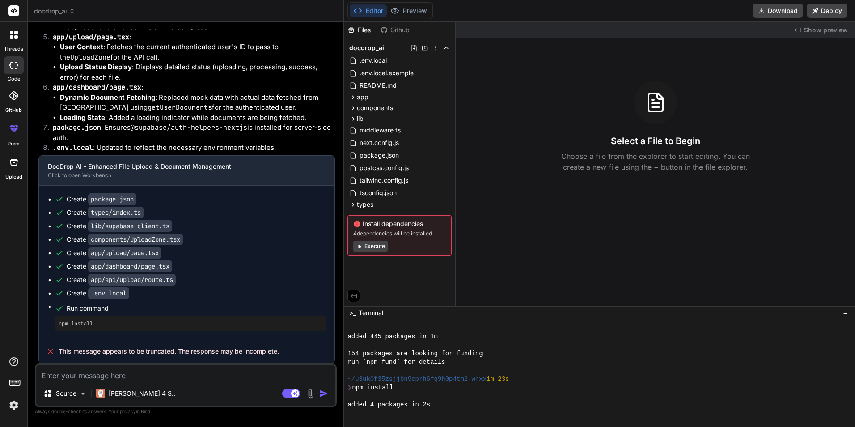
click at [374, 249] on button "Execute" at bounding box center [370, 246] width 34 height 11
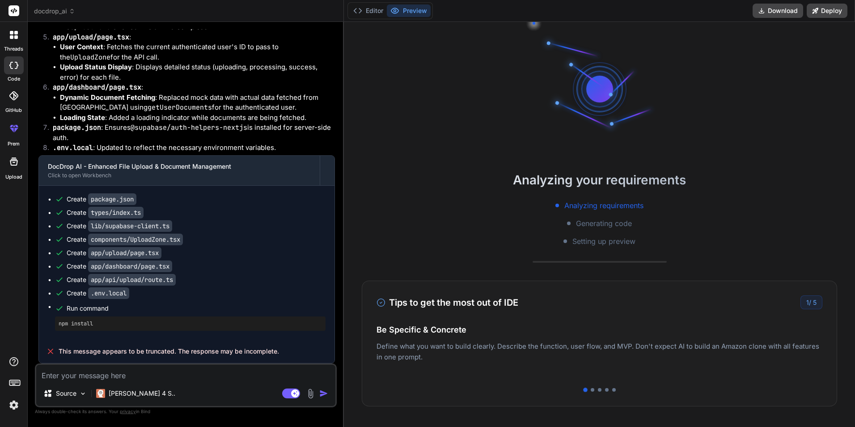
scroll to position [162, 0]
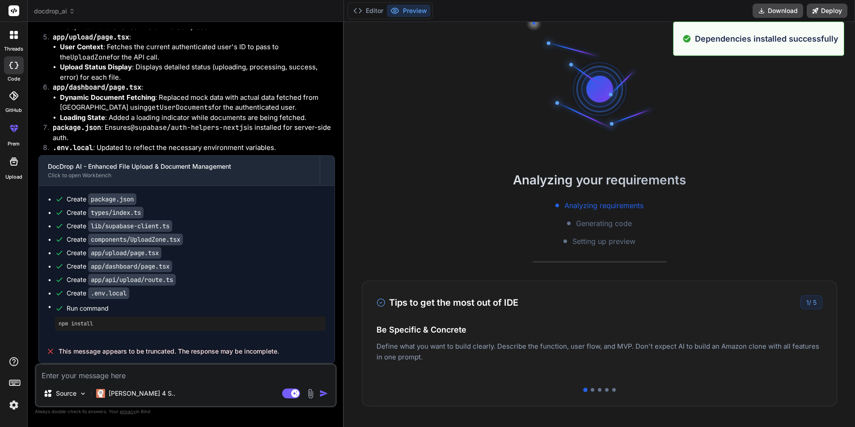
type textarea "x"
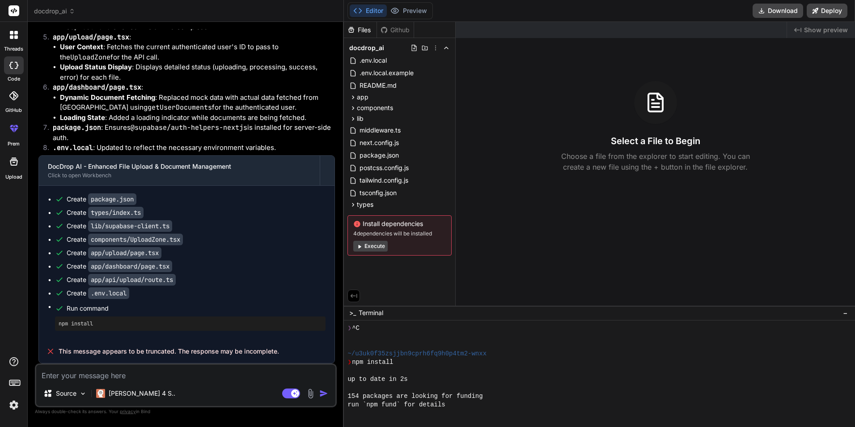
scroll to position [961, 0]
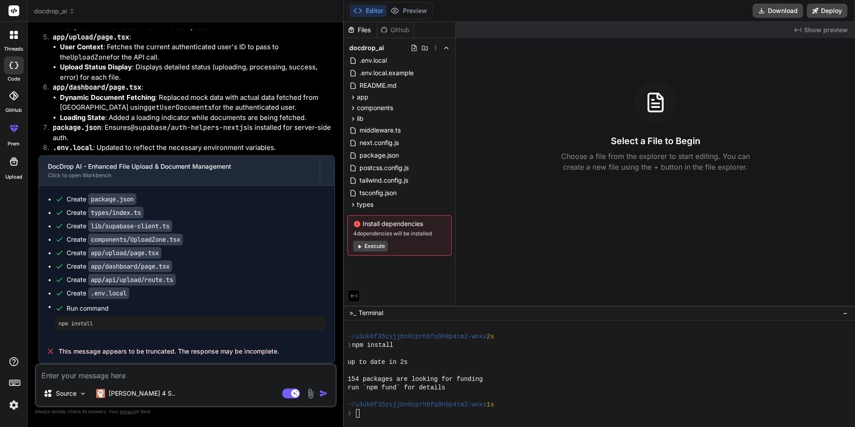
click at [502, 419] on div at bounding box center [599, 373] width 511 height 107
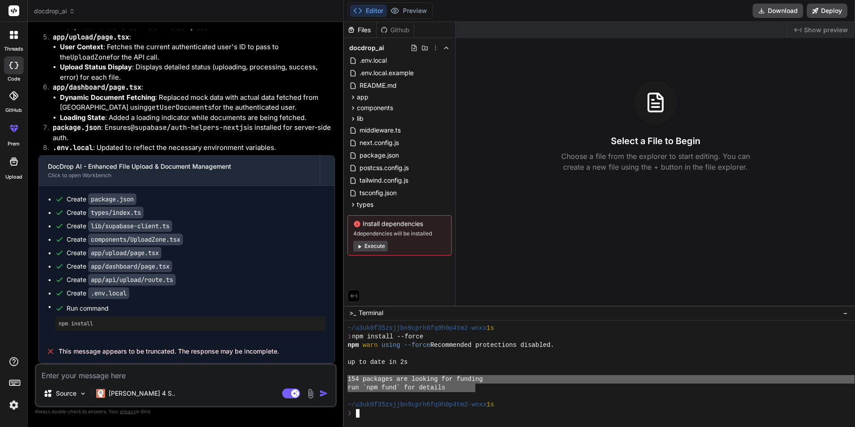
drag, startPoint x: 349, startPoint y: 378, endPoint x: 476, endPoint y: 391, distance: 127.8
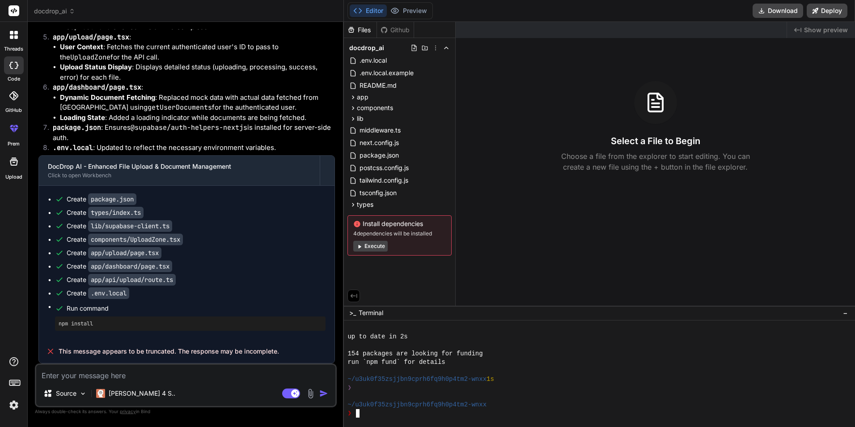
scroll to position [1063, 0]
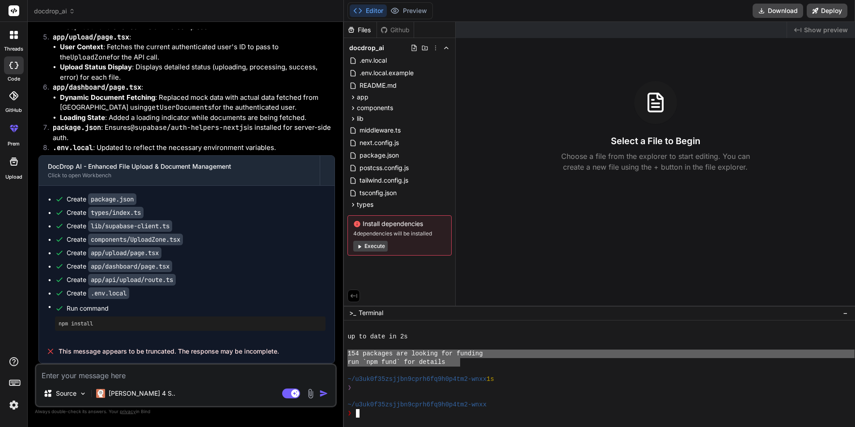
drag, startPoint x: 346, startPoint y: 354, endPoint x: 459, endPoint y: 365, distance: 113.2
click at [459, 365] on div "RRRRRRRRRRRRRRRRRRRRRRRRRRRRRRRR mmmmmmmmmmmmmmmmmmmmmmmmmmmmmmmm up to date in…" at bounding box center [599, 373] width 511 height 107
type textarea "154 packages are looking for funding run `npm fund` for details"
drag, startPoint x: 418, startPoint y: 412, endPoint x: 391, endPoint y: 412, distance: 26.8
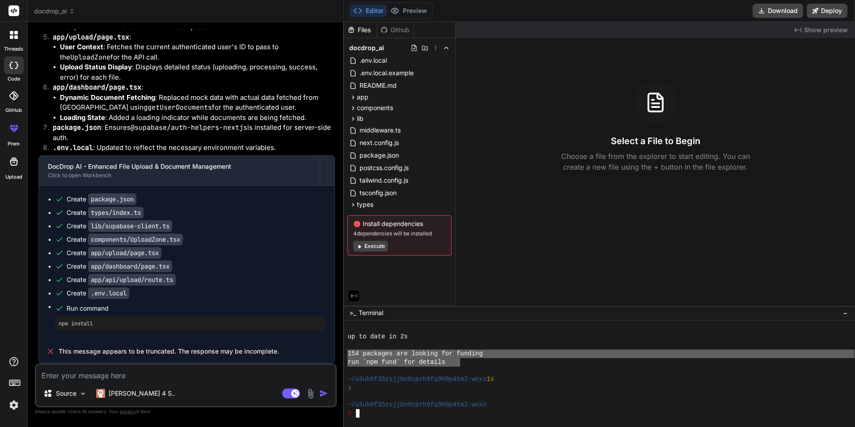
click at [391, 412] on div "❯" at bounding box center [601, 413] width 507 height 9
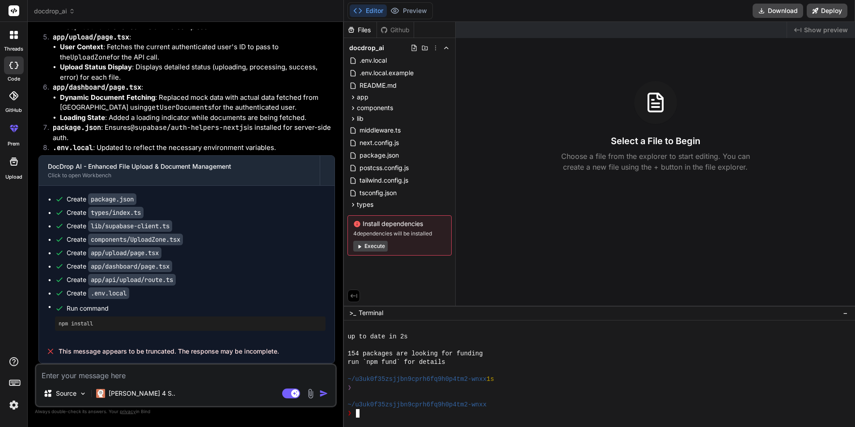
scroll to position [1071, 0]
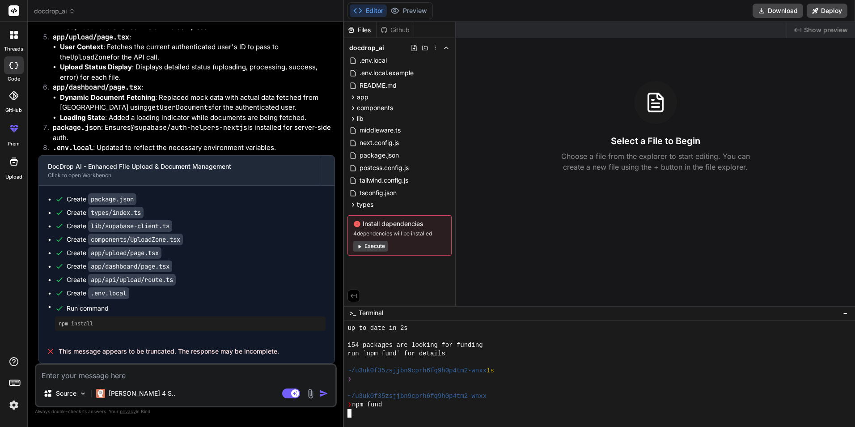
type textarea "npm fund"
click at [411, 408] on div "❯ npm fund" at bounding box center [601, 404] width 507 height 9
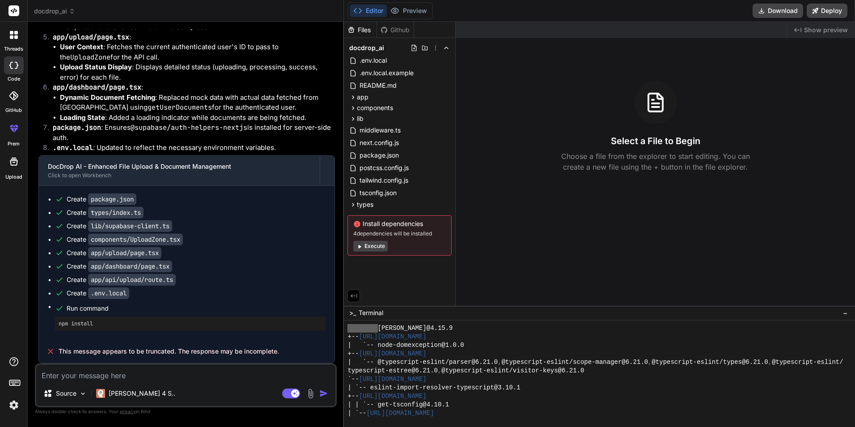
scroll to position [1658, 0]
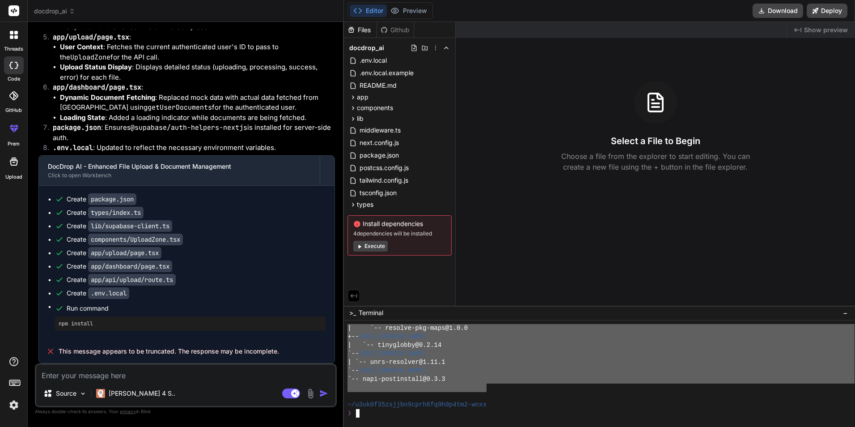
drag, startPoint x: 349, startPoint y: 371, endPoint x: 487, endPoint y: 390, distance: 139.0
type textarea "docdrop-ai@0.1.0 +-- https://opencollective.com/date-fns | `-- date-fns@2.30.0 …"
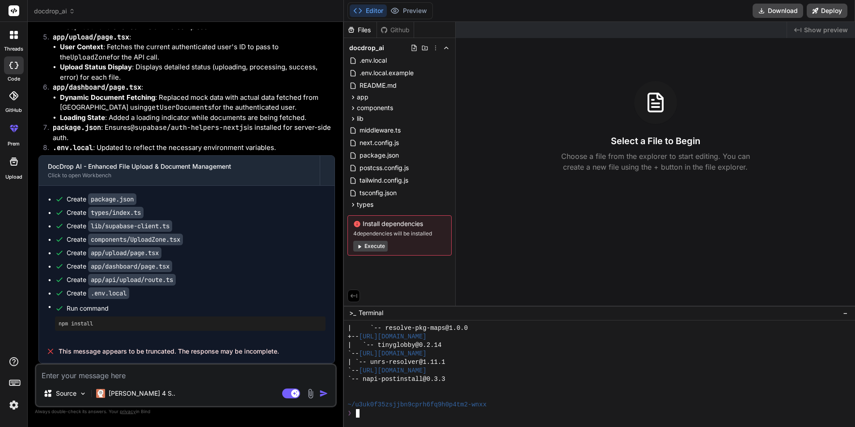
click at [439, 415] on div "❯" at bounding box center [601, 413] width 507 height 9
type textarea "npm install --no-fund"
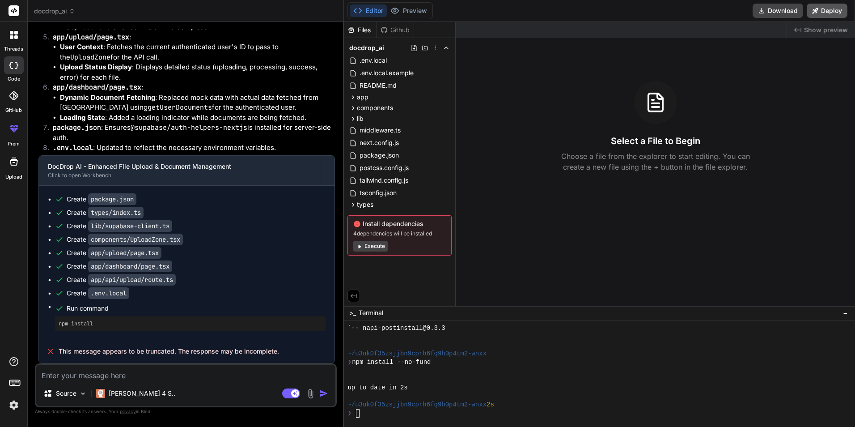
click at [839, 9] on button "Deploy" at bounding box center [827, 11] width 41 height 14
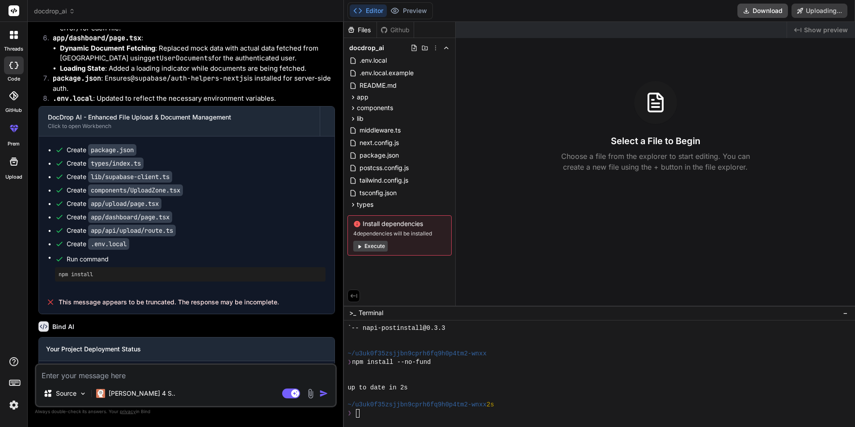
scroll to position [2663, 0]
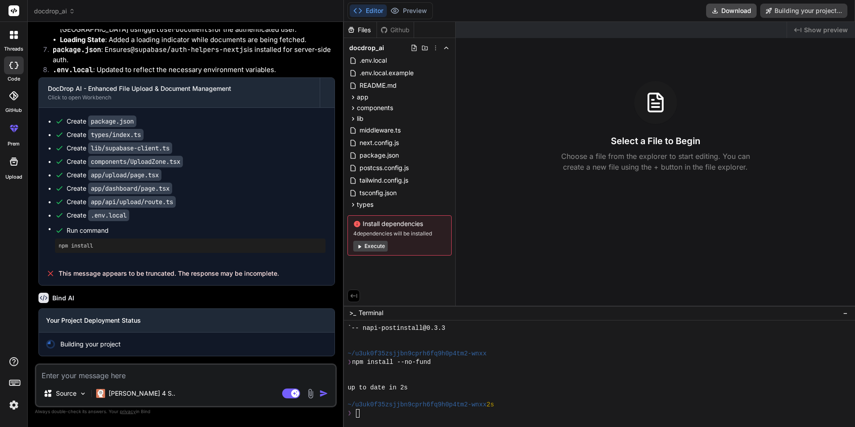
type textarea "x"
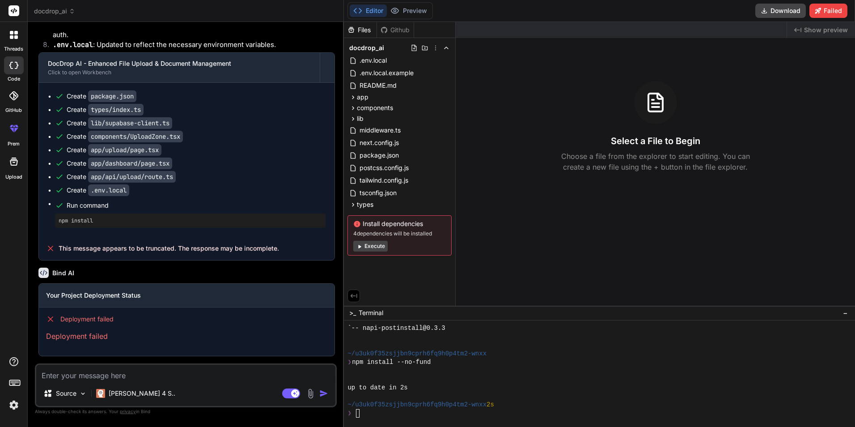
scroll to position [2688, 0]
click at [391, 32] on div "Github" at bounding box center [395, 30] width 37 height 9
click at [401, 412] on div "❯" at bounding box center [601, 413] width 507 height 9
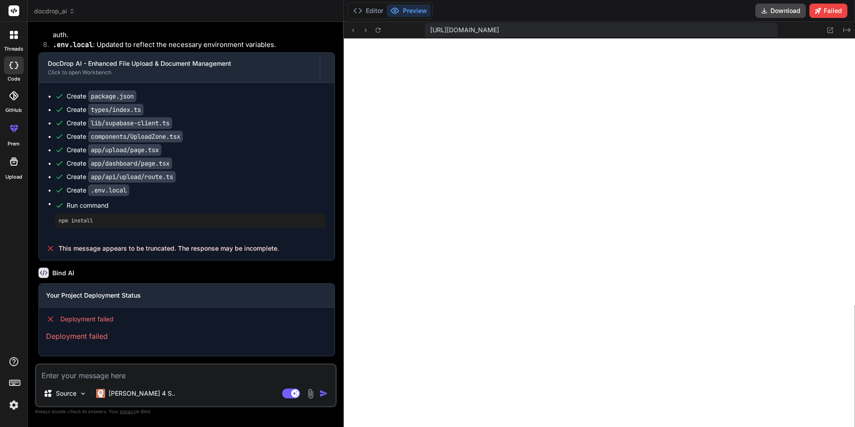
scroll to position [2202, 0]
